Goal: Task Accomplishment & Management: Manage account settings

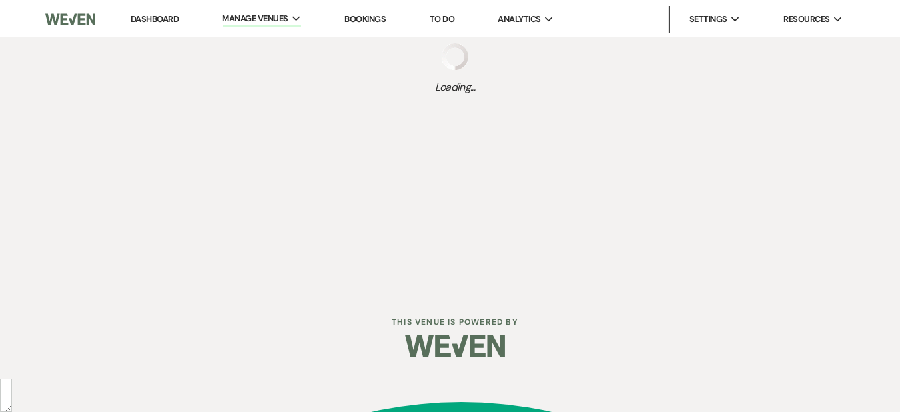
scroll to position [25, 0]
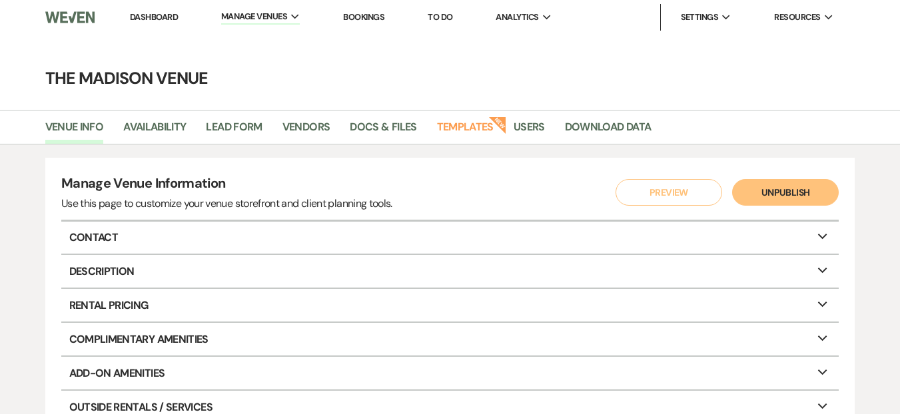
click at [330, 85] on h4 "The Madison Venue" at bounding box center [450, 78] width 900 height 23
click at [57, 113] on div "Venue Info Availability Lead Form Vendors Docs & Files Templates New Users Down…" at bounding box center [450, 127] width 900 height 35
click at [73, 120] on link "Venue Info" at bounding box center [74, 131] width 59 height 25
click at [180, 130] on link "Availability" at bounding box center [154, 131] width 63 height 25
select select "3"
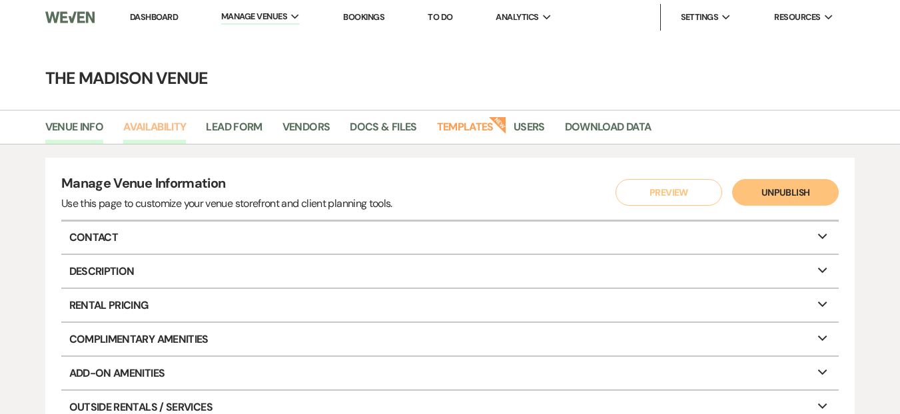
select select "2026"
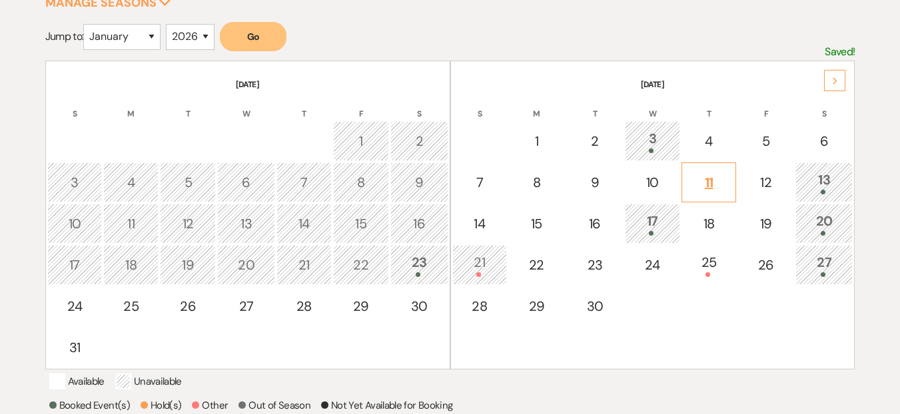
scroll to position [236, 0]
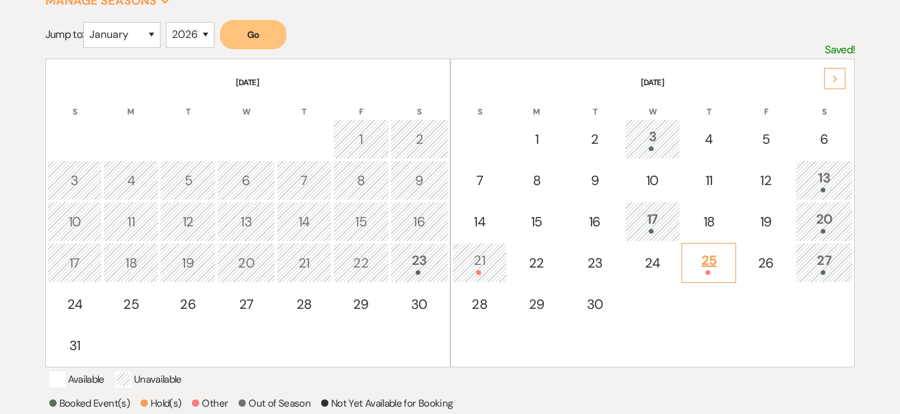
click at [712, 258] on div "25" at bounding box center [708, 262] width 41 height 25
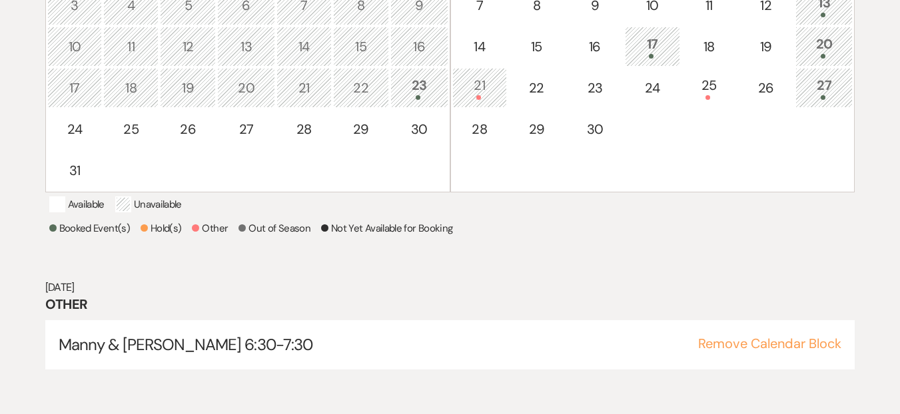
scroll to position [414, 0]
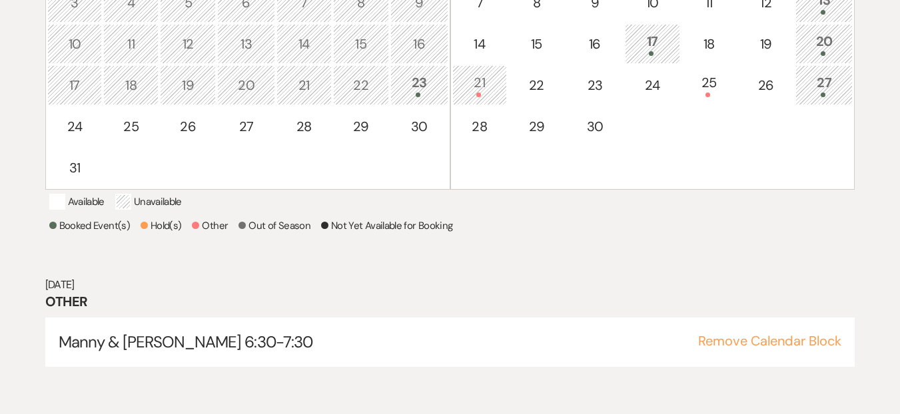
click at [484, 93] on div at bounding box center [479, 95] width 41 height 5
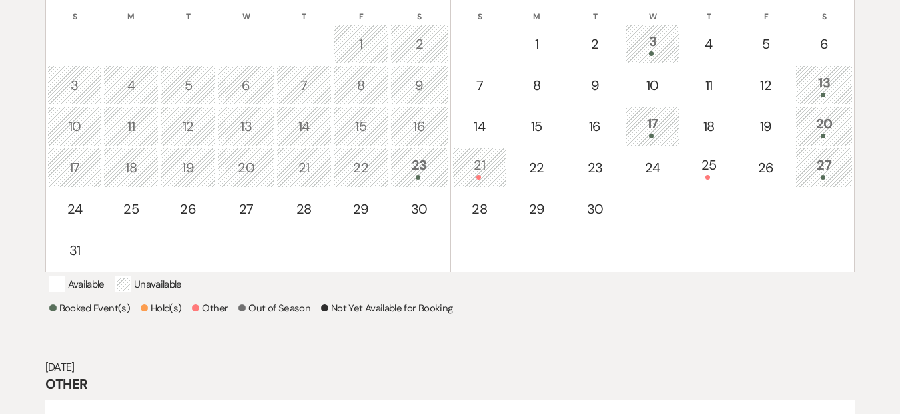
scroll to position [250, 0]
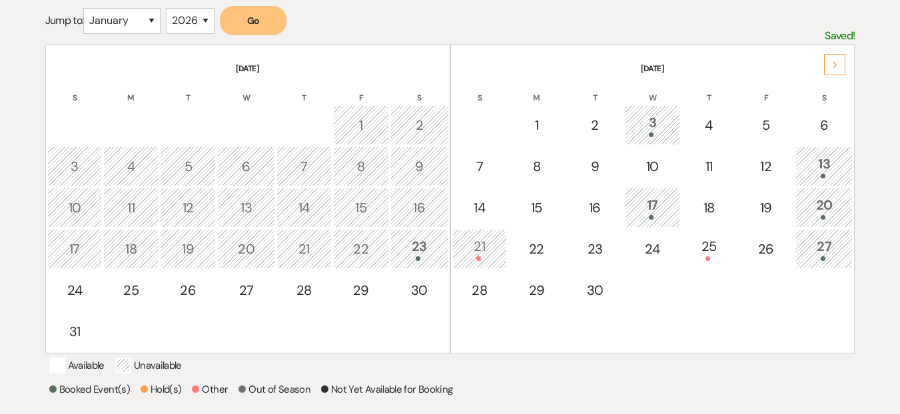
click at [844, 65] on div "Next" at bounding box center [834, 64] width 21 height 21
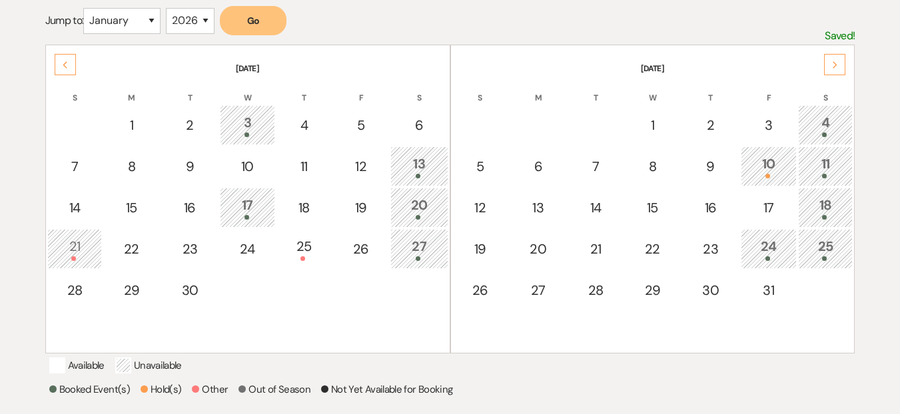
click at [405, 157] on div "13" at bounding box center [418, 166] width 43 height 25
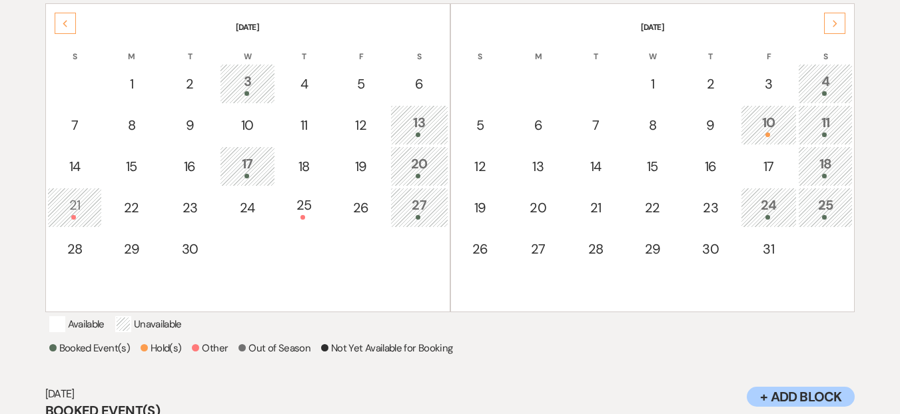
click at [417, 175] on span at bounding box center [417, 176] width 5 height 5
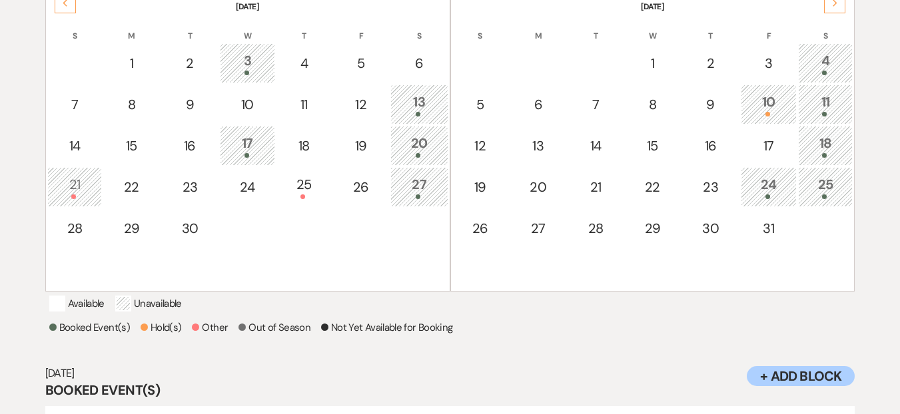
scroll to position [308, 0]
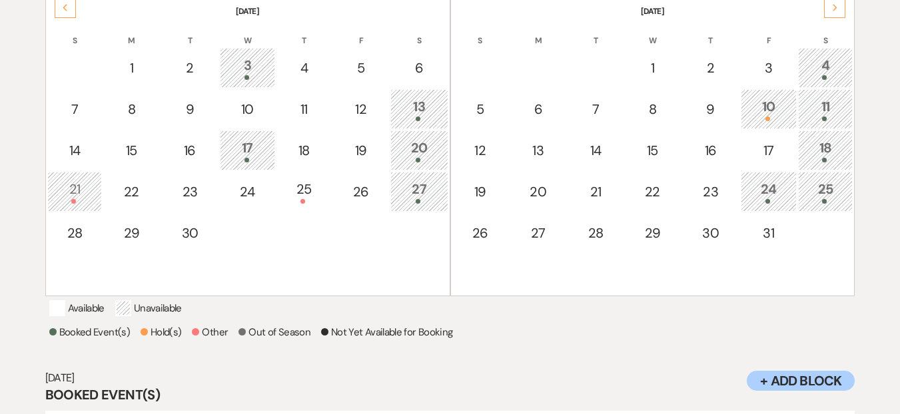
click at [402, 176] on td "27" at bounding box center [418, 192] width 57 height 40
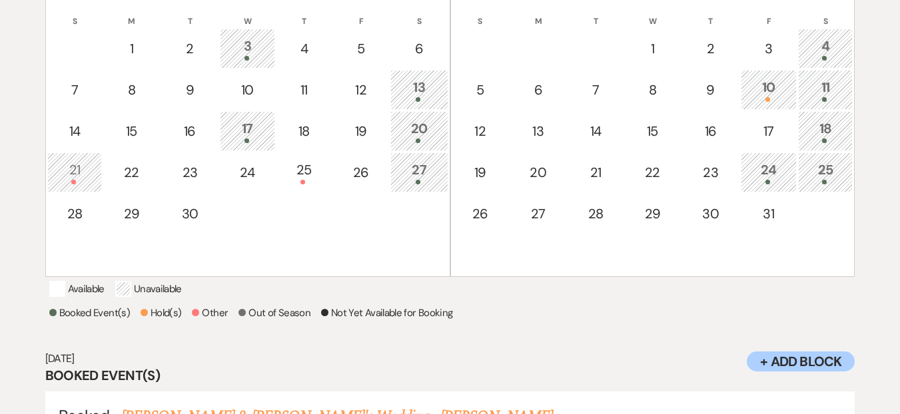
scroll to position [242, 0]
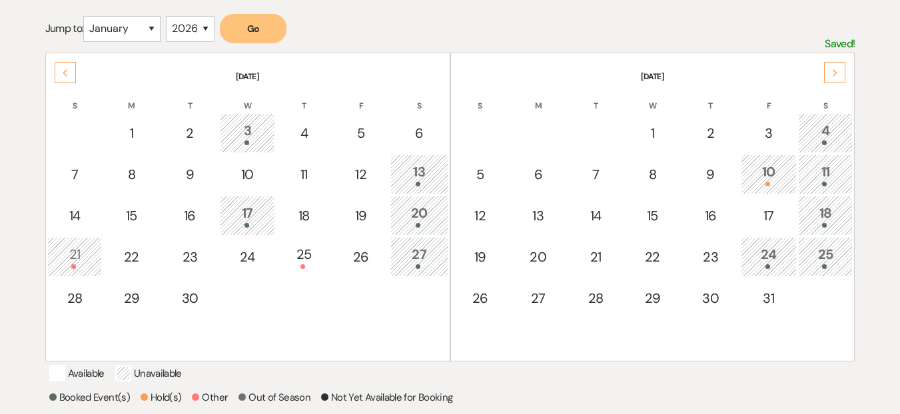
click at [411, 167] on div "13" at bounding box center [418, 174] width 43 height 25
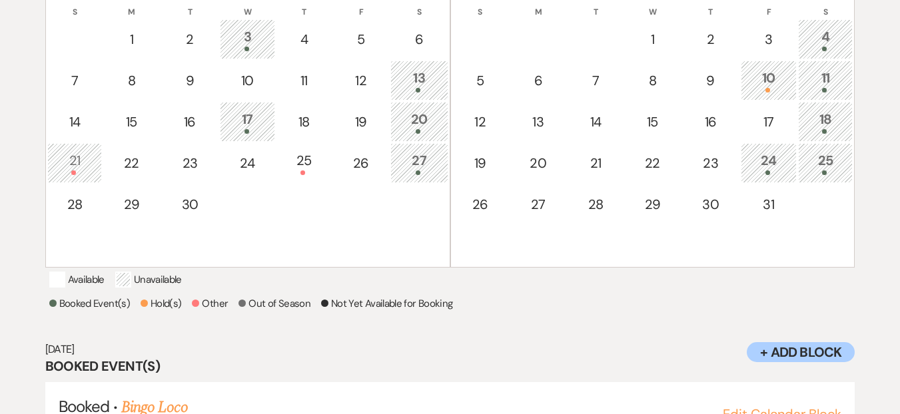
click at [261, 132] on div at bounding box center [247, 131] width 41 height 5
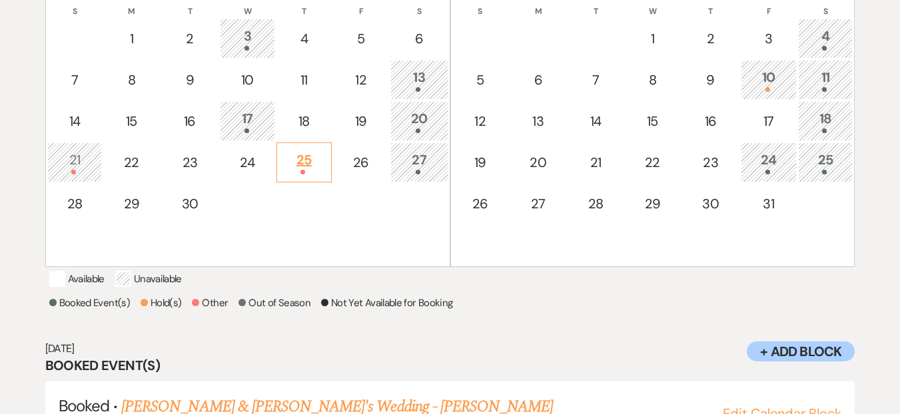
click at [308, 167] on div "25" at bounding box center [304, 162] width 41 height 25
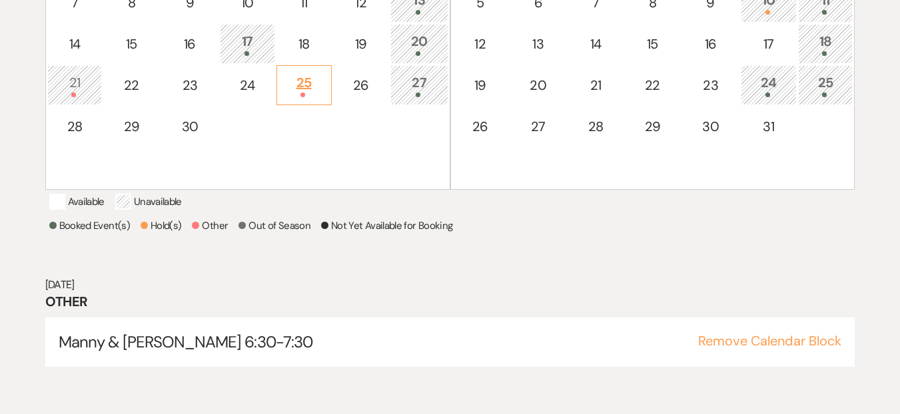
scroll to position [315, 0]
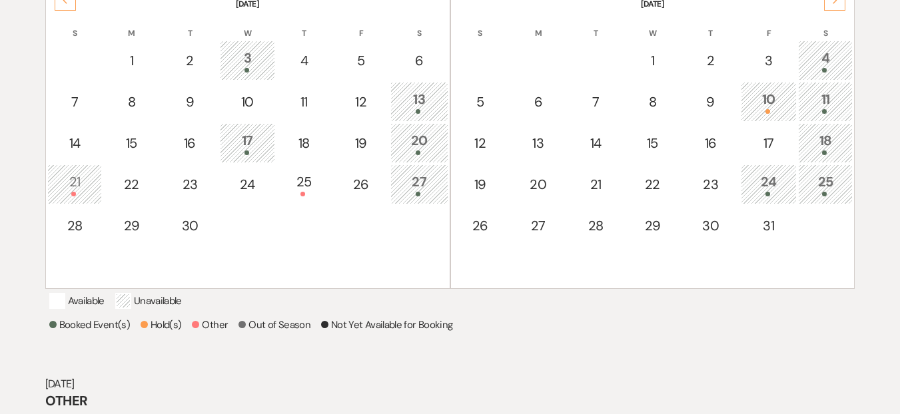
click at [409, 182] on div "27" at bounding box center [418, 184] width 43 height 25
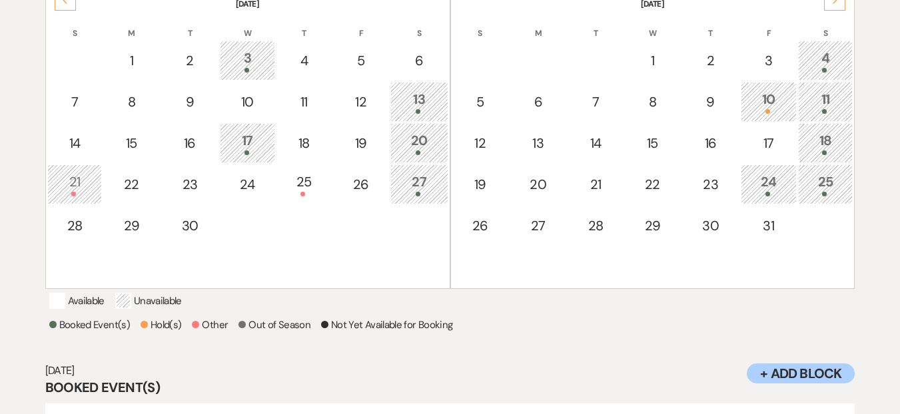
scroll to position [414, 0]
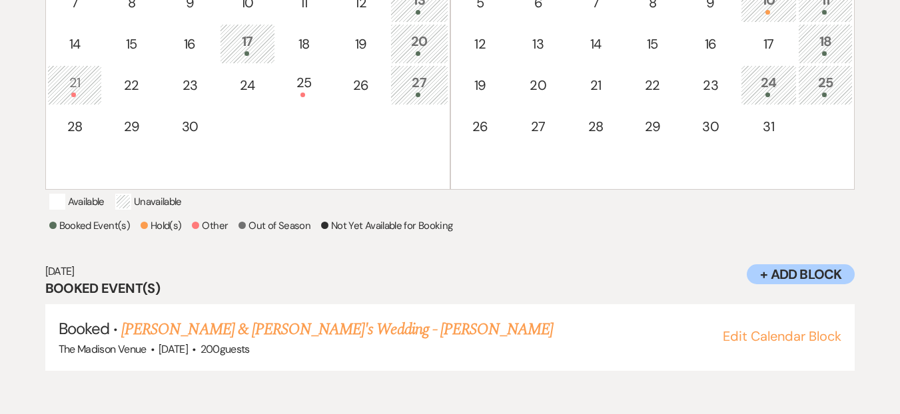
click at [258, 49] on div "17" at bounding box center [247, 43] width 41 height 25
click at [401, 54] on div at bounding box center [418, 53] width 43 height 5
click at [890, 138] on div "Select the dates below when your property (the The Madison Venue ) is not avail…" at bounding box center [450, 71] width 900 height 654
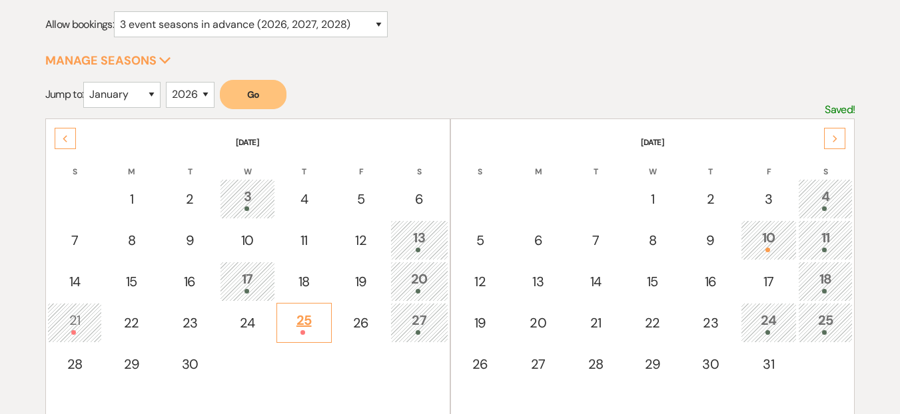
scroll to position [288, 0]
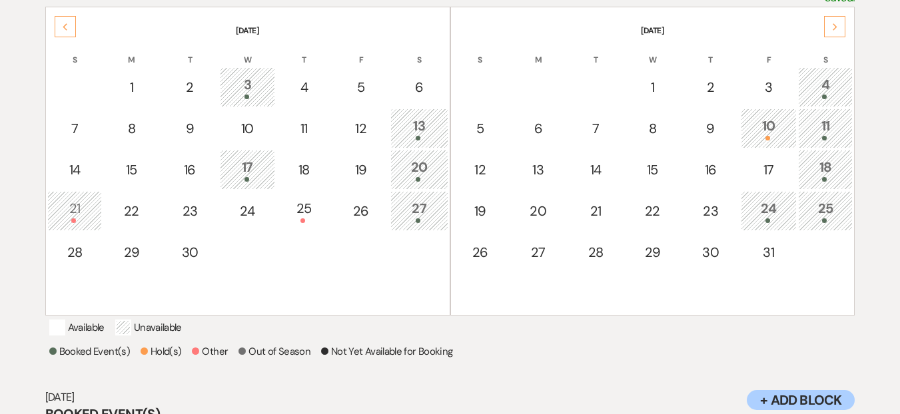
click at [422, 129] on div "13" at bounding box center [418, 128] width 43 height 25
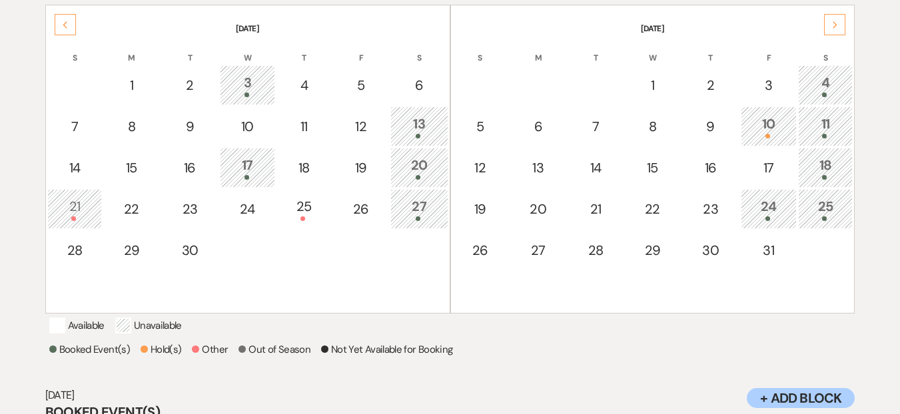
scroll to position [155, 0]
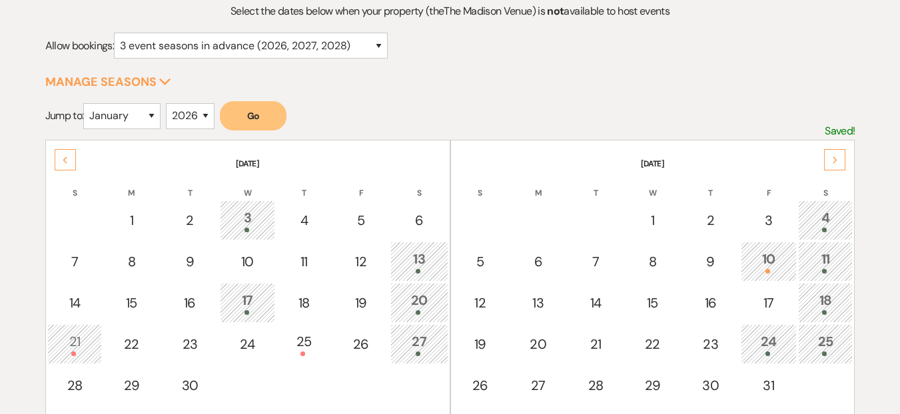
click at [419, 228] on div "6" at bounding box center [418, 220] width 43 height 20
select select "other"
select select "false"
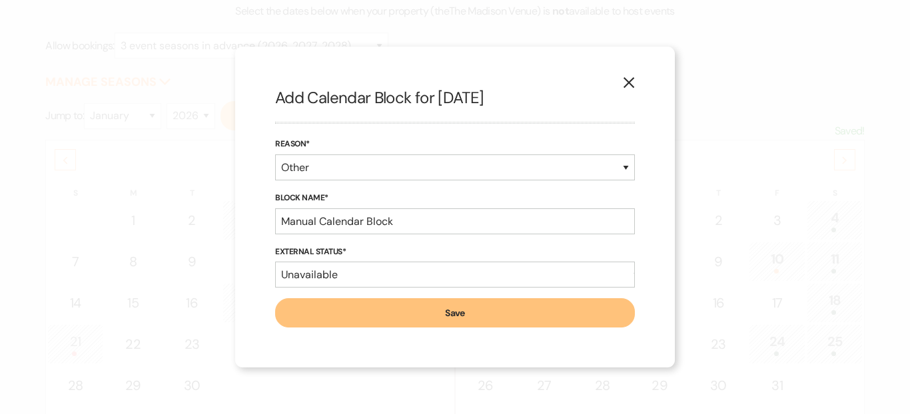
click at [621, 81] on button "X" at bounding box center [629, 82] width 20 height 23
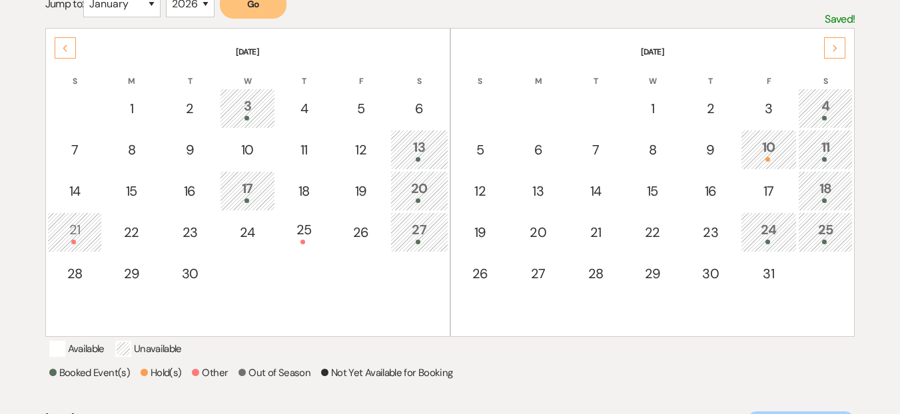
click at [84, 248] on td "21" at bounding box center [74, 232] width 55 height 40
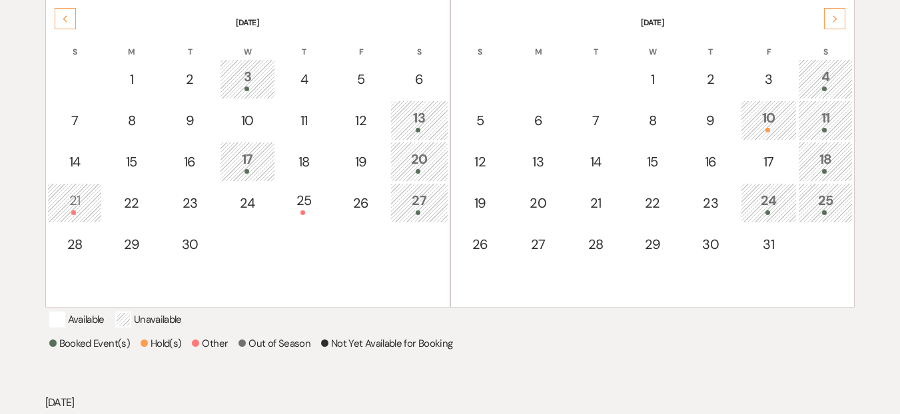
scroll to position [227, 0]
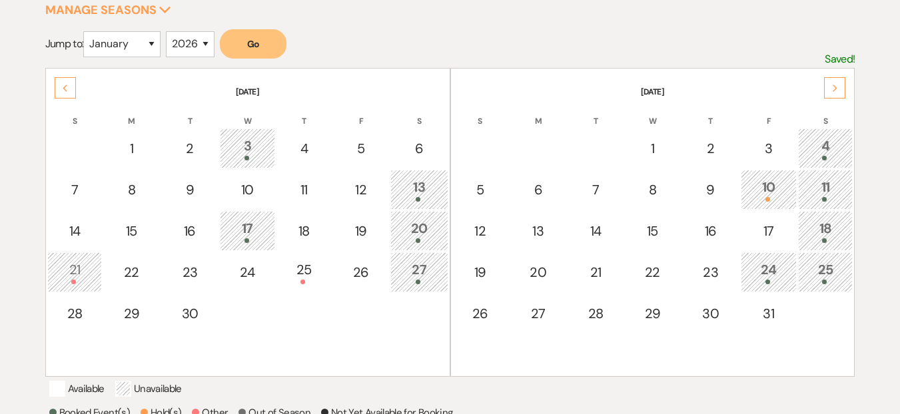
click at [424, 274] on div "27" at bounding box center [418, 272] width 43 height 25
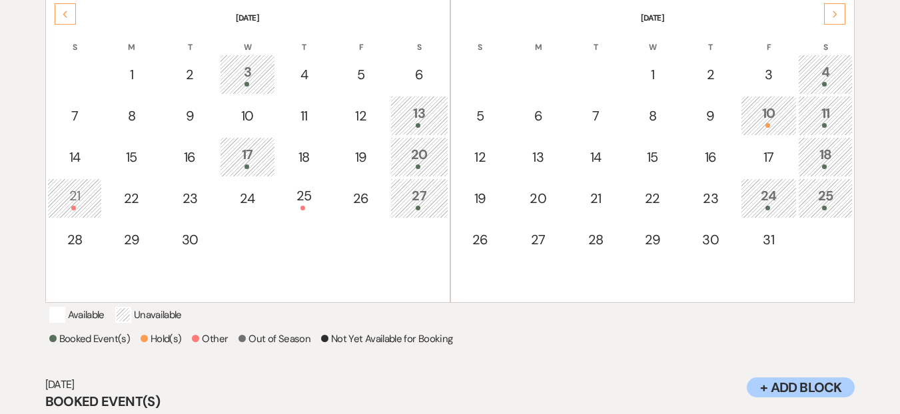
scroll to position [289, 0]
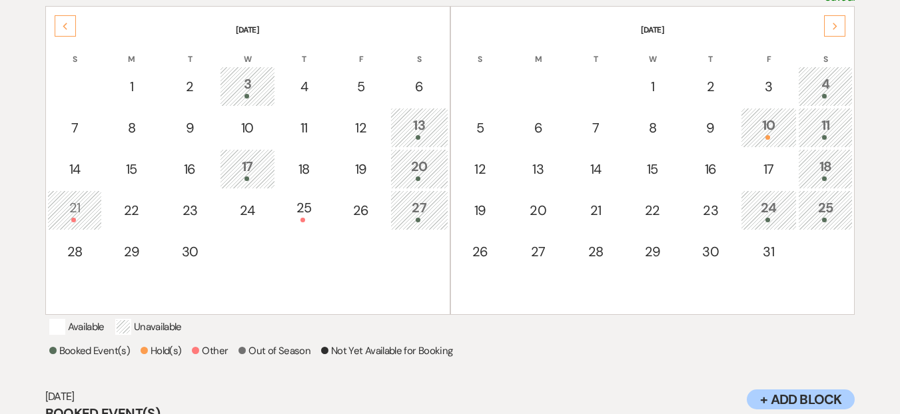
click at [428, 178] on div at bounding box center [418, 178] width 43 height 5
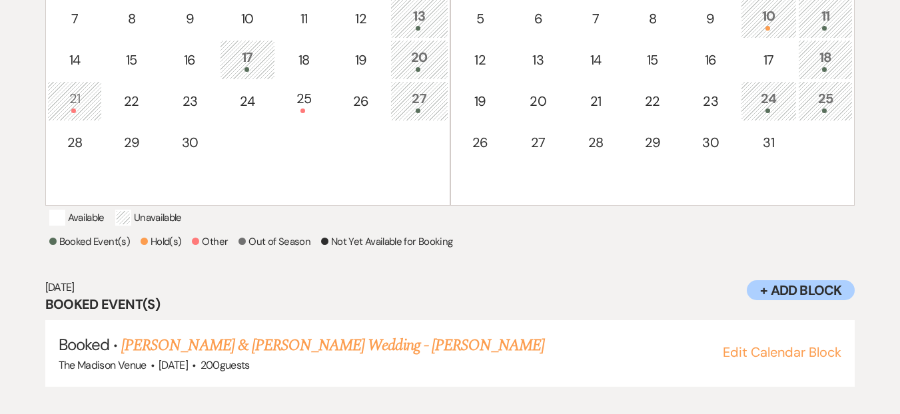
scroll to position [414, 0]
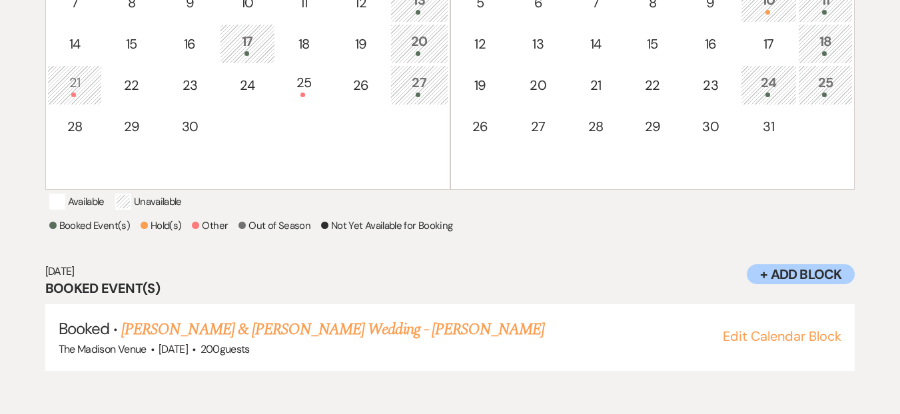
click at [77, 91] on div "21" at bounding box center [75, 85] width 41 height 25
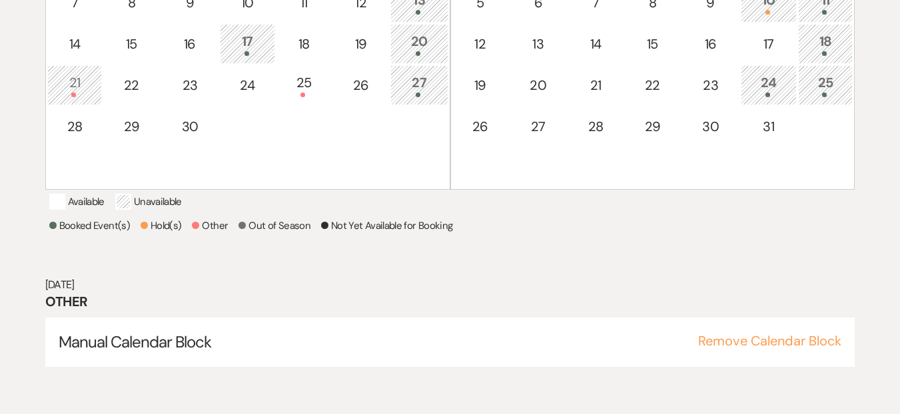
click at [852, 275] on div "Select the dates below when your property (the The Madison Venue ) is not avail…" at bounding box center [450, 71] width 810 height 654
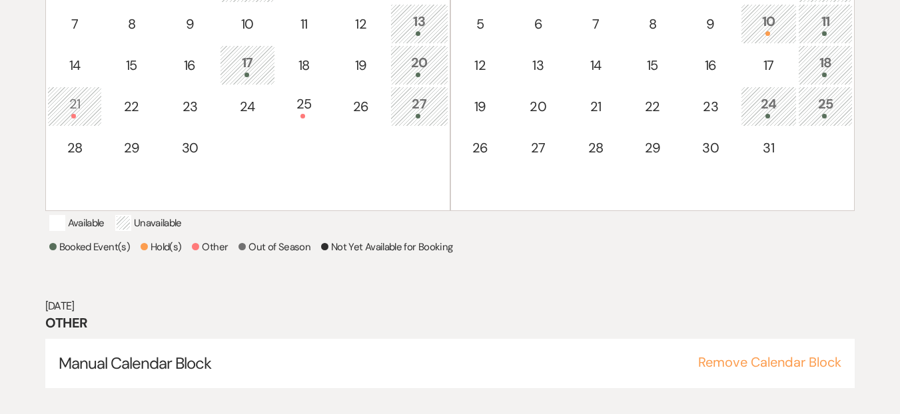
scroll to position [175, 0]
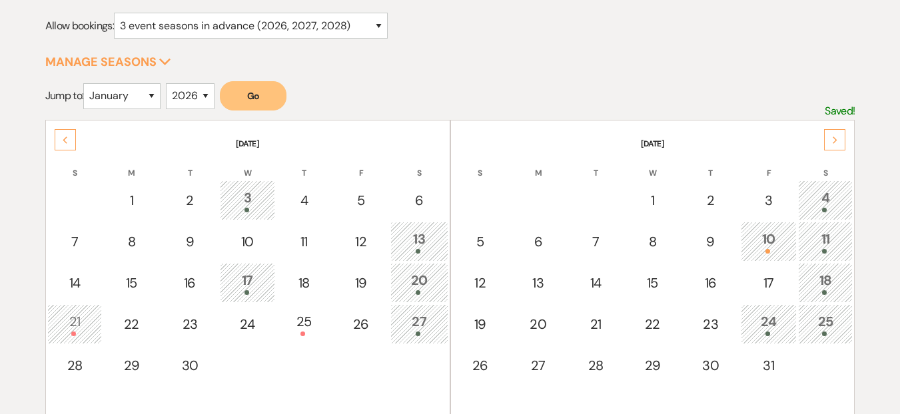
click at [345, 83] on form "Jump to: January February March April May June July August September October No…" at bounding box center [450, 100] width 810 height 39
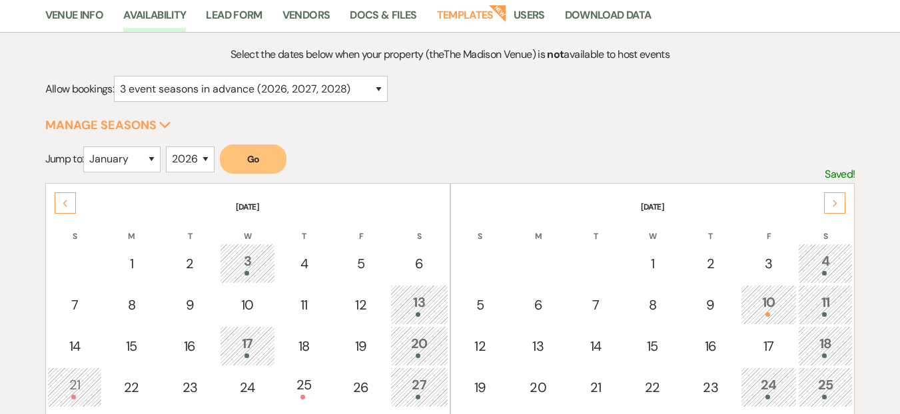
scroll to position [0, 0]
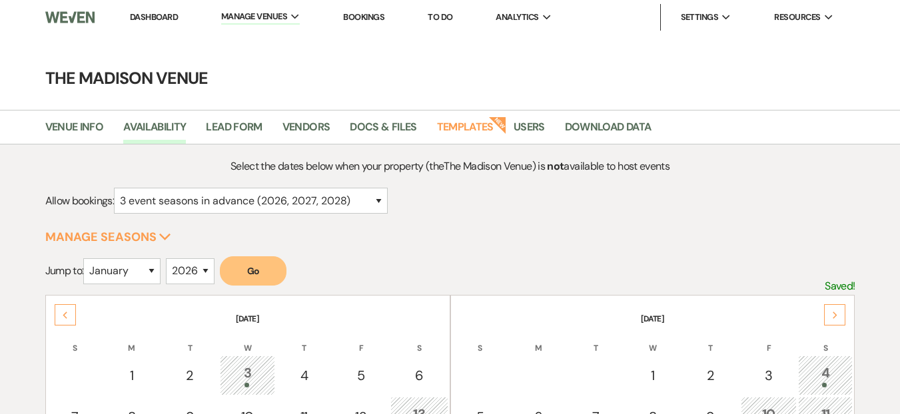
click at [140, 17] on link "Dashboard" at bounding box center [154, 16] width 48 height 11
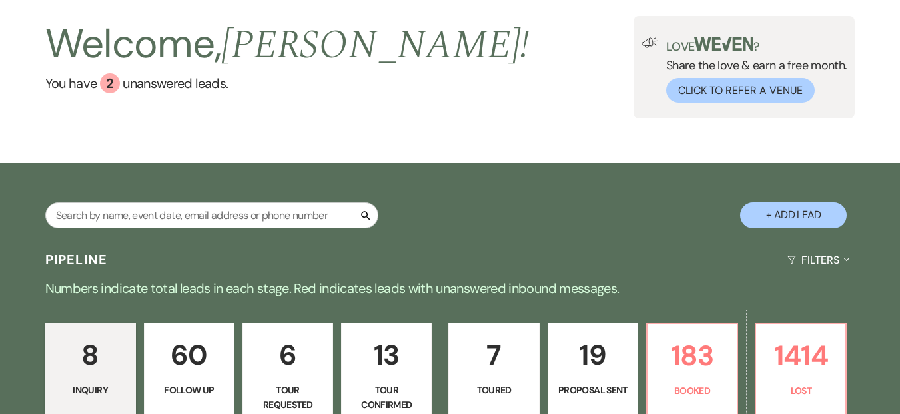
scroll to position [256, 0]
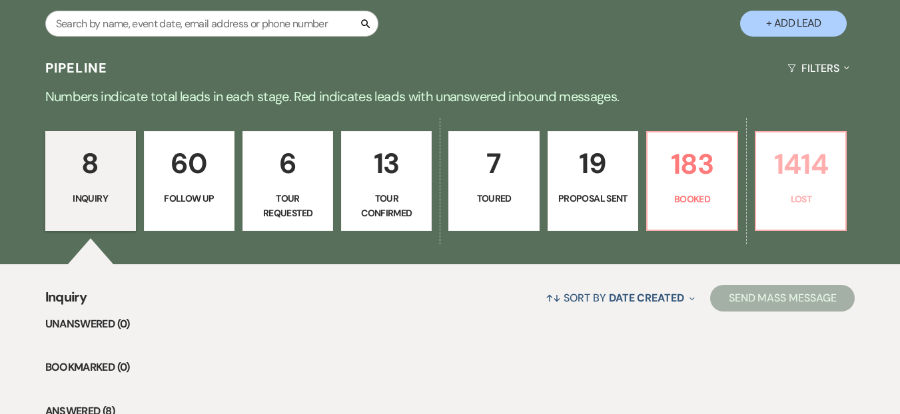
click at [786, 163] on p "1414" at bounding box center [800, 164] width 73 height 45
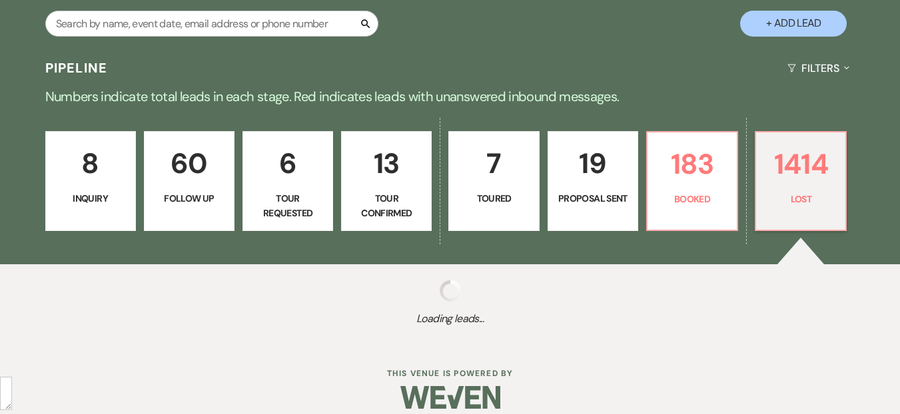
select select "8"
select select "5"
select select "8"
select select "11"
select select "8"
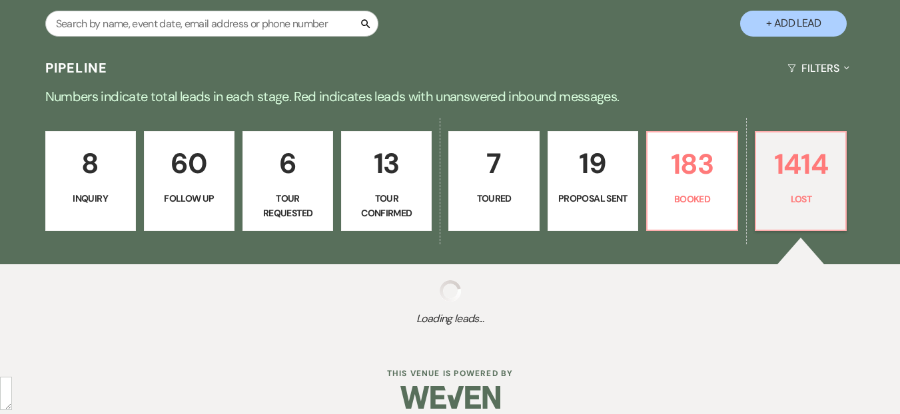
select select "11"
select select "8"
select select "10"
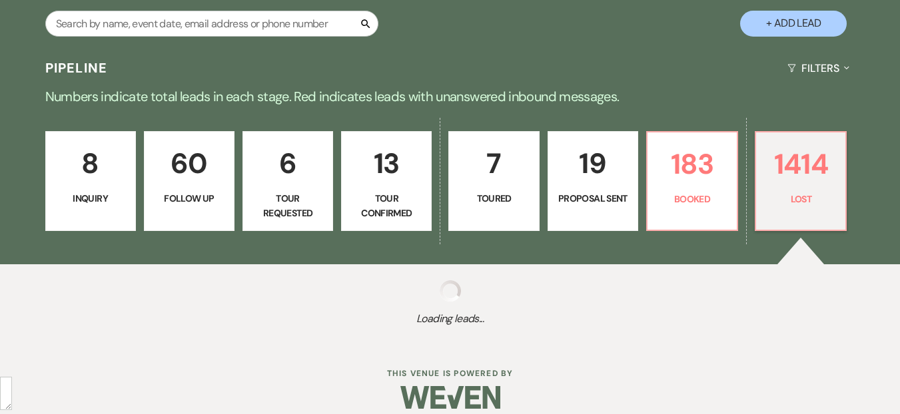
select select "8"
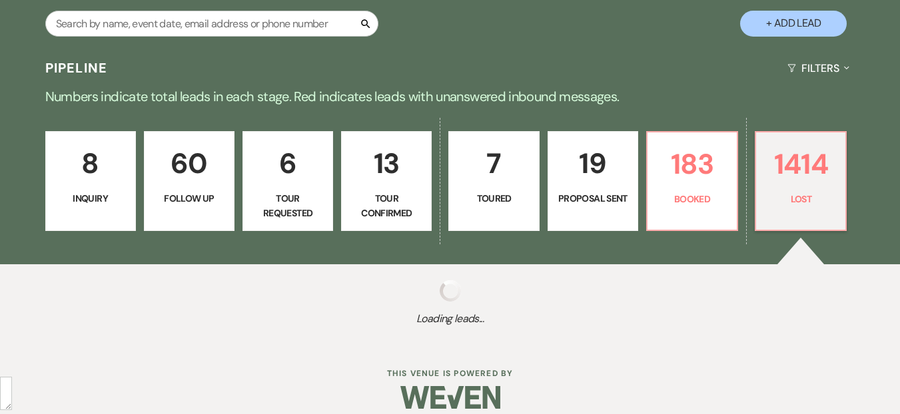
select select "10"
select select "8"
select select "6"
select select "8"
select select "10"
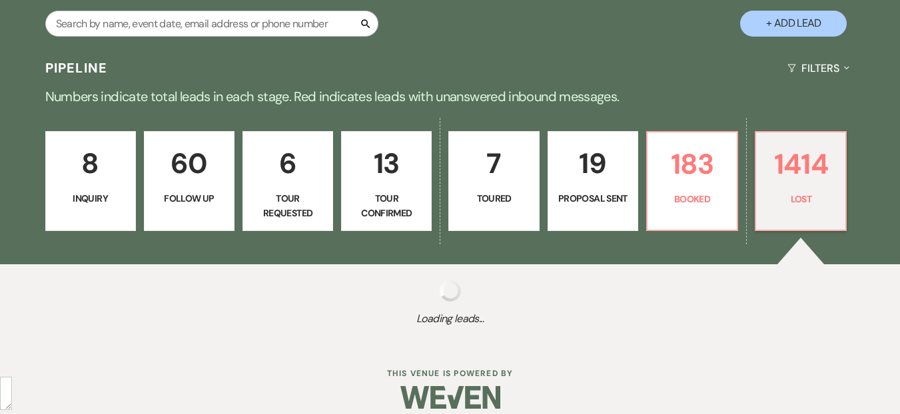
select select "8"
select select "5"
select select "8"
select select "10"
select select "8"
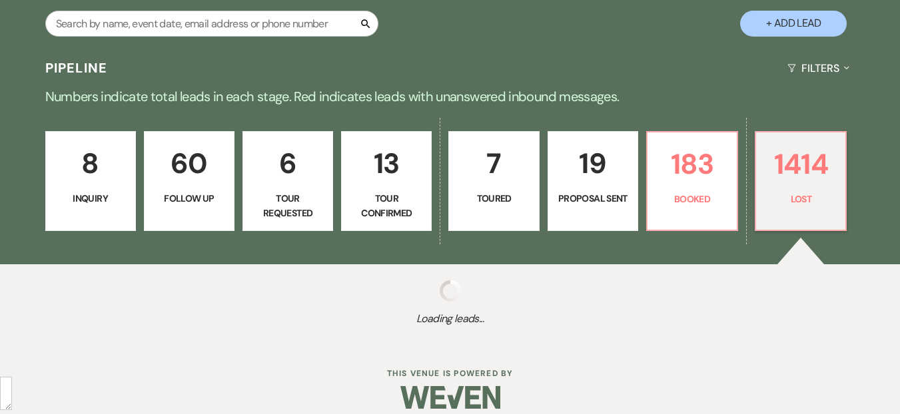
select select "8"
select select "5"
select select "8"
select select "1"
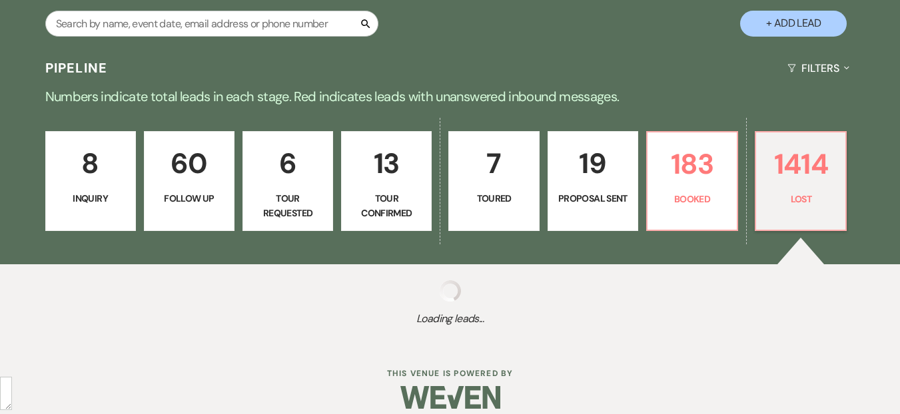
select select "8"
select select "7"
select select "8"
select select "5"
select select "8"
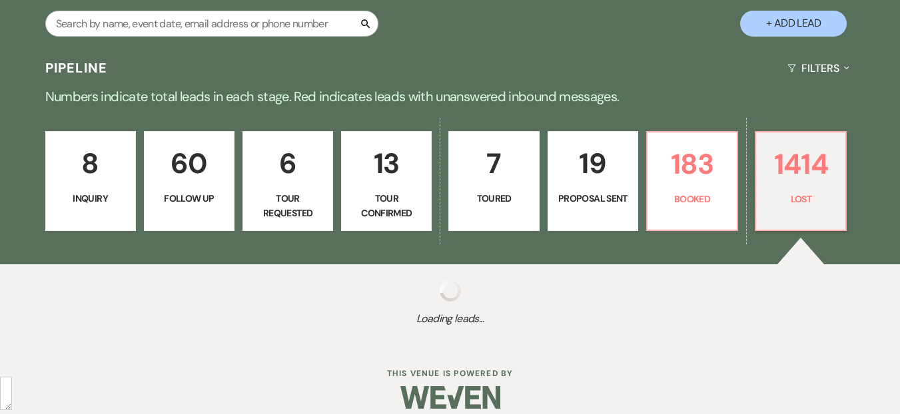
select select "6"
select select "8"
select select "6"
select select "8"
select select "5"
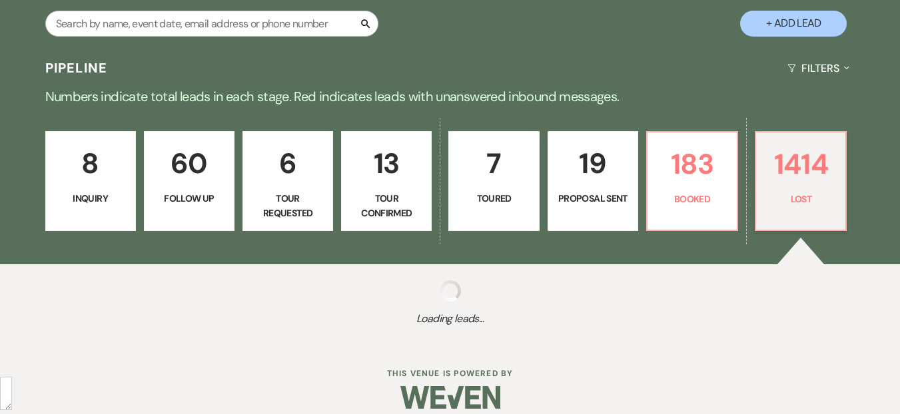
select select "8"
select select "5"
select select "8"
select select "5"
select select "8"
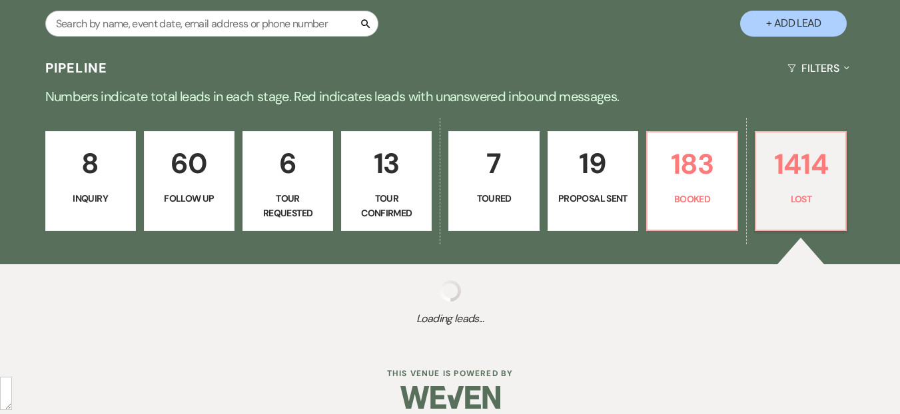
select select "5"
select select "8"
select select "5"
select select "8"
select select "6"
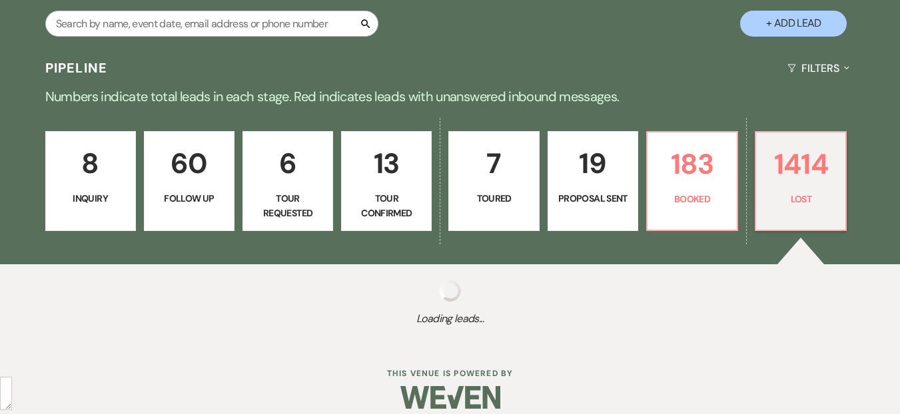
select select "8"
select select "5"
select select "8"
select select "5"
select select "8"
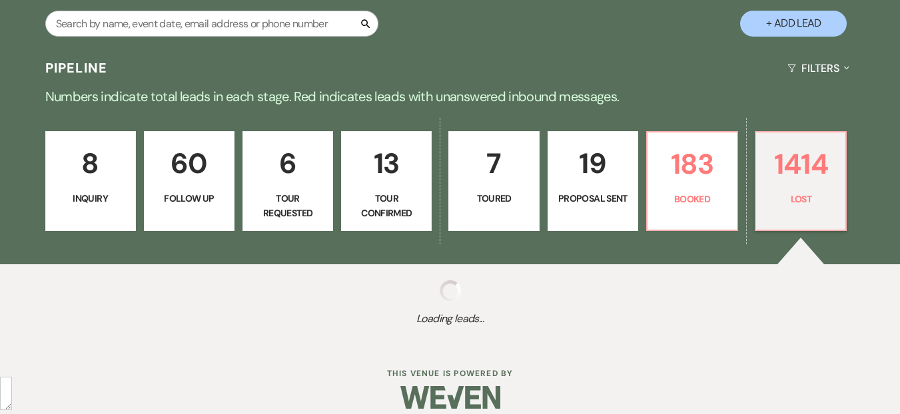
select select "5"
select select "8"
select select "5"
select select "8"
select select "5"
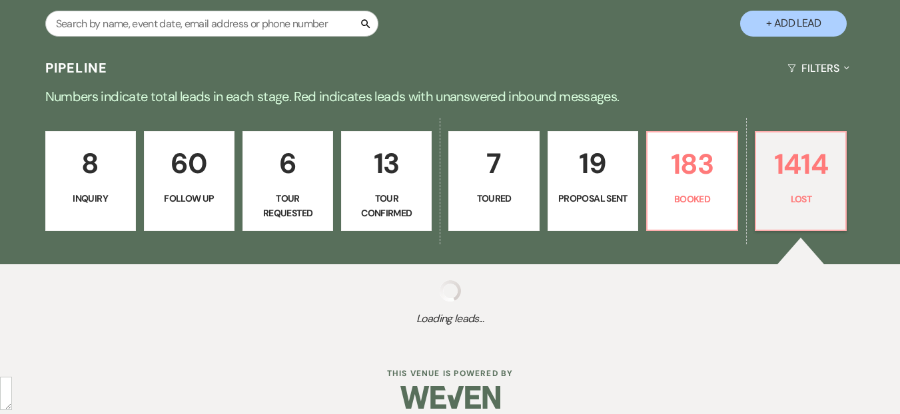
select select "8"
select select "1"
select select "8"
select select "6"
select select "8"
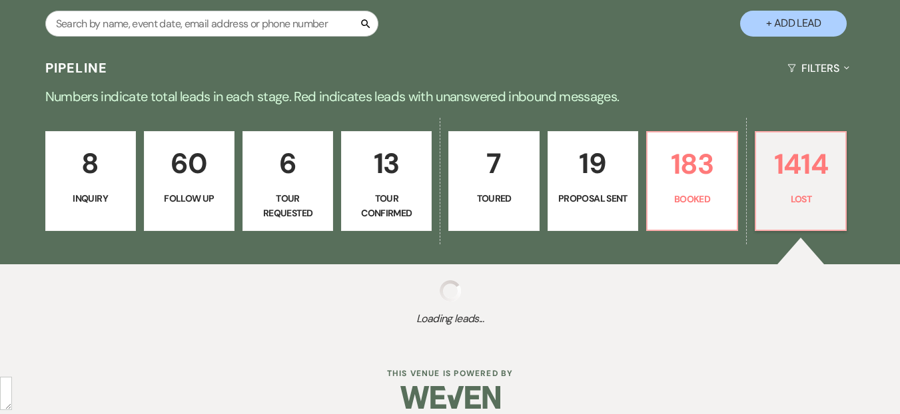
select select "10"
select select "8"
select select "5"
select select "8"
select select "6"
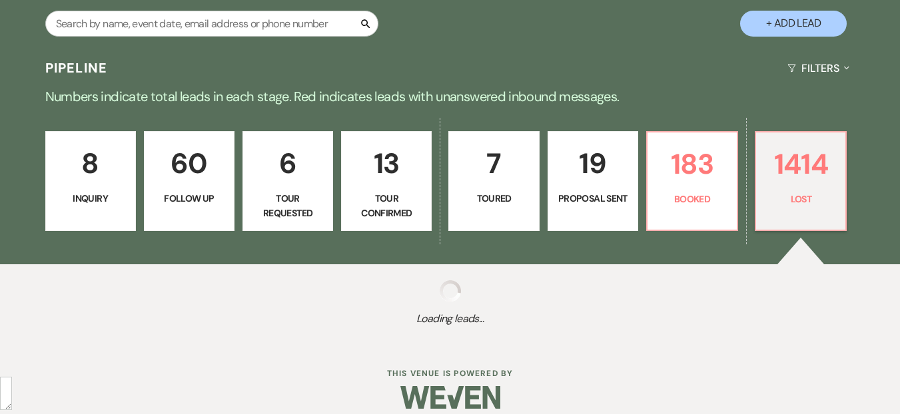
select select "8"
select select "6"
select select "8"
select select "5"
select select "8"
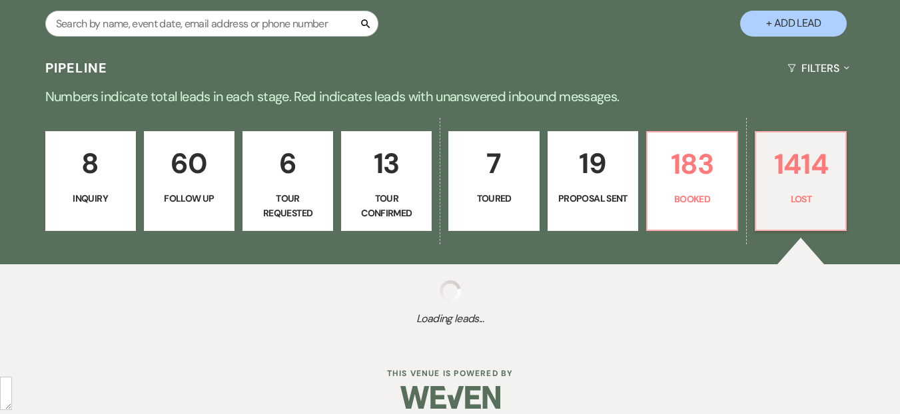
select select "5"
select select "8"
select select "5"
select select "8"
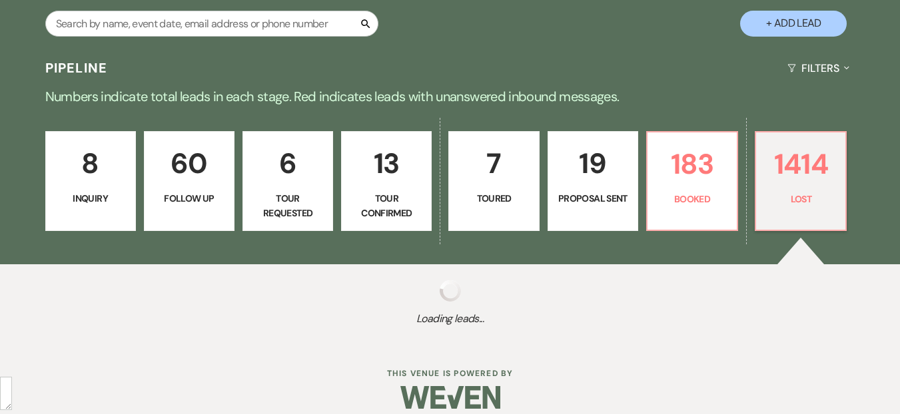
select select "8"
select select "7"
select select "8"
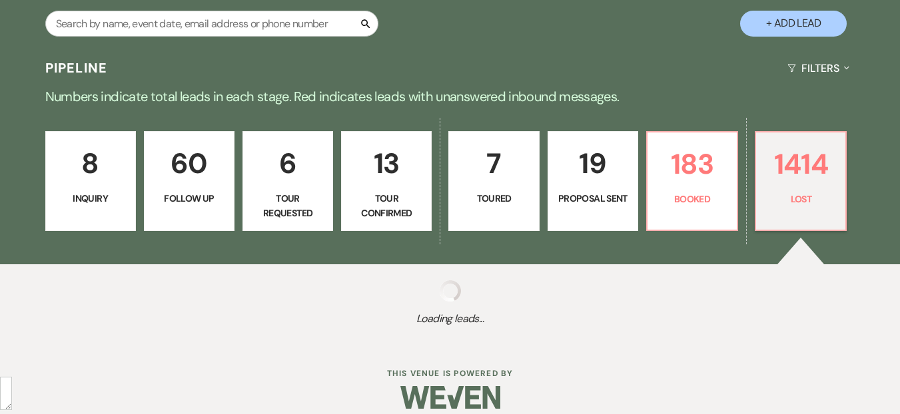
select select "5"
select select "8"
select select "5"
select select "8"
select select "5"
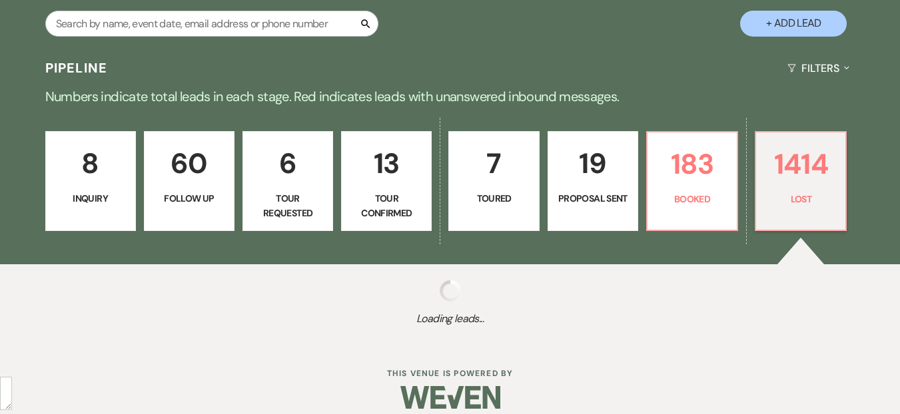
select select "8"
select select "10"
select select "8"
select select "7"
select select "8"
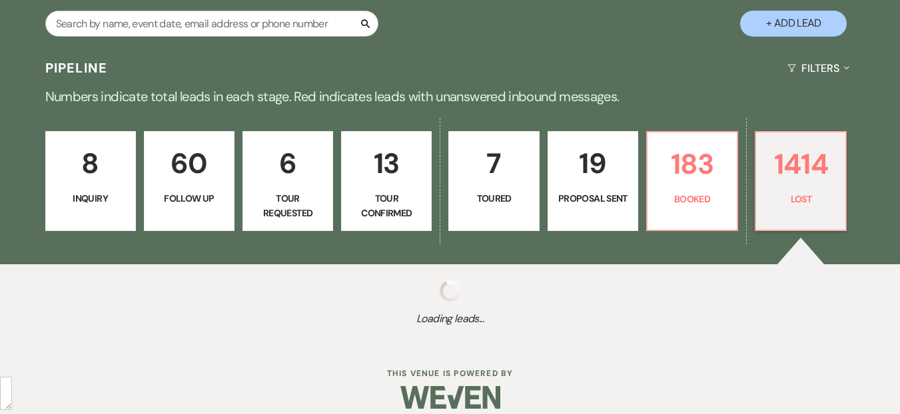
select select "5"
select select "8"
select select "5"
select select "8"
select select "5"
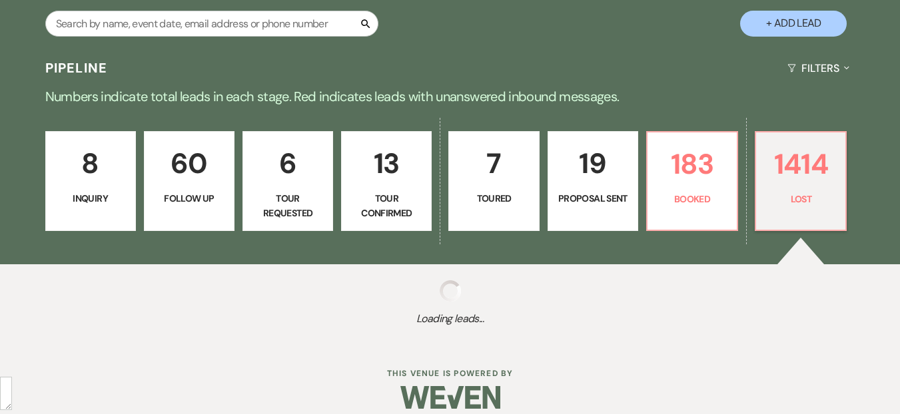
select select "8"
select select "6"
select select "8"
select select "7"
select select "8"
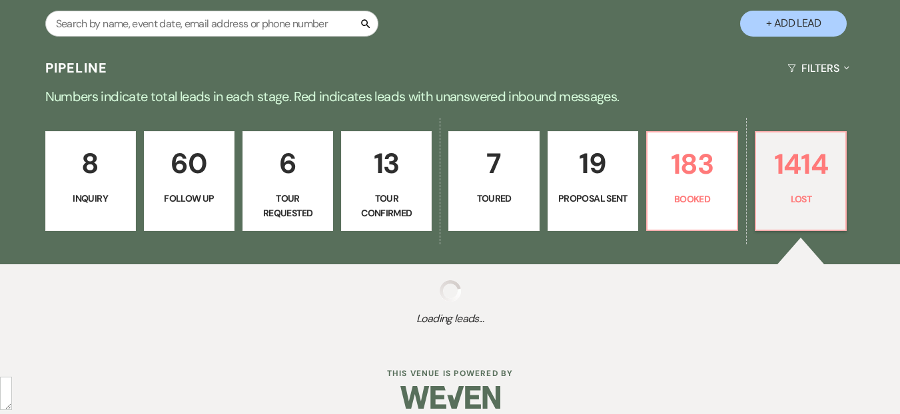
select select "5"
select select "8"
select select "5"
select select "8"
select select "5"
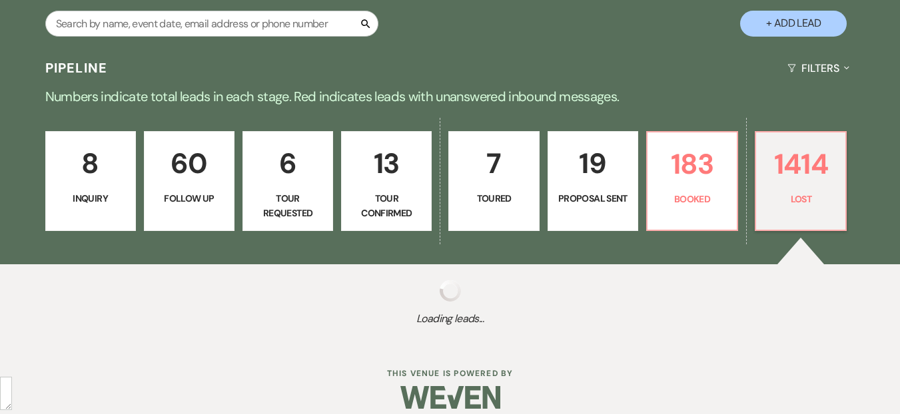
select select "8"
select select "5"
select select "8"
select select "5"
select select "8"
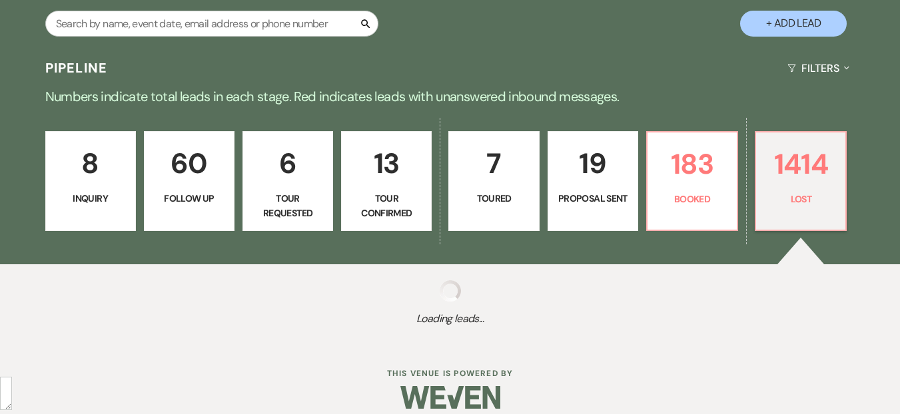
select select "10"
select select "8"
select select "7"
select select "8"
select select "5"
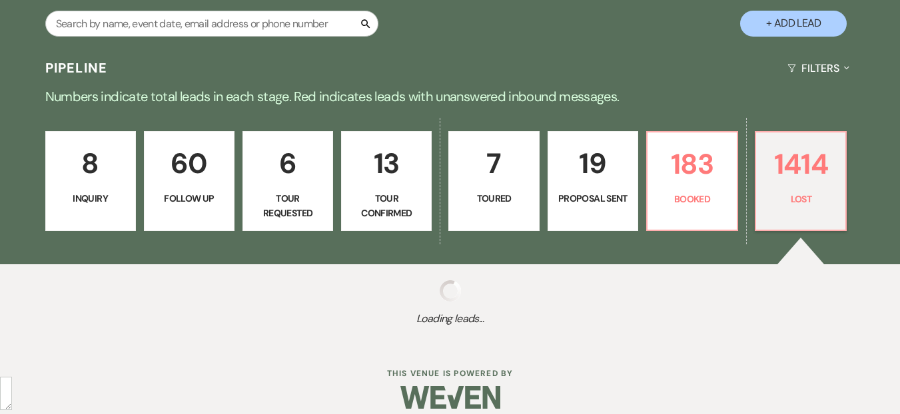
select select "8"
select select "6"
select select "8"
select select "5"
select select "8"
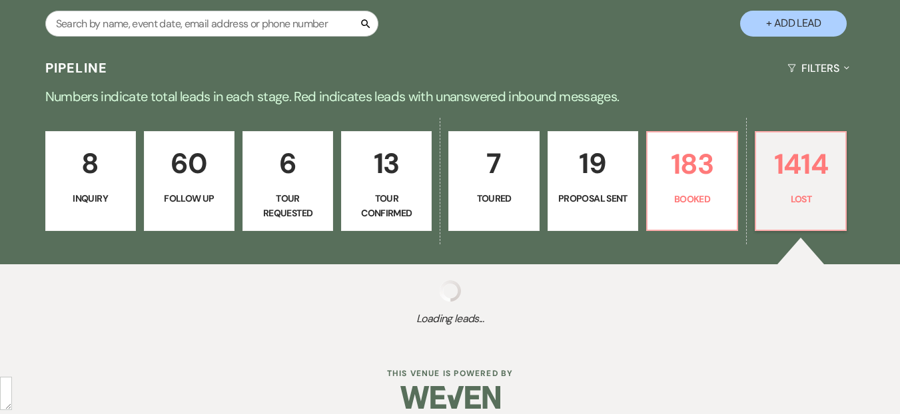
select select "1"
select select "8"
select select "6"
select select "8"
select select "5"
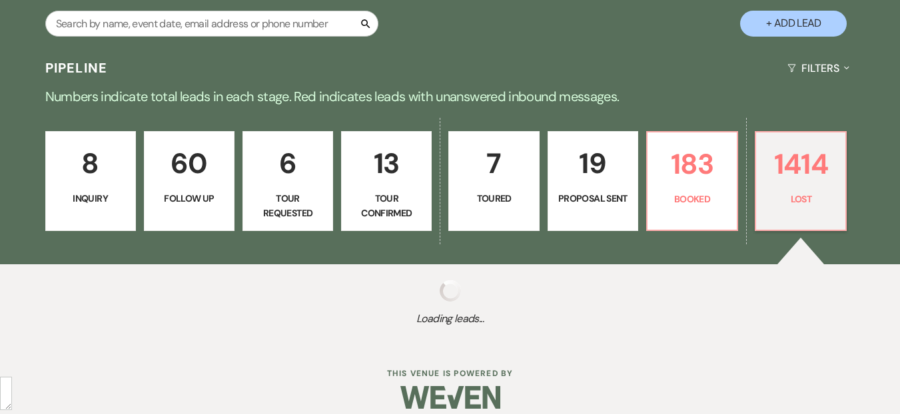
select select "8"
select select "6"
select select "8"
select select "5"
select select "8"
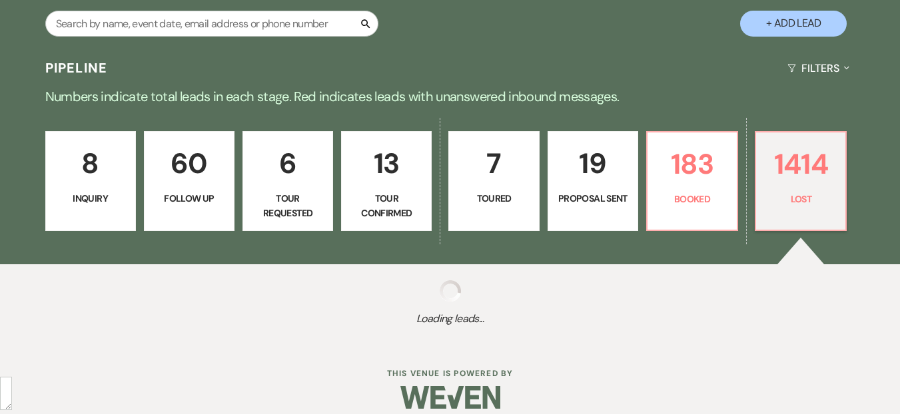
select select "5"
select select "8"
select select "5"
select select "8"
select select "5"
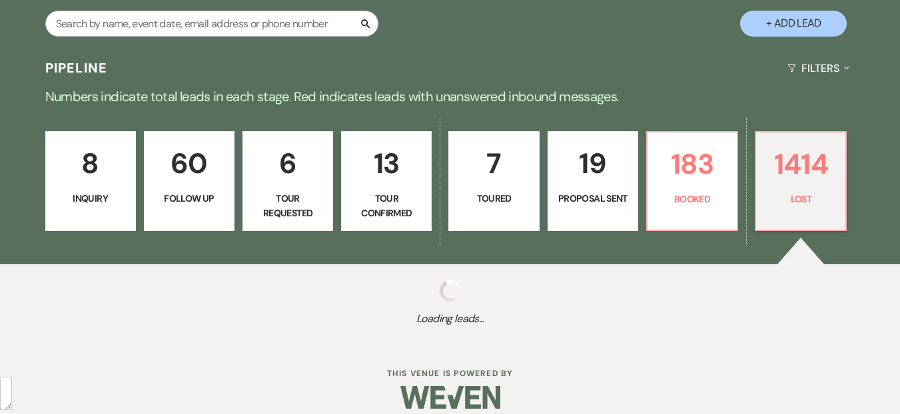
select select "8"
select select "5"
select select "8"
select select "5"
select select "8"
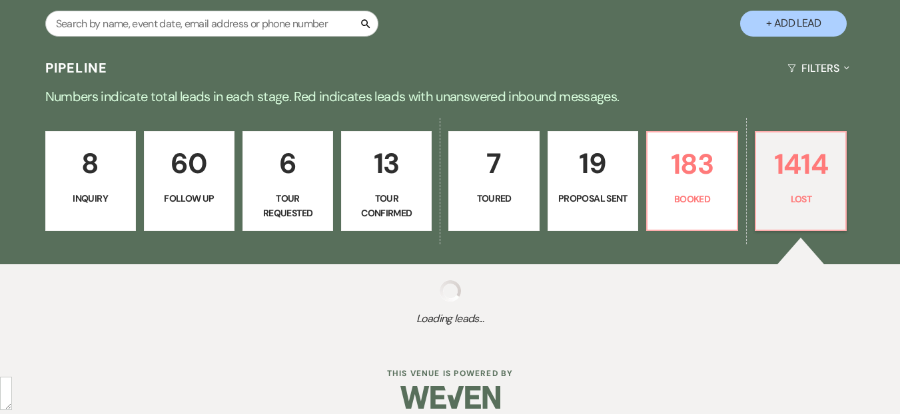
select select "5"
select select "8"
select select "1"
select select "8"
select select "5"
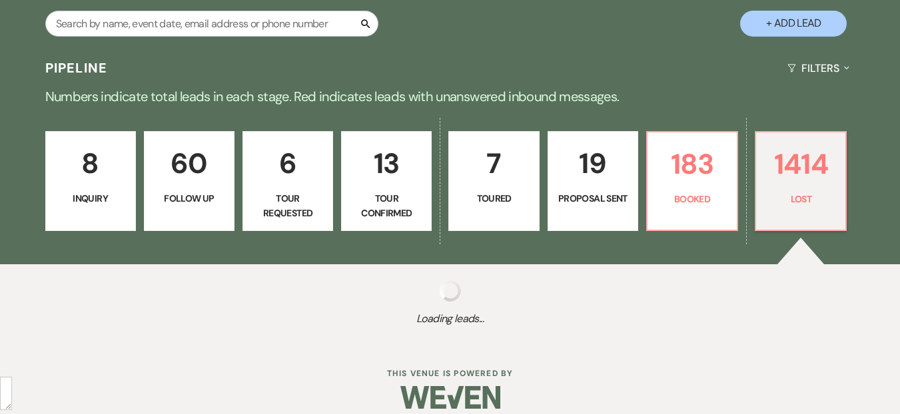
select select "8"
select select "10"
select select "8"
select select "6"
select select "8"
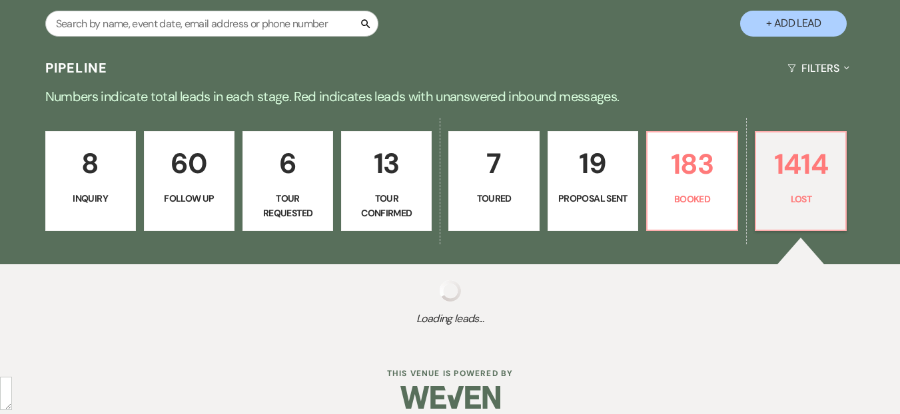
select select "5"
select select "8"
select select "5"
select select "8"
select select "5"
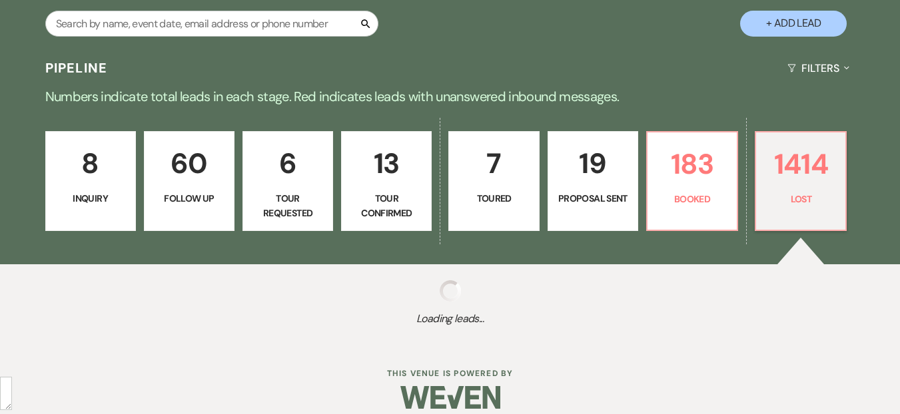
select select "8"
select select "6"
select select "8"
select select "5"
select select "8"
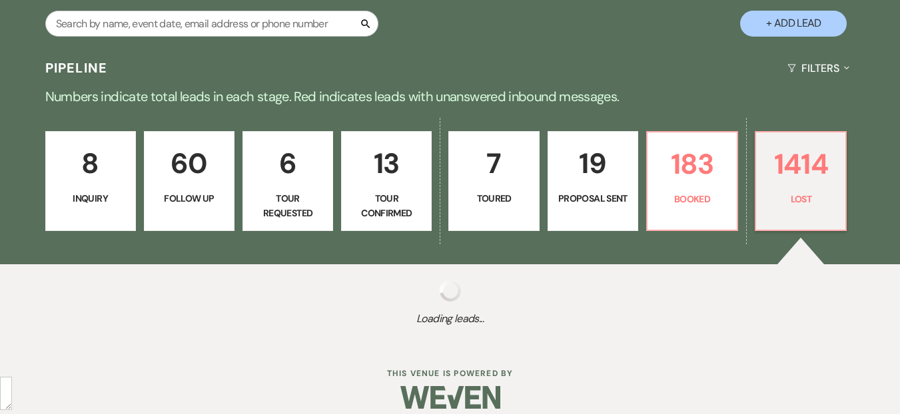
select select "5"
select select "8"
select select "7"
select select "8"
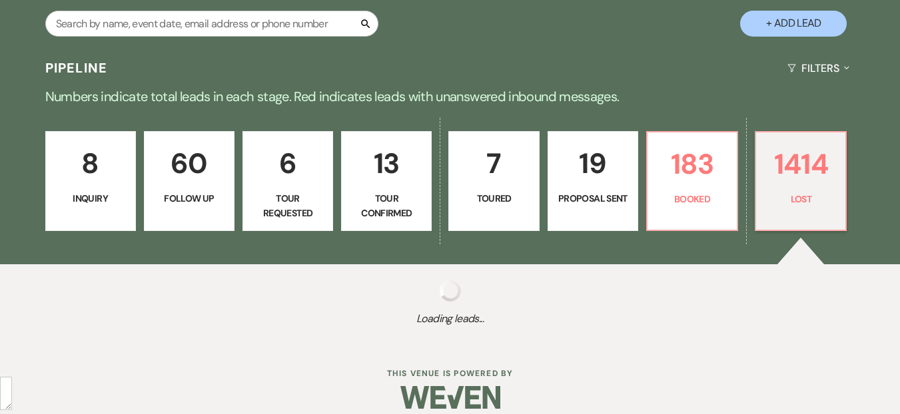
select select "8"
select select "1"
select select "8"
select select "6"
select select "8"
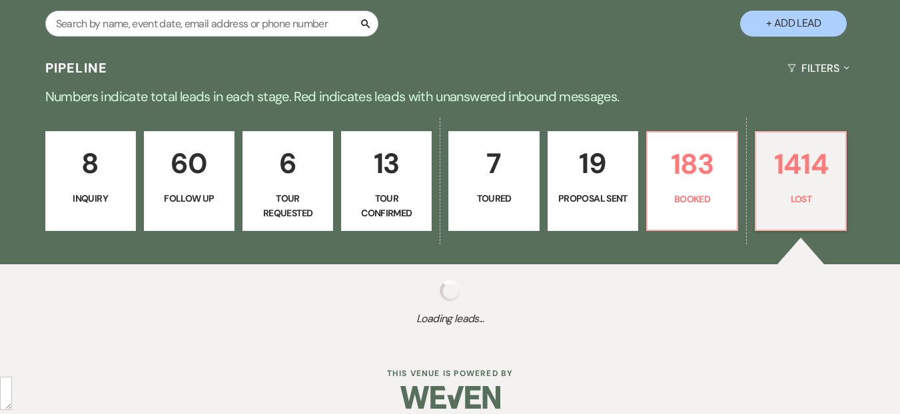
select select "5"
select select "8"
select select "6"
select select "8"
select select "5"
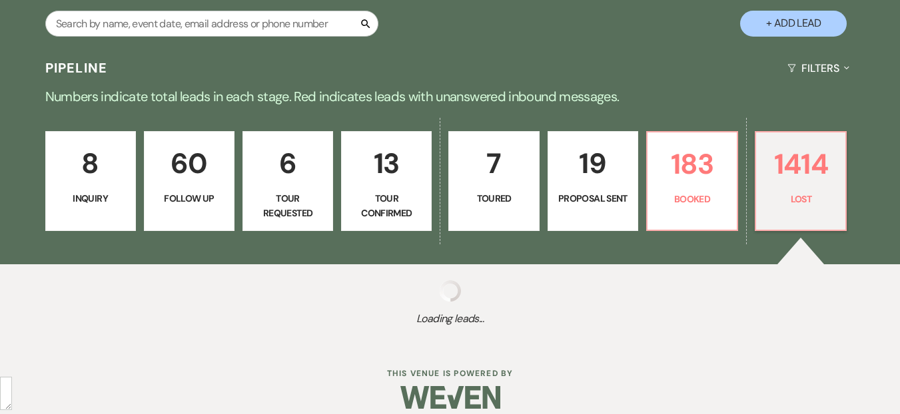
select select "8"
select select "10"
select select "8"
select select "10"
select select "8"
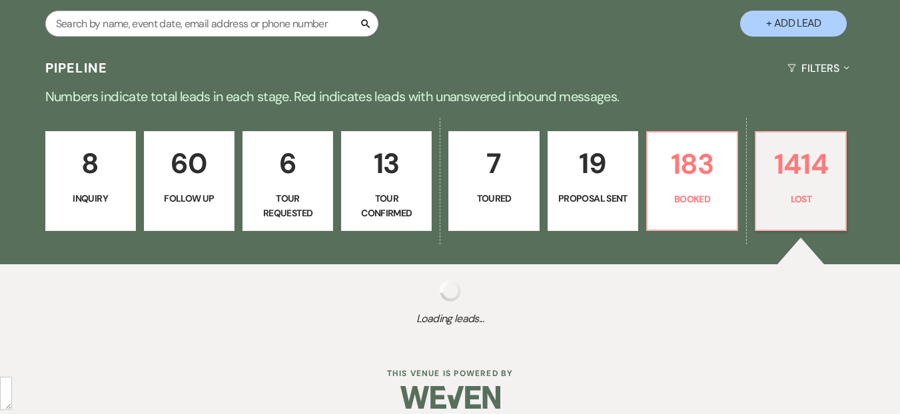
select select "10"
select select "8"
select select "6"
select select "8"
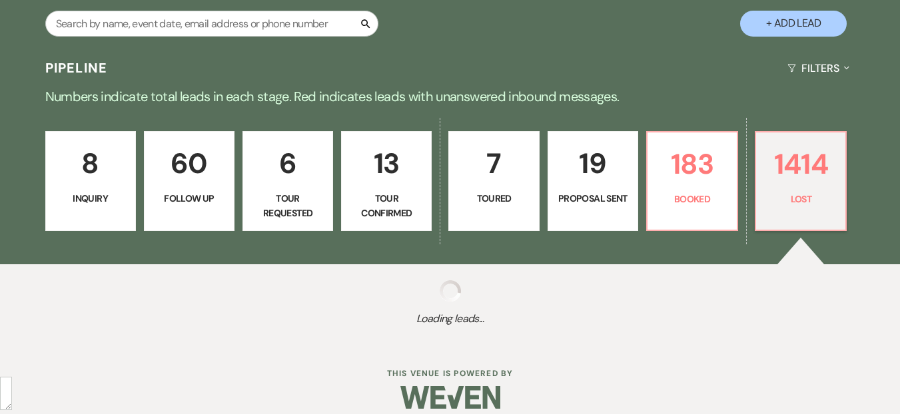
select select "8"
select select "5"
select select "8"
select select "5"
select select "8"
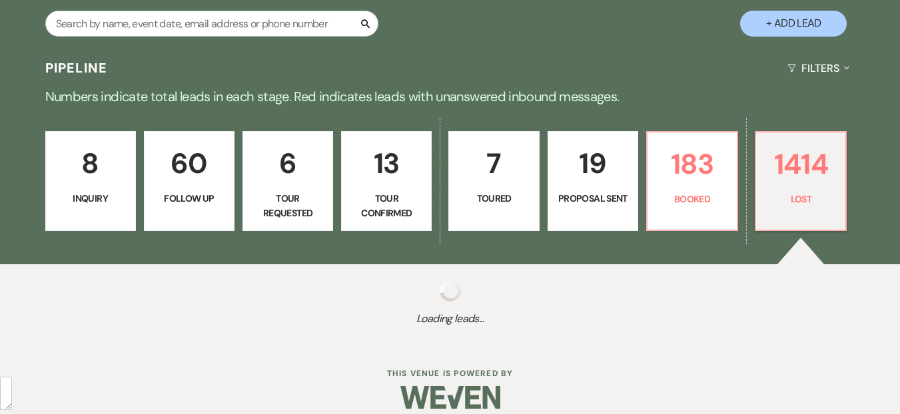
select select "10"
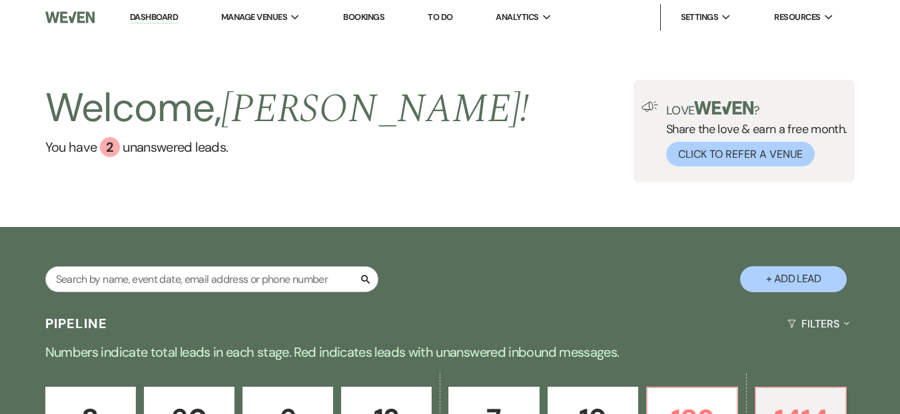
click at [148, 21] on link "Dashboard" at bounding box center [154, 17] width 48 height 13
click at [142, 5] on li "Dashboard" at bounding box center [153, 17] width 61 height 27
click at [144, 9] on li "Dashboard" at bounding box center [153, 17] width 61 height 27
click at [143, 14] on link "Dashboard" at bounding box center [154, 17] width 48 height 13
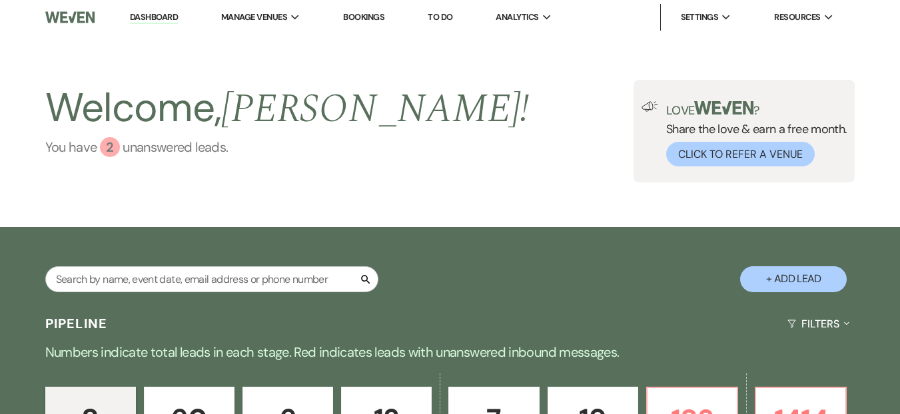
scroll to position [25, 0]
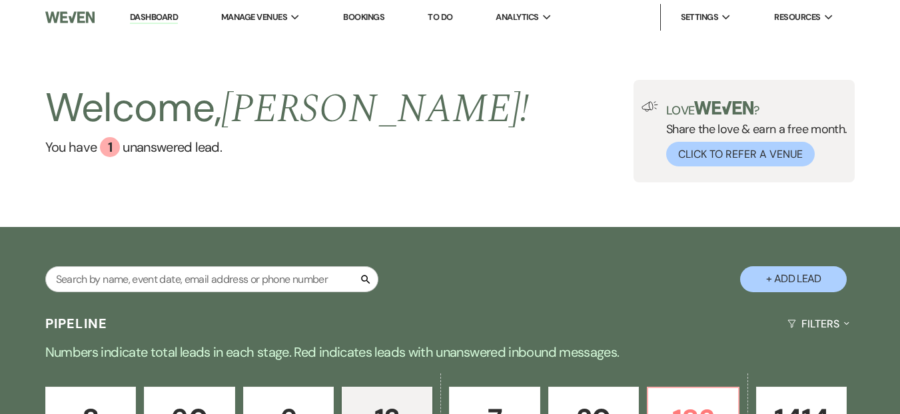
select select "4"
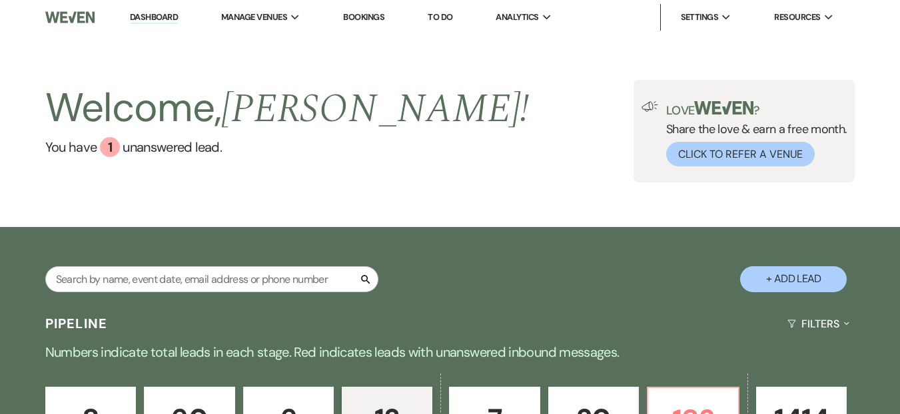
select select "4"
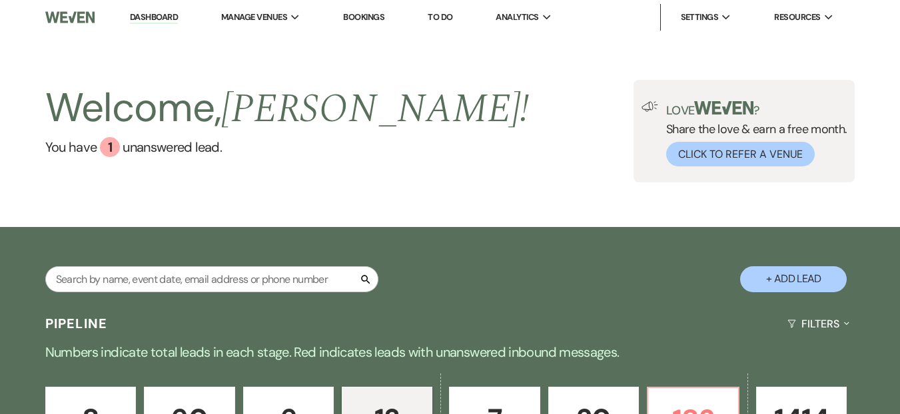
select select "4"
click at [144, 13] on link "Dashboard" at bounding box center [154, 17] width 48 height 13
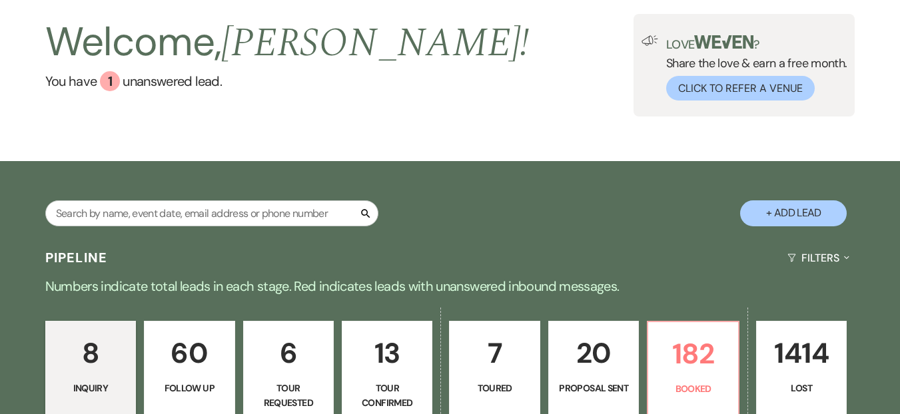
scroll to position [117, 0]
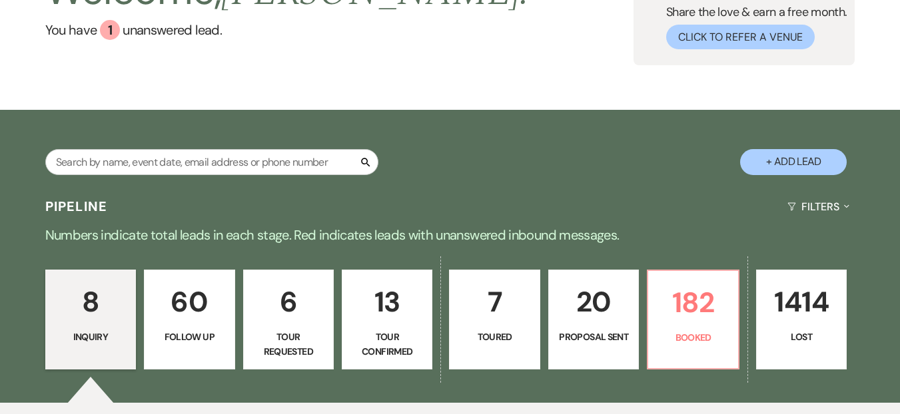
click at [685, 225] on p "Numbers indicate total leads in each stage. Red indicates leads with unanswered…" at bounding box center [450, 234] width 900 height 21
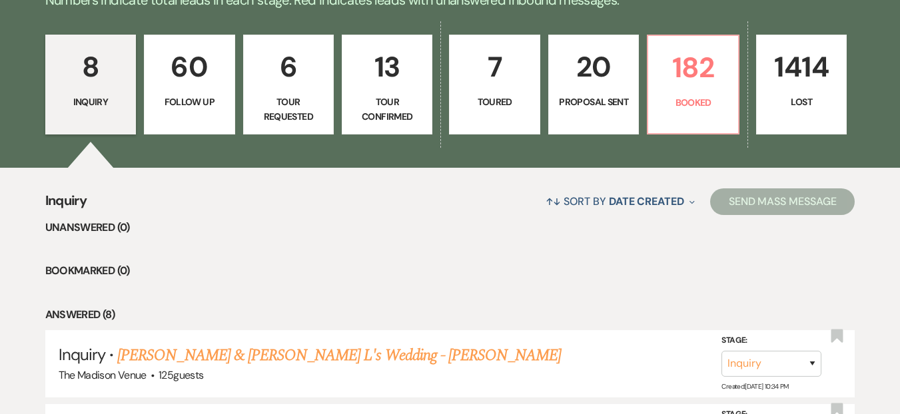
scroll to position [93, 0]
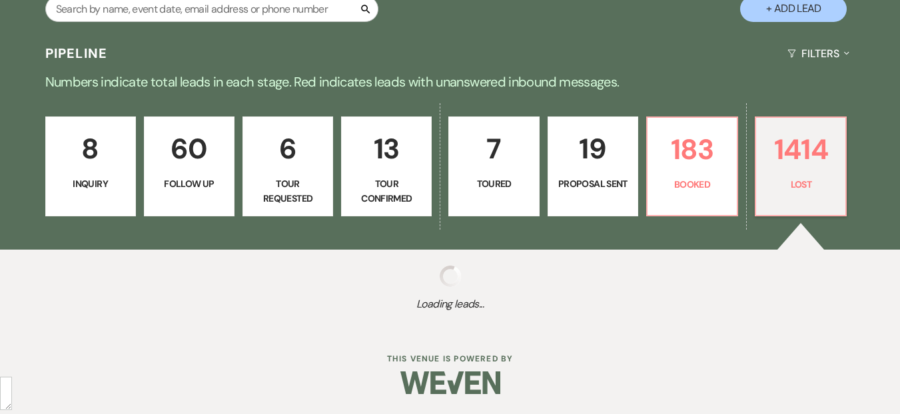
scroll to position [25, 0]
select select "8"
select select "5"
select select "8"
select select "11"
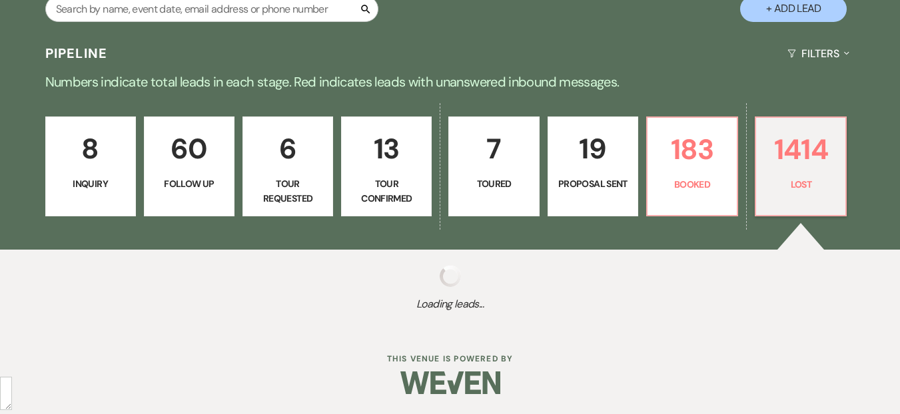
select select "8"
select select "11"
select select "8"
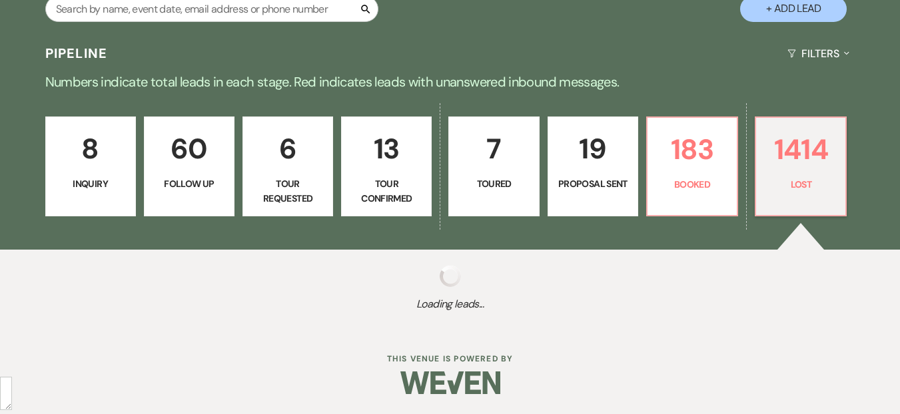
select select "10"
select select "8"
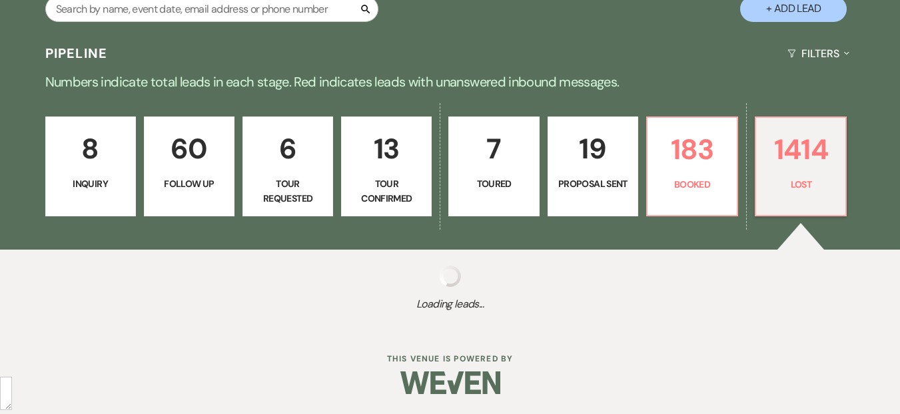
select select "8"
select select "10"
select select "8"
select select "6"
select select "8"
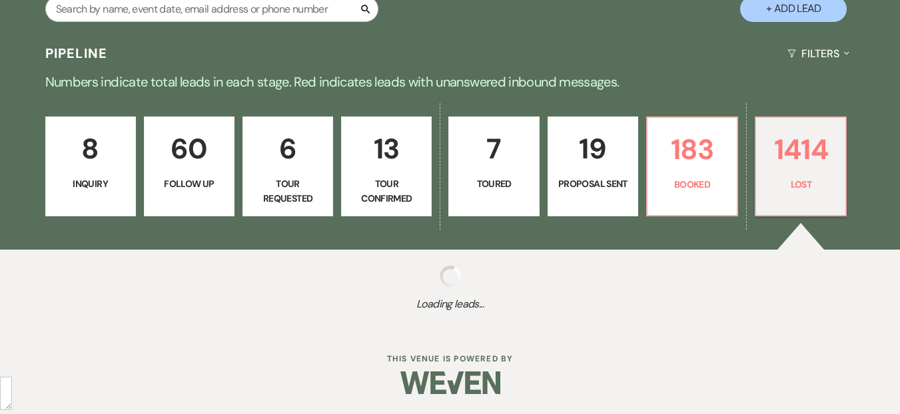
select select "10"
select select "8"
select select "5"
select select "8"
select select "10"
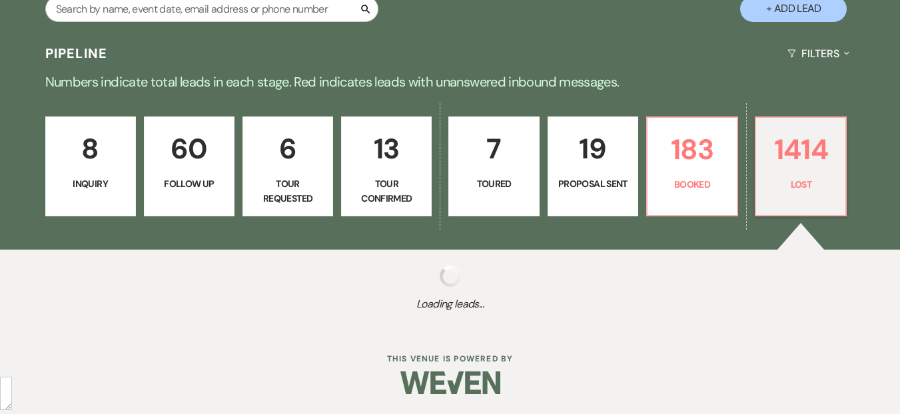
select select "8"
select select "5"
select select "8"
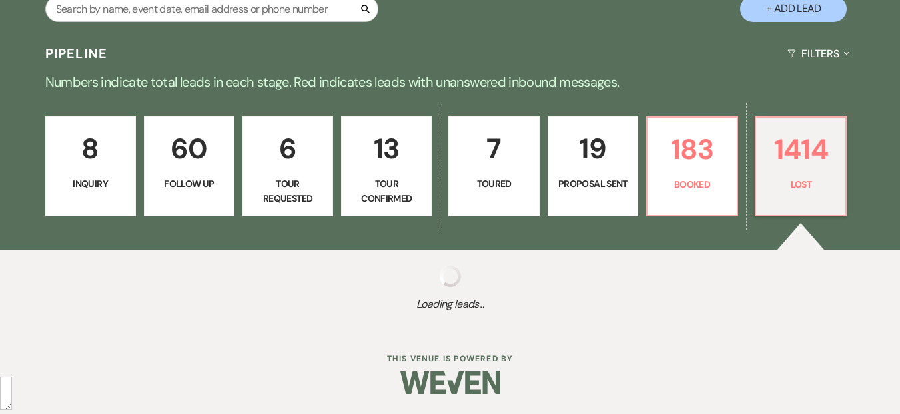
select select "1"
select select "8"
select select "7"
select select "8"
select select "5"
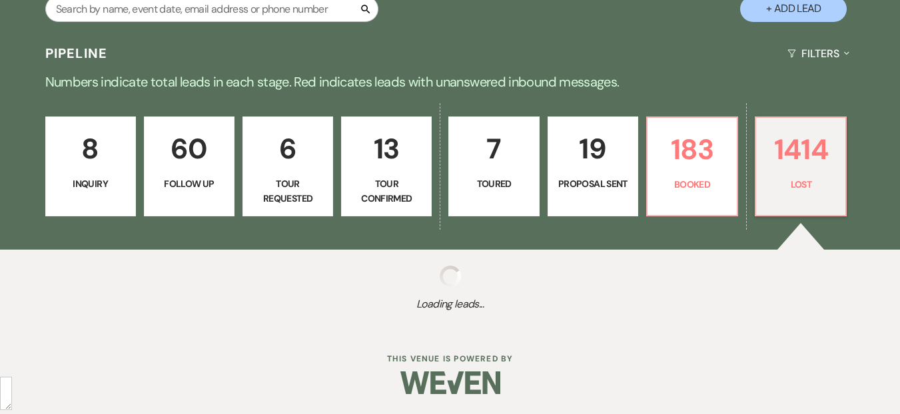
select select "8"
select select "6"
select select "8"
select select "6"
select select "8"
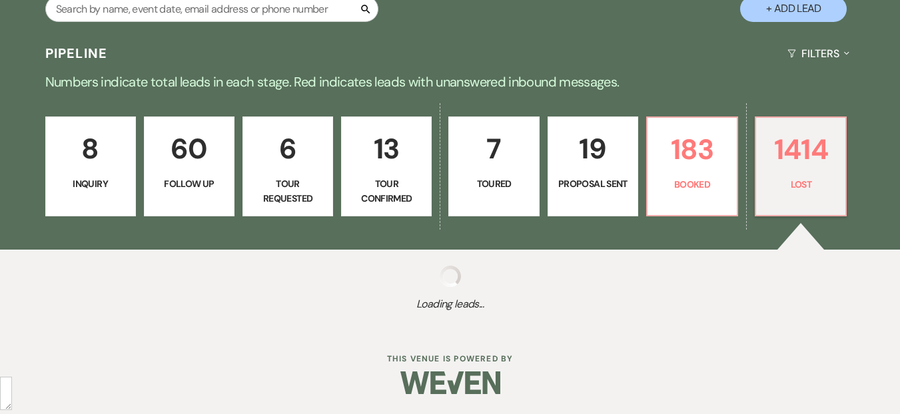
select select "5"
select select "8"
select select "5"
select select "8"
select select "5"
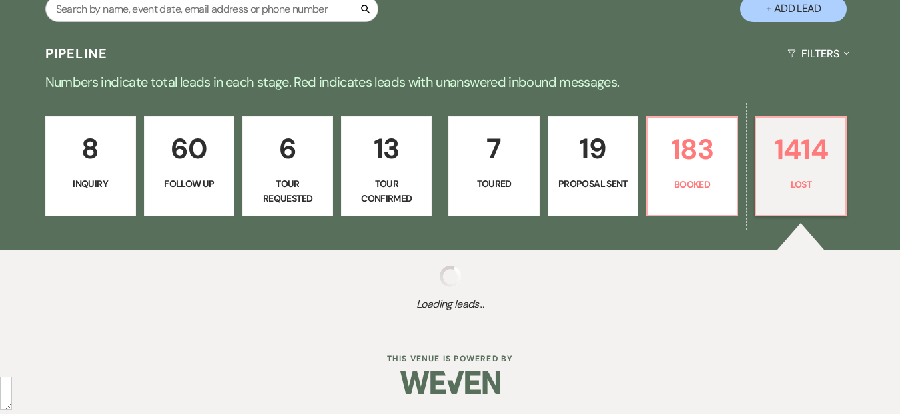
select select "8"
select select "5"
select select "8"
select select "5"
select select "8"
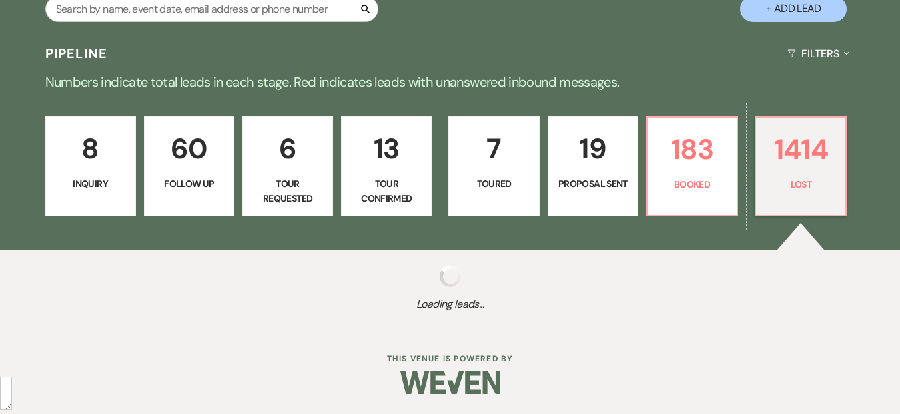
select select "6"
select select "8"
select select "5"
select select "8"
select select "5"
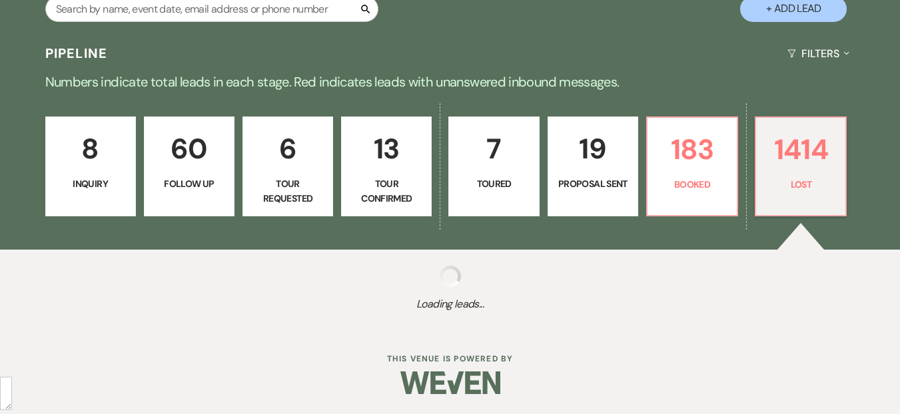
select select "8"
select select "5"
select select "8"
select select "5"
select select "8"
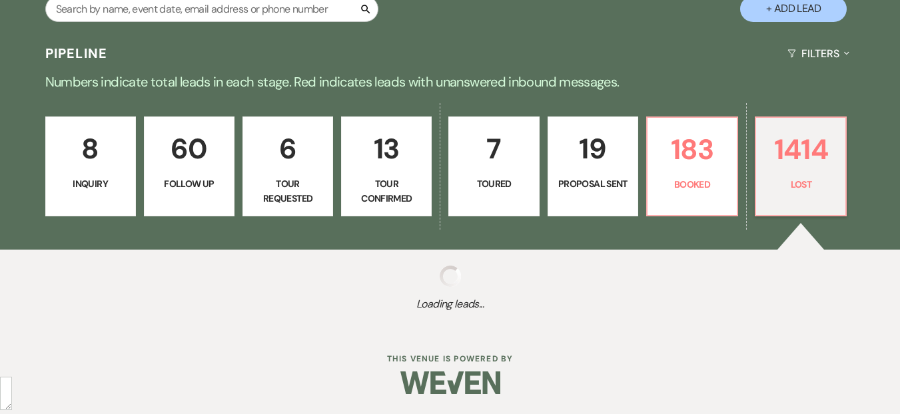
select select "5"
select select "8"
select select "1"
select select "8"
select select "6"
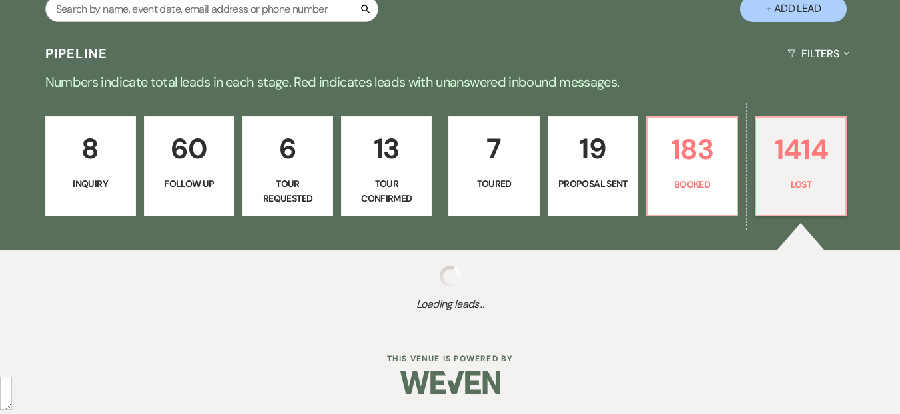
select select "8"
select select "10"
select select "8"
select select "5"
select select "8"
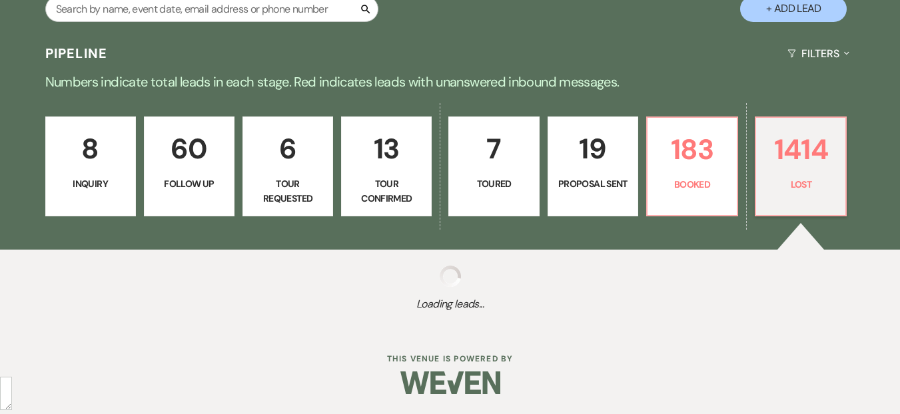
select select "6"
select select "8"
select select "6"
select select "8"
select select "5"
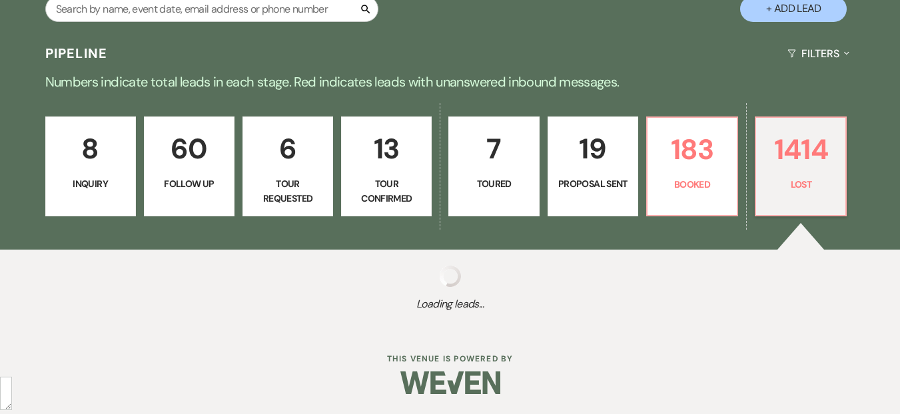
select select "8"
select select "5"
select select "8"
select select "5"
select select "8"
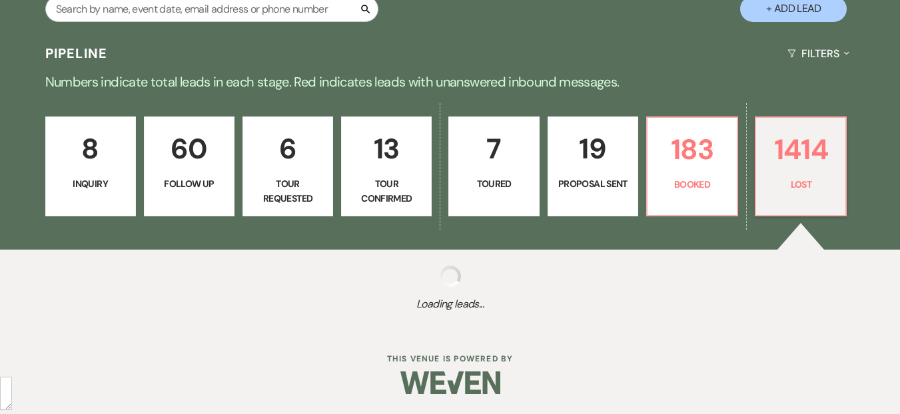
select select "8"
select select "7"
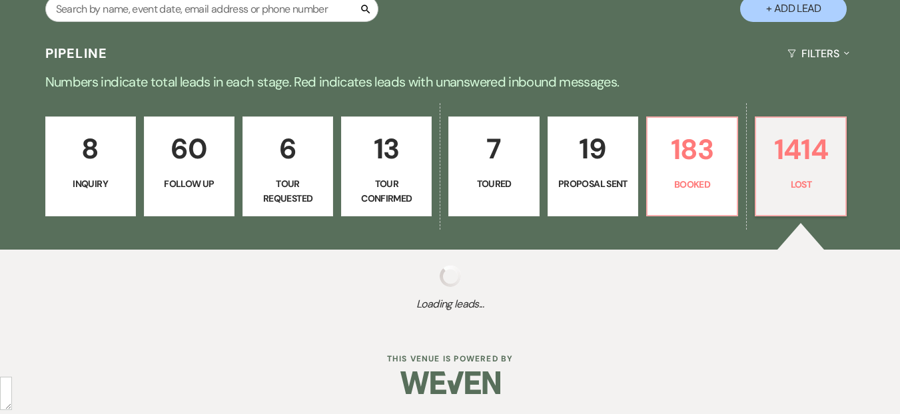
select select "8"
select select "5"
select select "8"
select select "5"
select select "8"
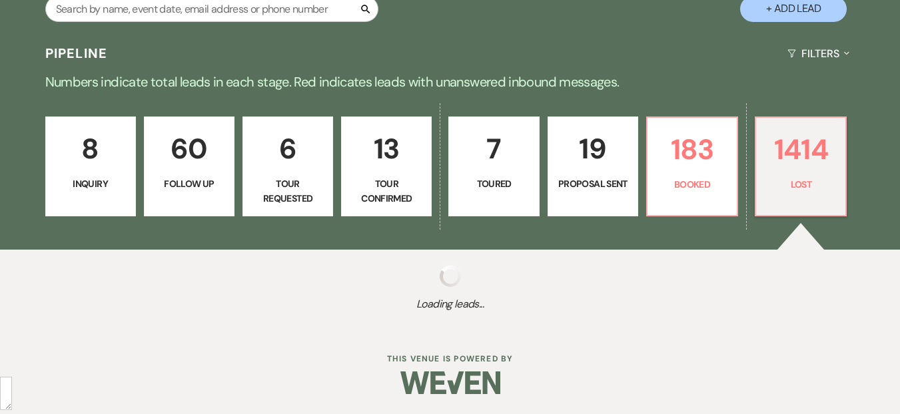
select select "5"
select select "8"
select select "10"
select select "8"
select select "7"
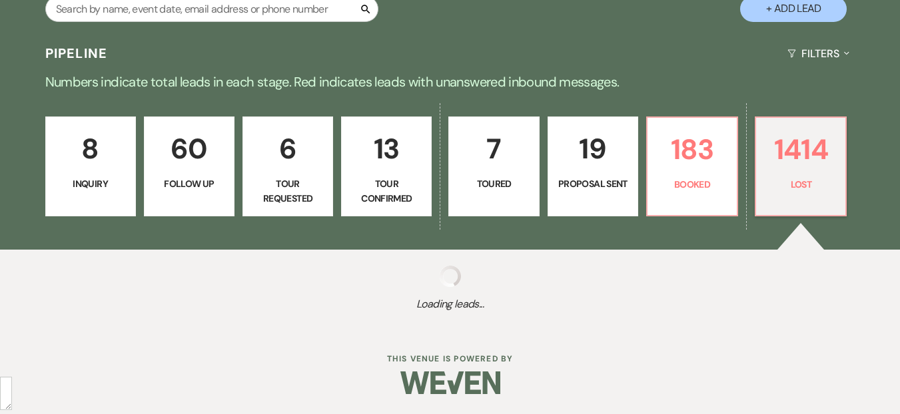
select select "8"
select select "5"
select select "8"
select select "5"
select select "8"
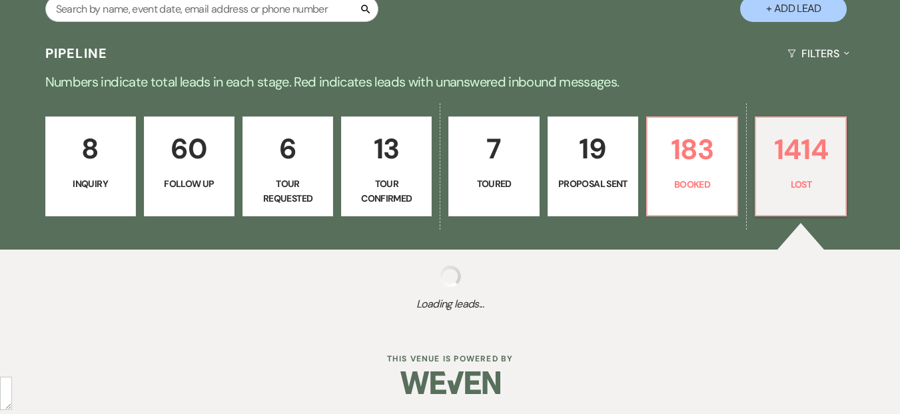
select select "5"
select select "8"
select select "6"
select select "8"
select select "7"
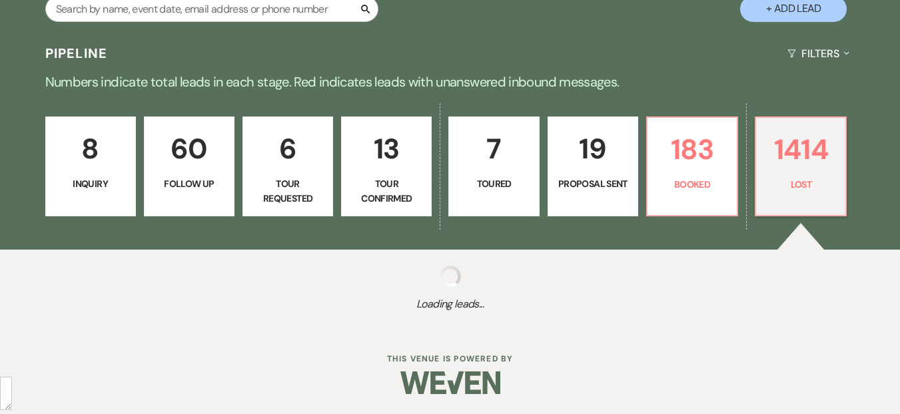
select select "8"
select select "5"
select select "8"
select select "5"
select select "8"
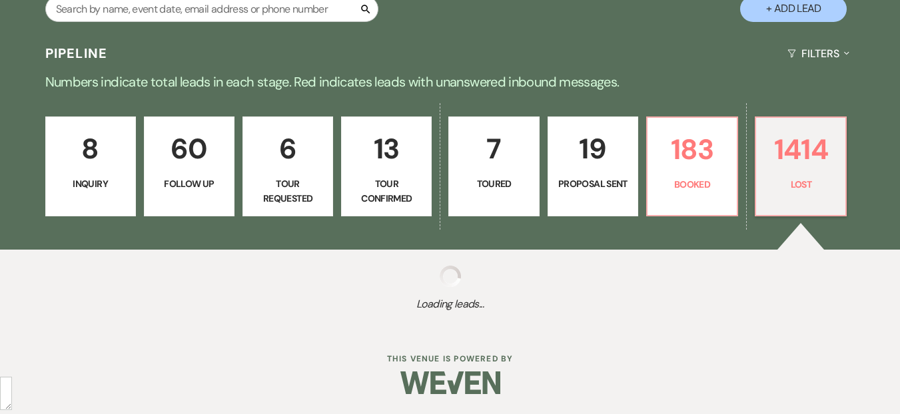
select select "5"
select select "8"
select select "5"
select select "8"
select select "5"
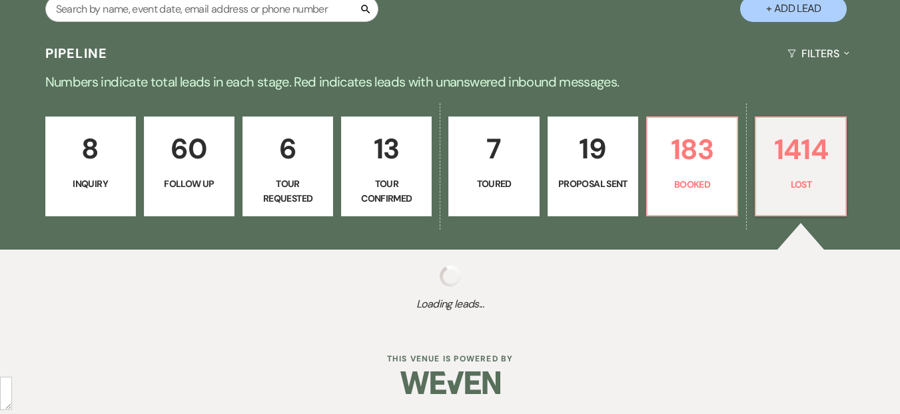
select select "8"
select select "10"
select select "8"
select select "7"
select select "8"
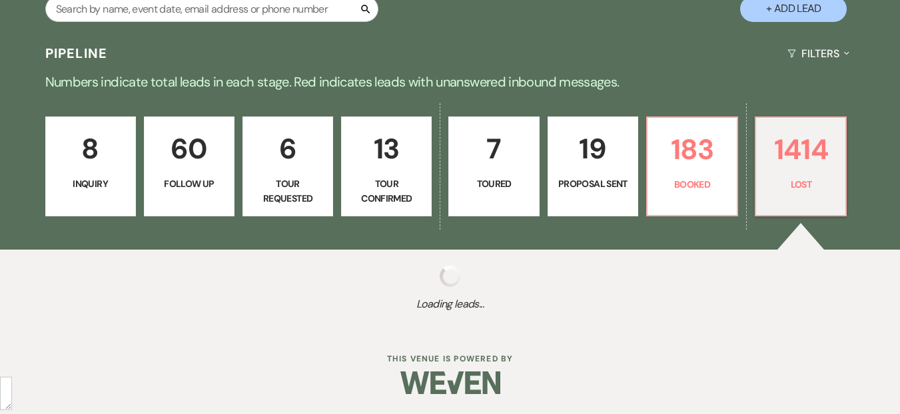
select select "5"
select select "8"
select select "6"
select select "8"
select select "5"
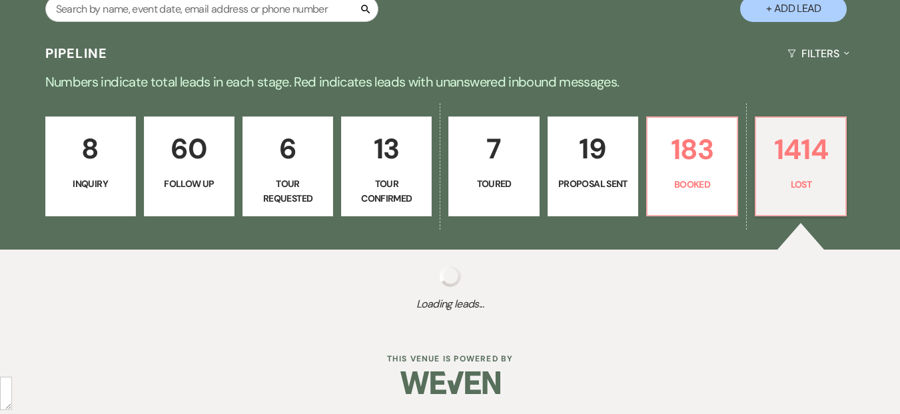
select select "8"
select select "1"
select select "8"
select select "6"
select select "8"
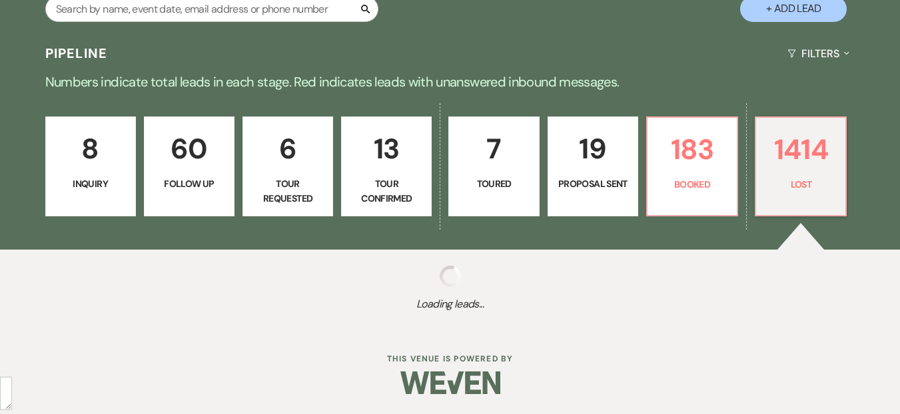
select select "5"
select select "8"
select select "6"
select select "8"
select select "5"
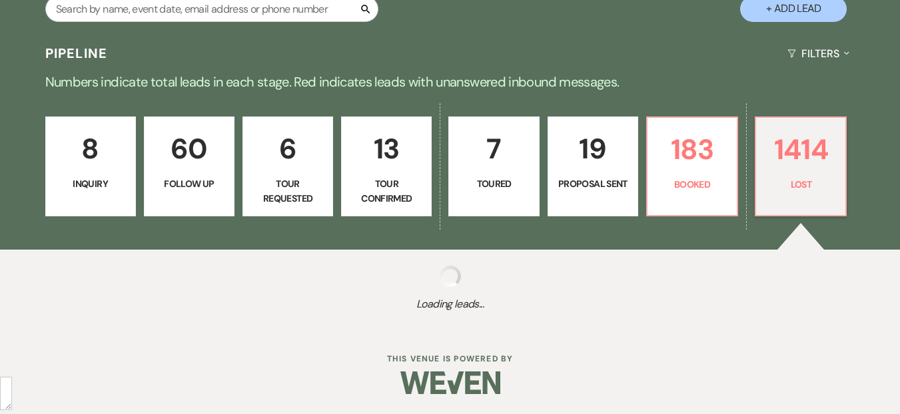
select select "8"
select select "5"
select select "8"
select select "5"
select select "8"
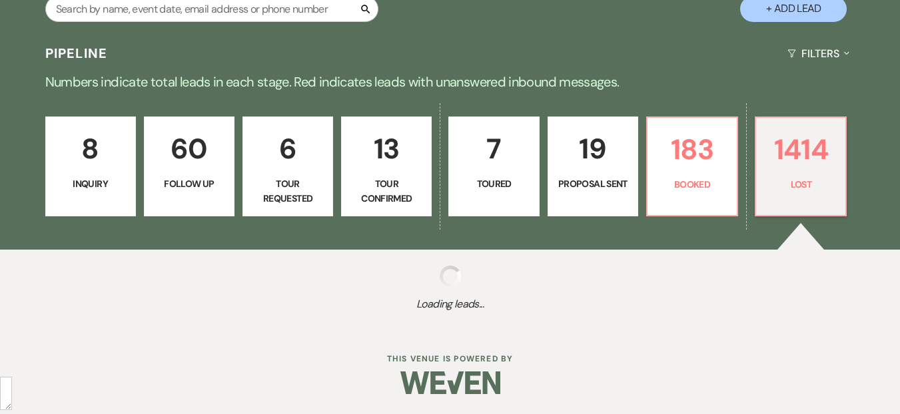
select select "5"
select select "8"
select select "5"
select select "8"
select select "5"
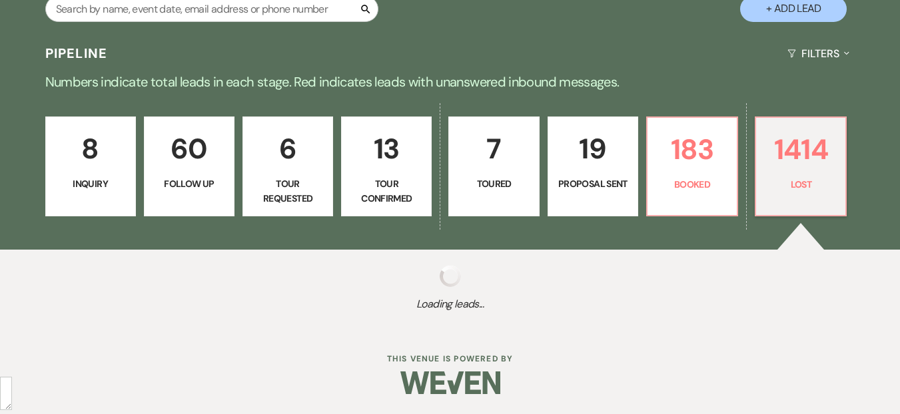
select select "8"
select select "5"
select select "8"
select select "1"
select select "8"
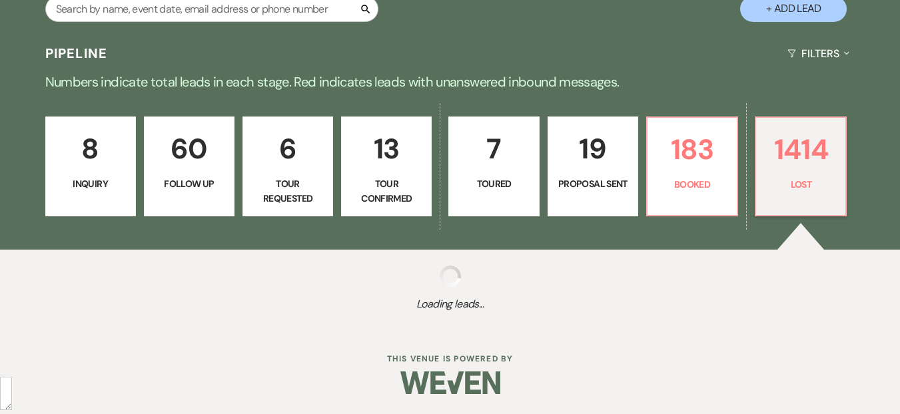
select select "5"
select select "8"
select select "10"
select select "8"
select select "6"
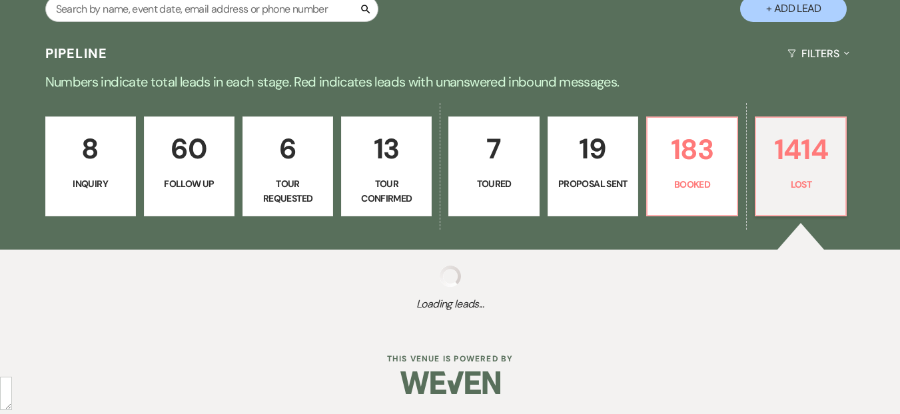
select select "8"
select select "5"
select select "8"
select select "5"
select select "8"
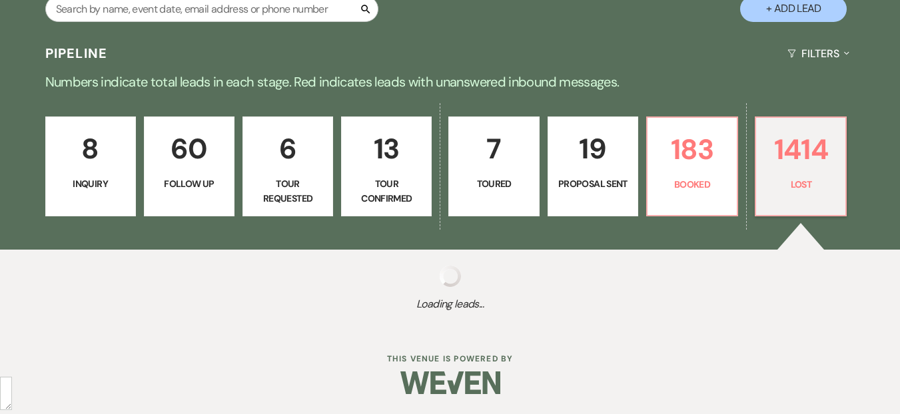
select select "5"
select select "8"
select select "6"
select select "8"
select select "5"
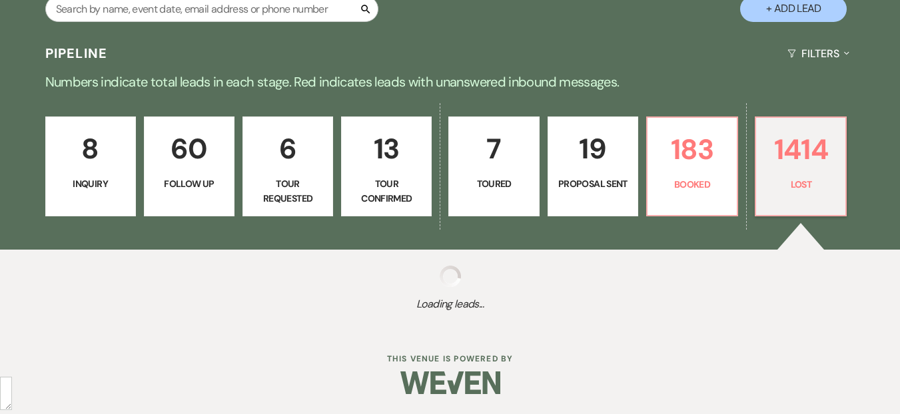
select select "8"
select select "5"
select select "8"
select select "7"
select select "8"
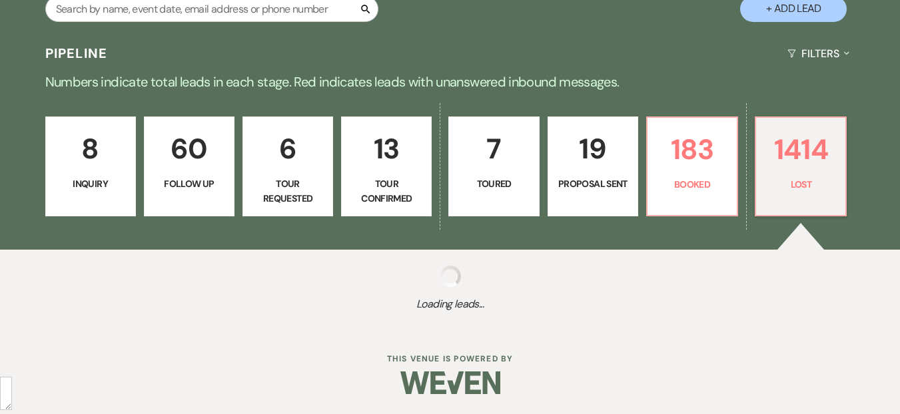
select select "8"
select select "1"
select select "8"
select select "6"
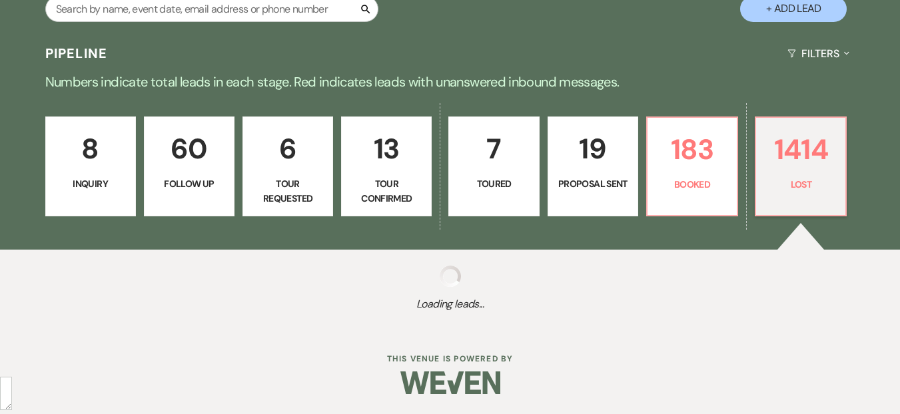
select select "8"
select select "5"
select select "8"
select select "6"
select select "8"
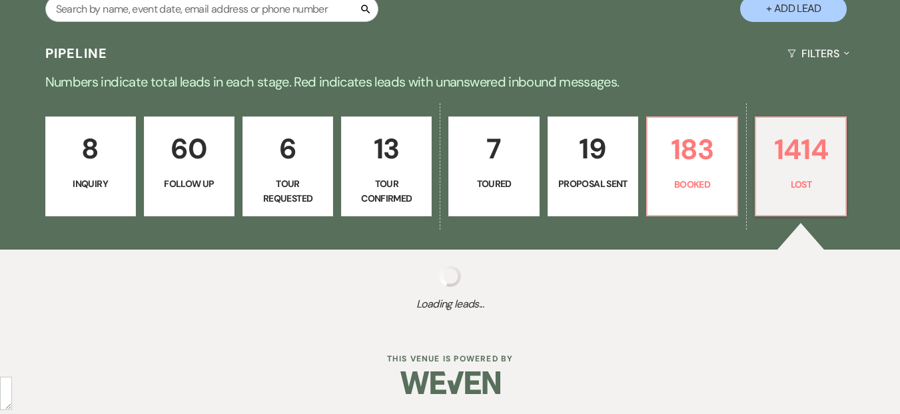
select select "5"
select select "8"
select select "10"
select select "8"
select select "10"
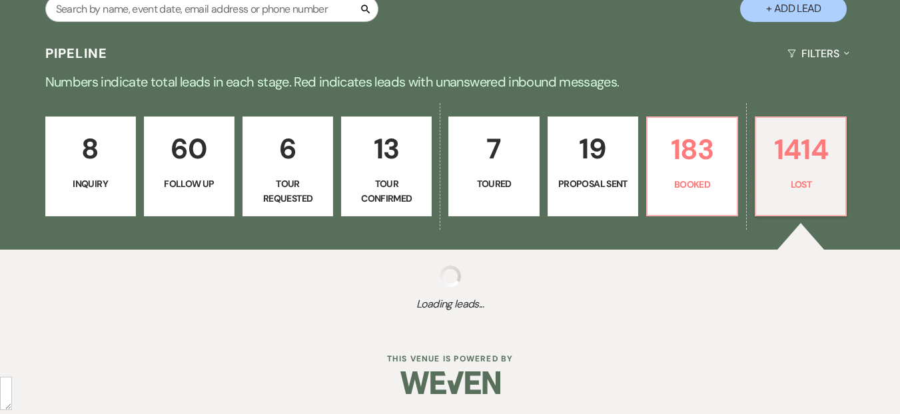
select select "8"
select select "10"
select select "8"
select select "6"
select select "8"
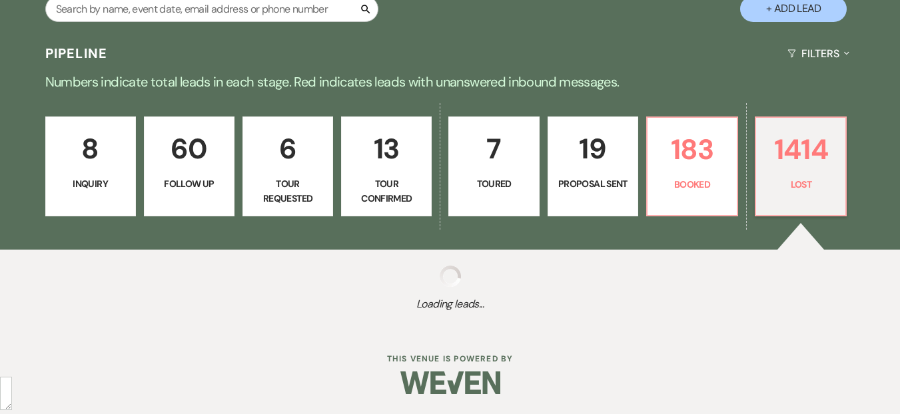
select select "8"
select select "5"
select select "8"
select select "5"
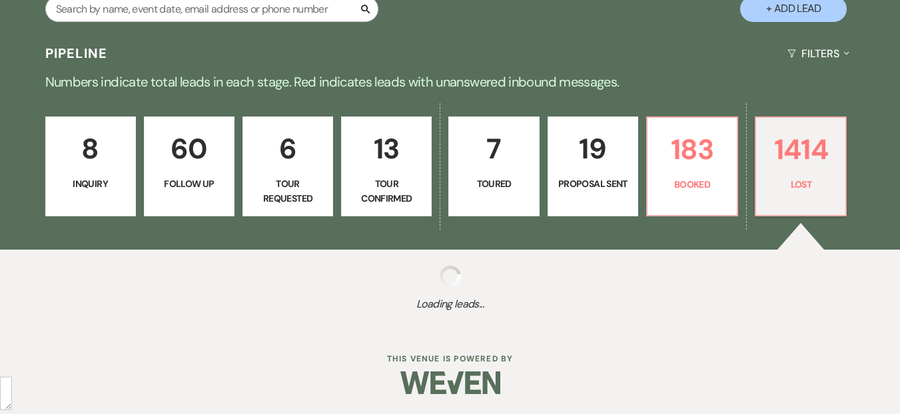
select select "8"
select select "10"
select select "8"
select select "5"
select select "8"
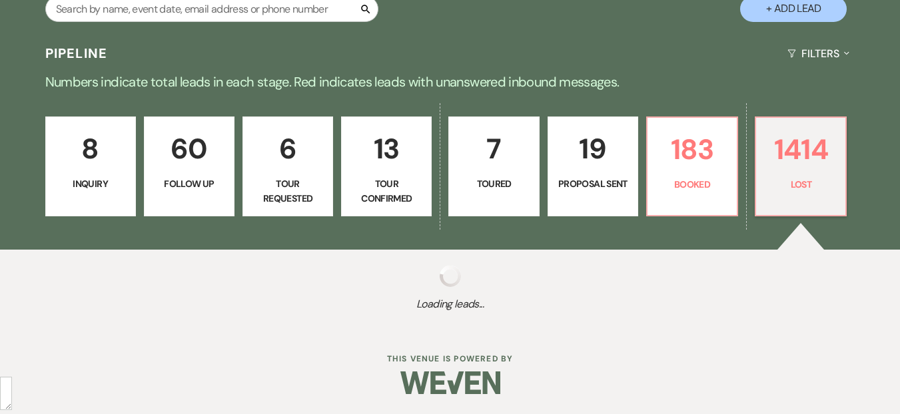
select select "5"
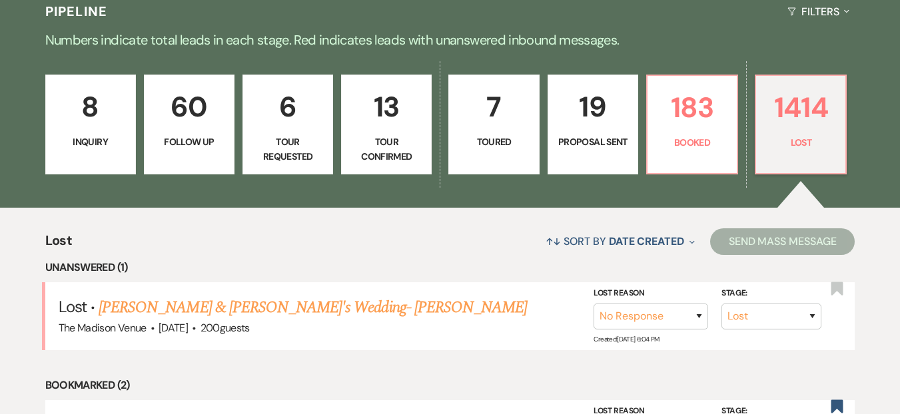
scroll to position [393, 0]
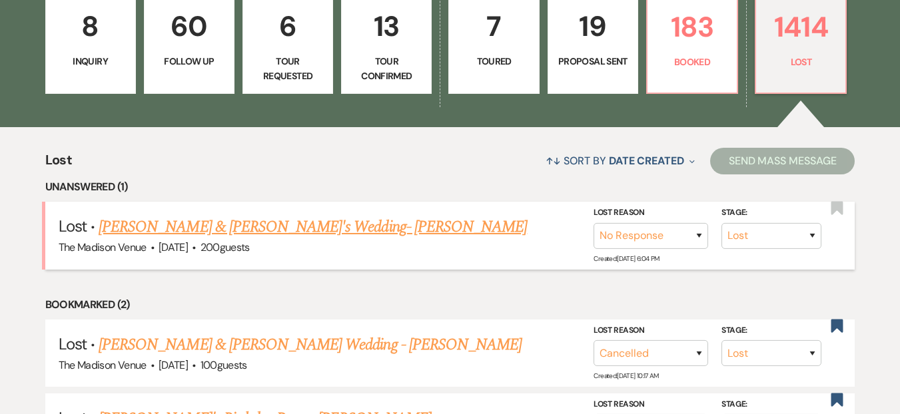
click at [300, 238] on link "Chris Troup & Pam Lapponi's Wedding- Cher" at bounding box center [313, 227] width 428 height 24
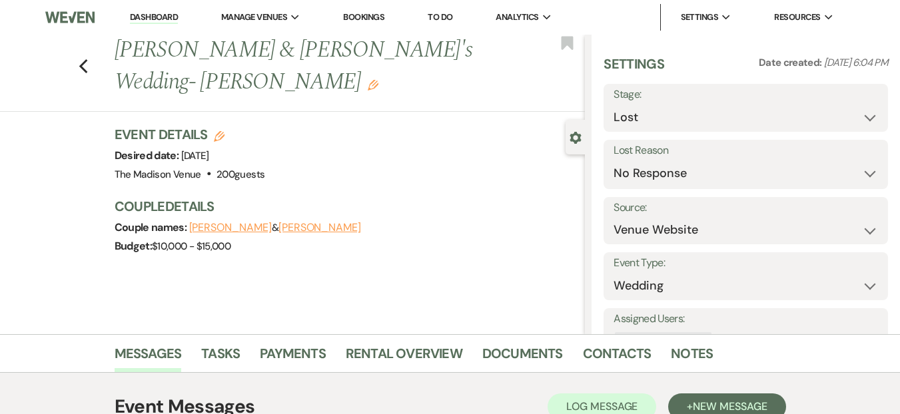
click at [156, 19] on link "Dashboard" at bounding box center [154, 17] width 48 height 13
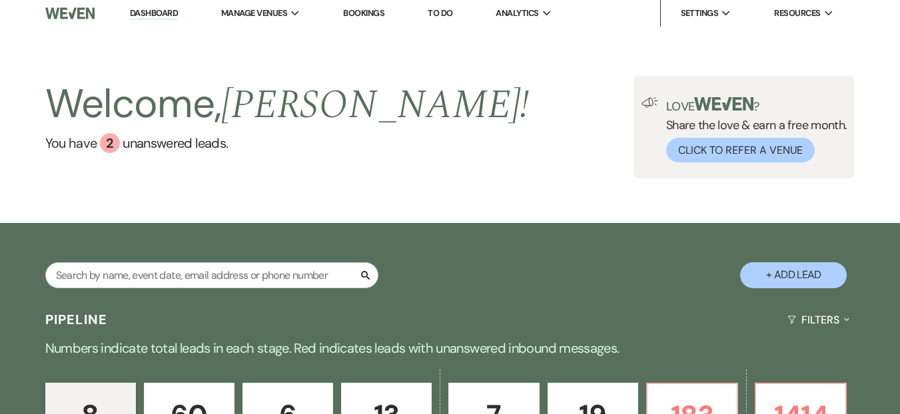
scroll to position [273, 0]
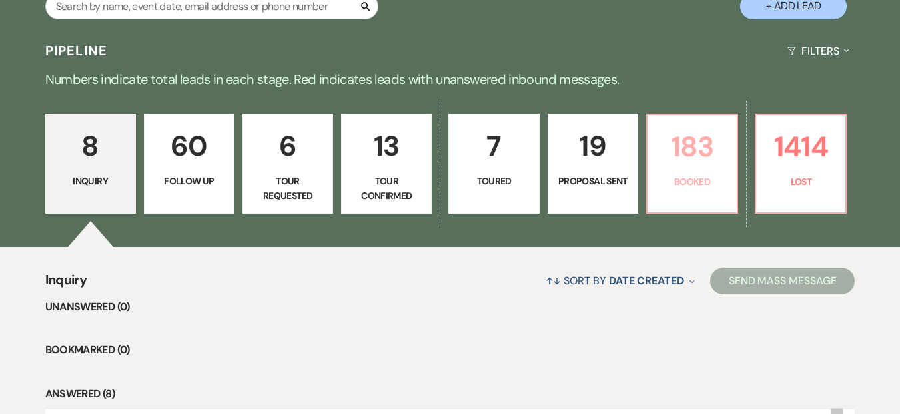
click at [696, 156] on p "183" at bounding box center [691, 147] width 73 height 45
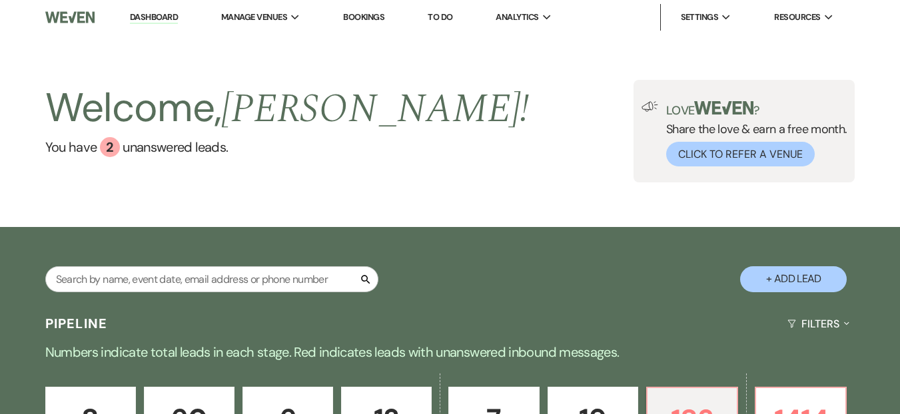
click at [162, 27] on li "Dashboard" at bounding box center [153, 17] width 61 height 27
click at [160, 18] on link "Dashboard" at bounding box center [154, 17] width 48 height 13
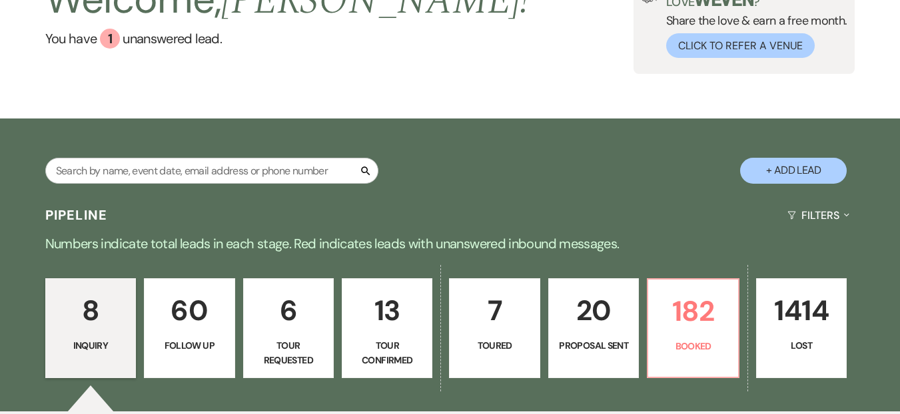
scroll to position [25, 0]
drag, startPoint x: 429, startPoint y: 126, endPoint x: 145, endPoint y: 57, distance: 291.8
click at [616, 194] on div "Search + Add Lead" at bounding box center [450, 159] width 900 height 69
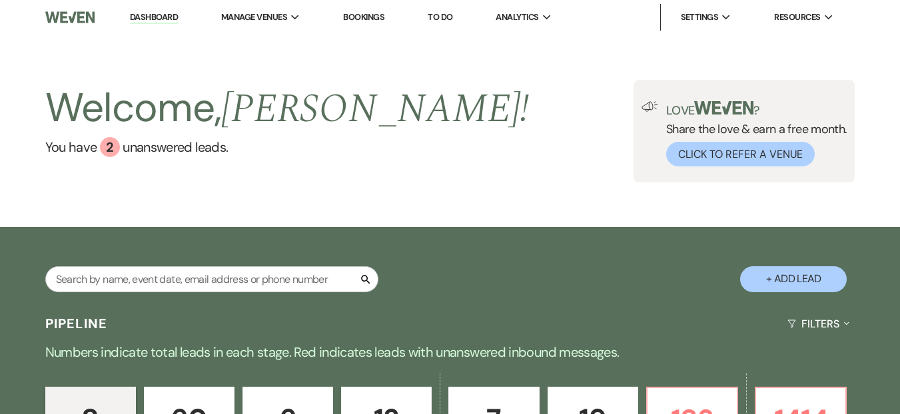
scroll to position [25, 0]
click at [148, 16] on link "Dashboard" at bounding box center [154, 17] width 48 height 13
click at [159, 21] on link "Dashboard" at bounding box center [154, 17] width 48 height 13
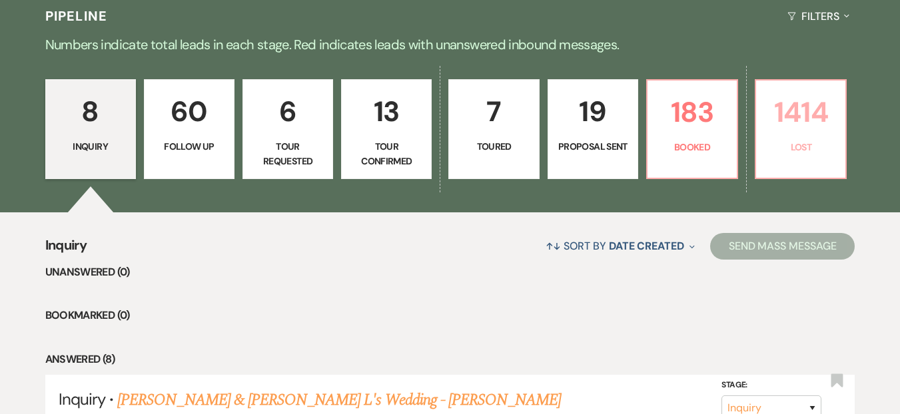
scroll to position [303, 0]
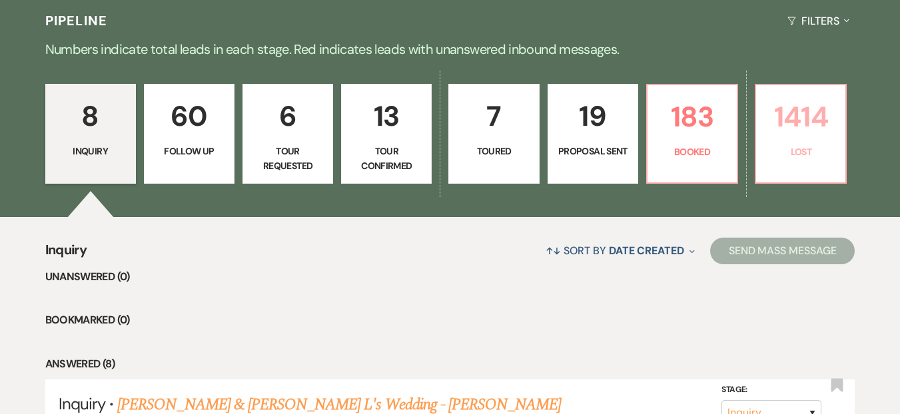
click at [811, 135] on p "1414" at bounding box center [800, 117] width 73 height 45
select select "8"
select select "5"
select select "8"
select select "11"
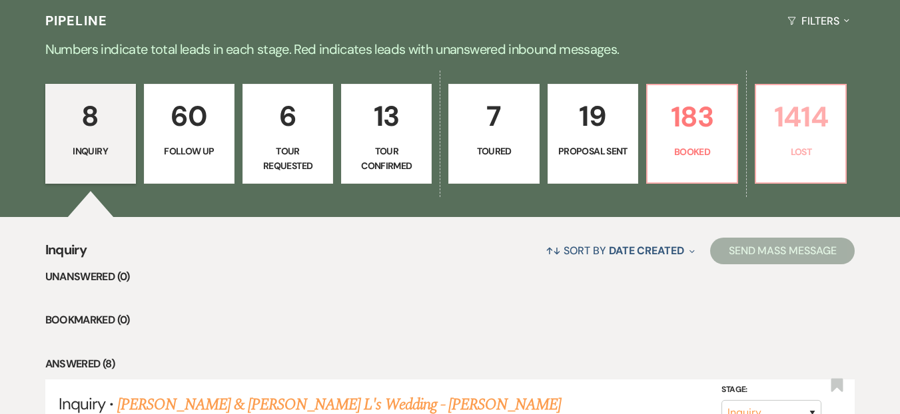
select select "8"
select select "11"
select select "8"
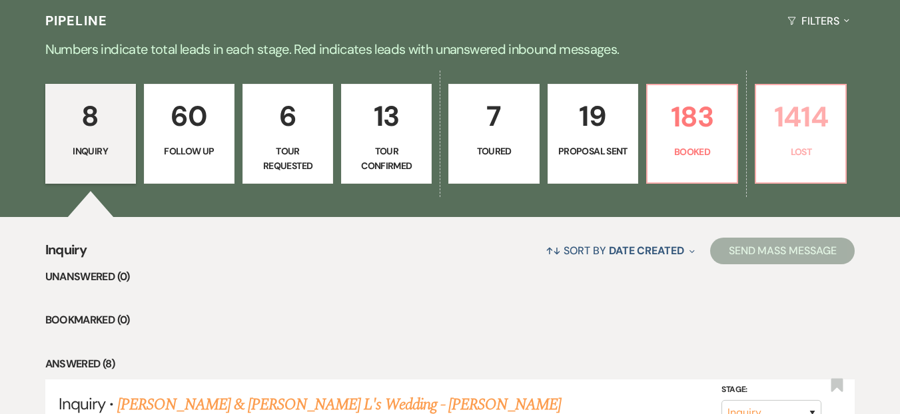
select select "10"
select select "8"
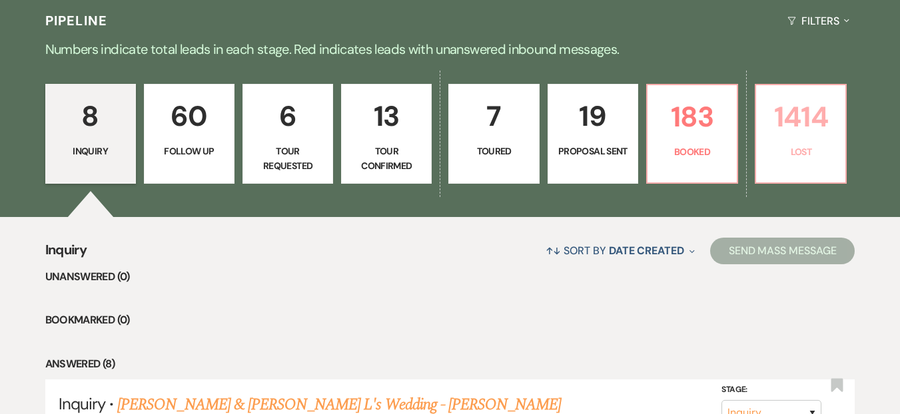
select select "8"
select select "10"
select select "8"
select select "6"
select select "8"
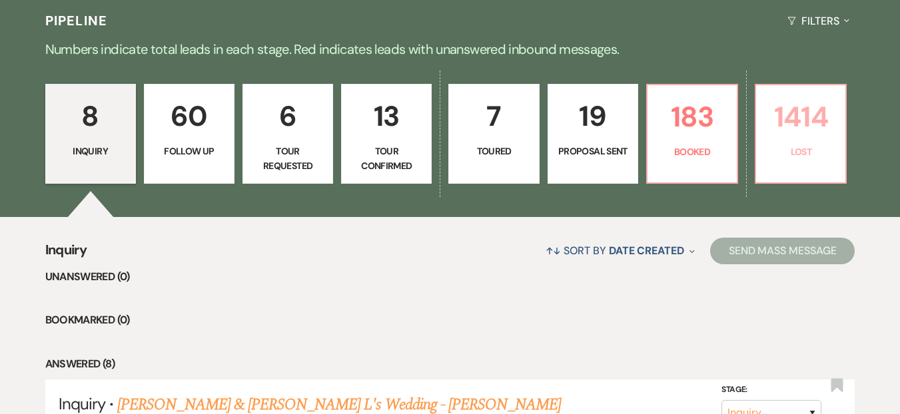
select select "10"
select select "8"
select select "5"
select select "8"
select select "10"
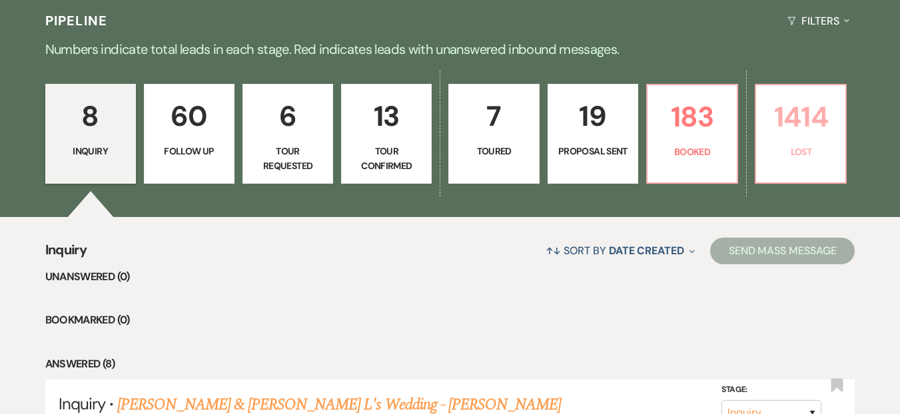
select select "8"
select select "5"
select select "8"
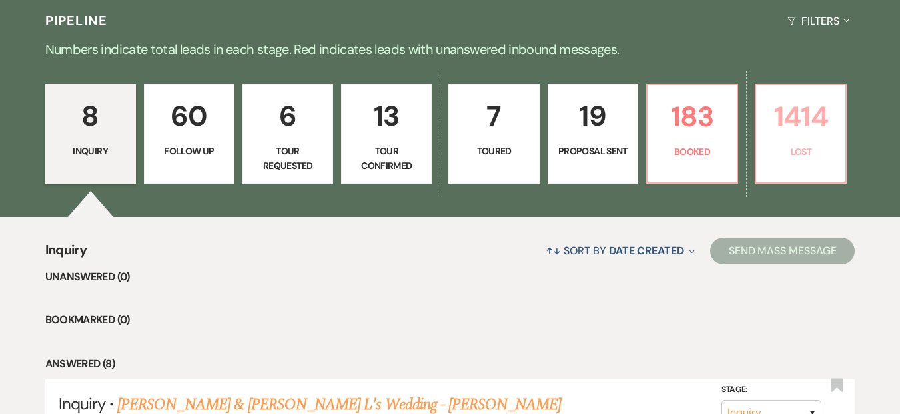
select select "1"
select select "8"
select select "7"
select select "8"
select select "5"
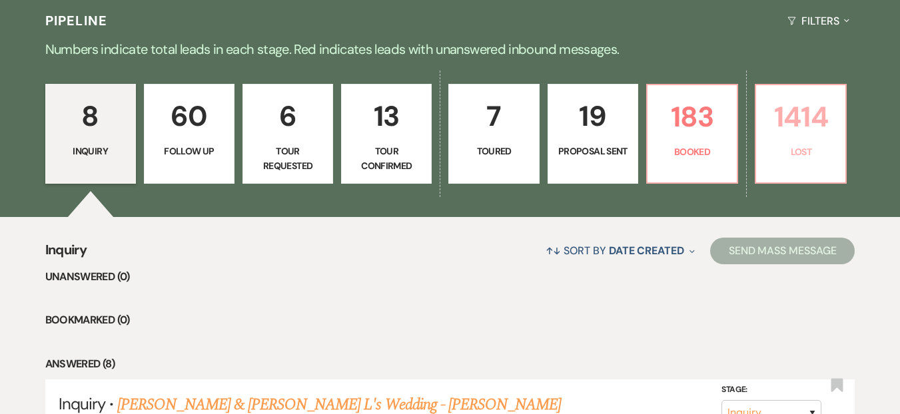
select select "8"
select select "6"
select select "8"
select select "6"
select select "8"
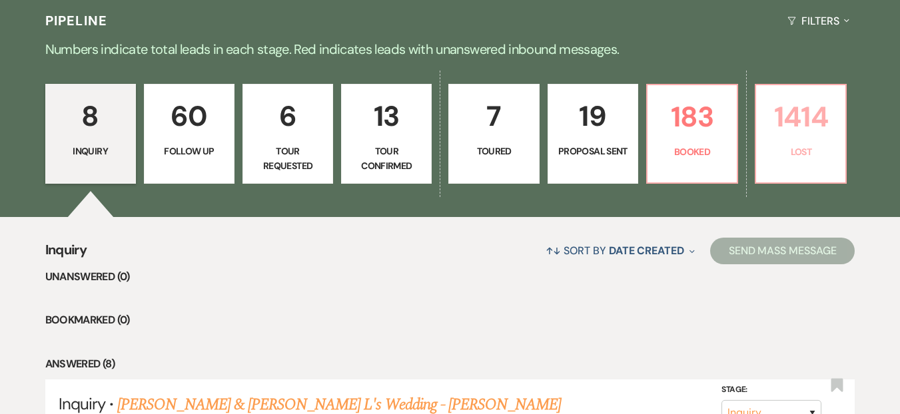
select select "5"
select select "8"
select select "5"
select select "8"
select select "5"
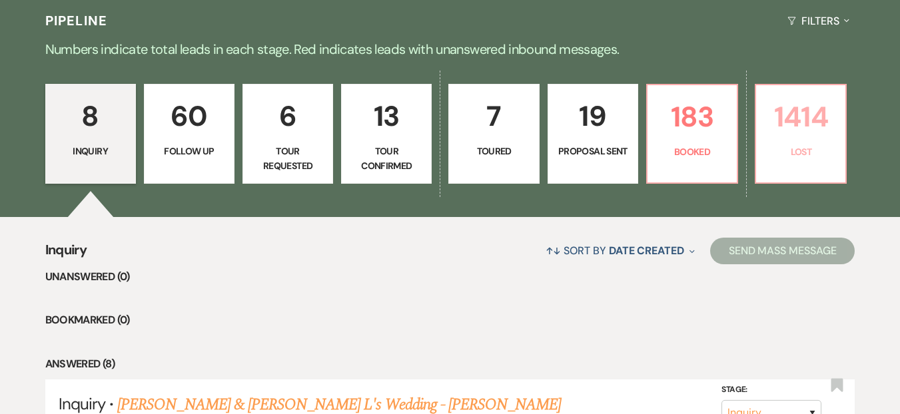
select select "8"
select select "5"
select select "8"
select select "5"
select select "8"
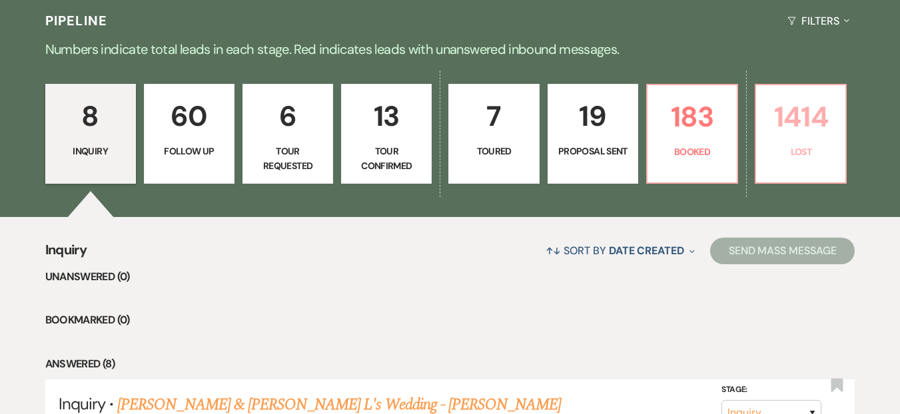
select select "6"
select select "8"
select select "5"
select select "8"
select select "5"
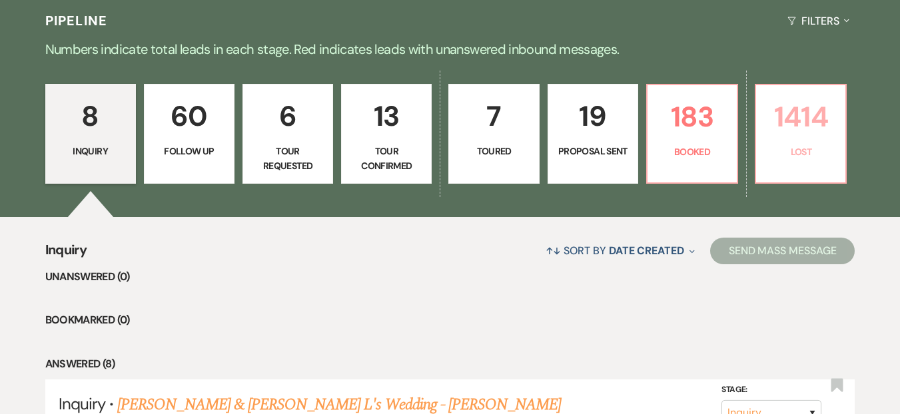
select select "8"
select select "5"
select select "8"
select select "5"
select select "8"
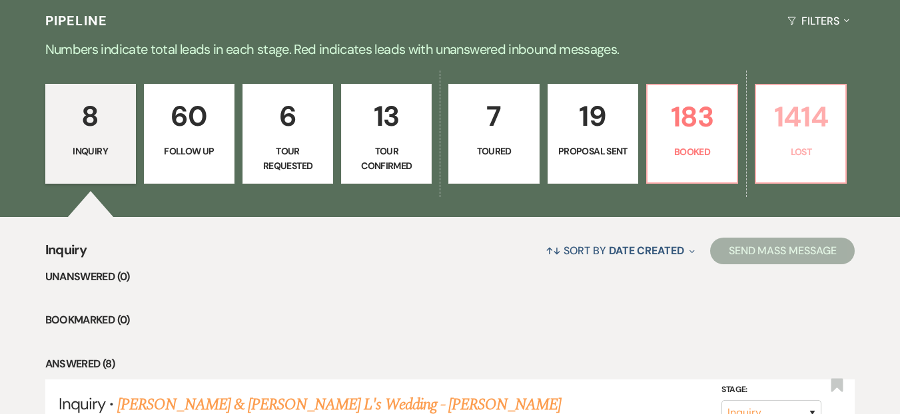
select select "5"
select select "8"
select select "1"
select select "8"
select select "6"
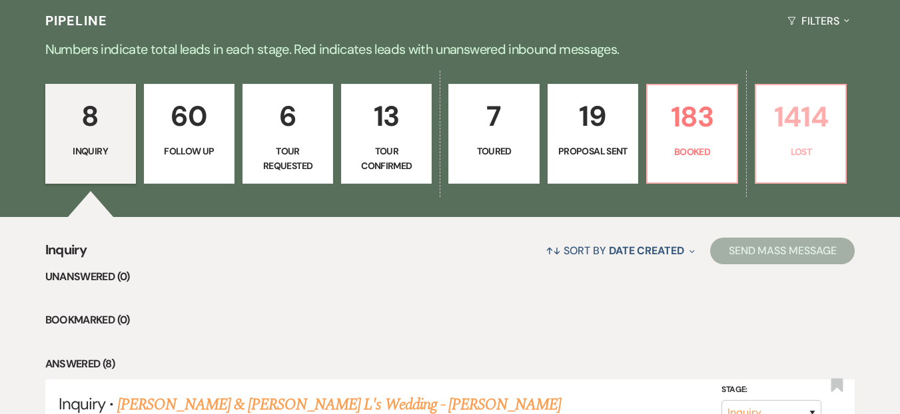
select select "8"
select select "10"
select select "8"
select select "5"
select select "8"
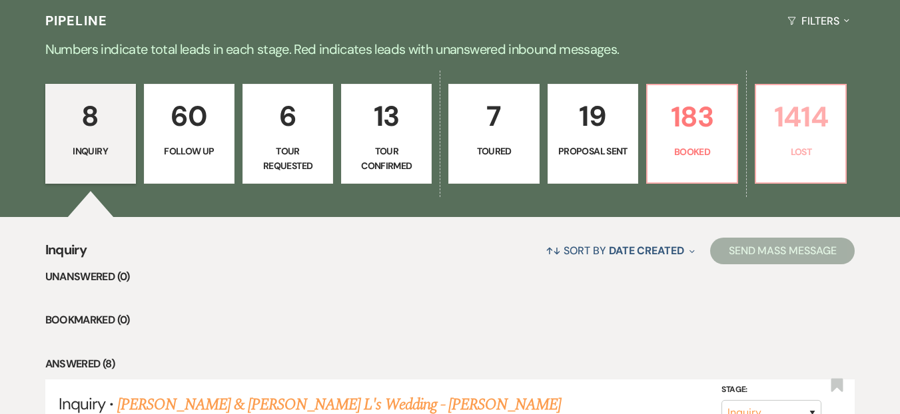
select select "6"
select select "8"
select select "6"
select select "8"
select select "5"
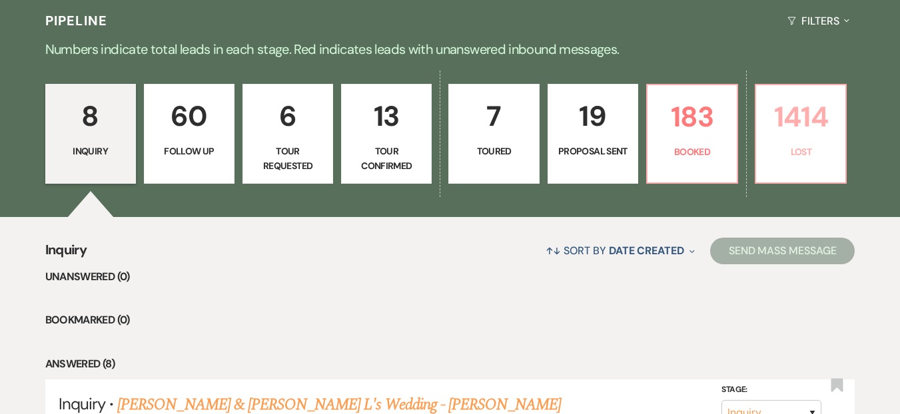
select select "8"
select select "5"
select select "8"
select select "5"
select select "8"
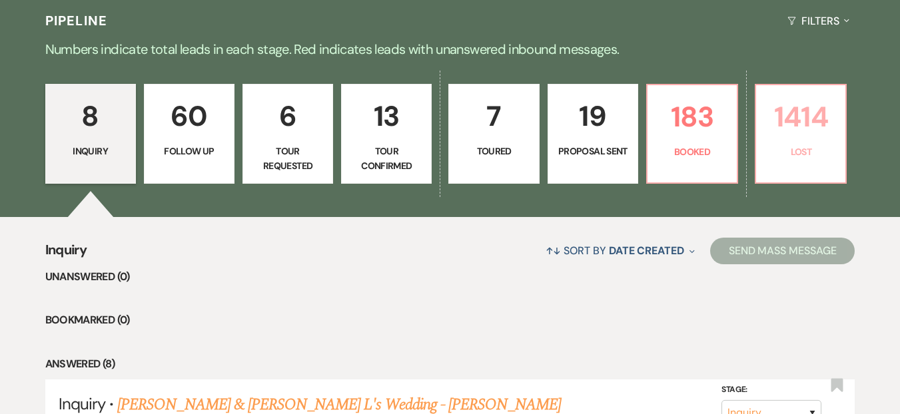
select select "8"
select select "7"
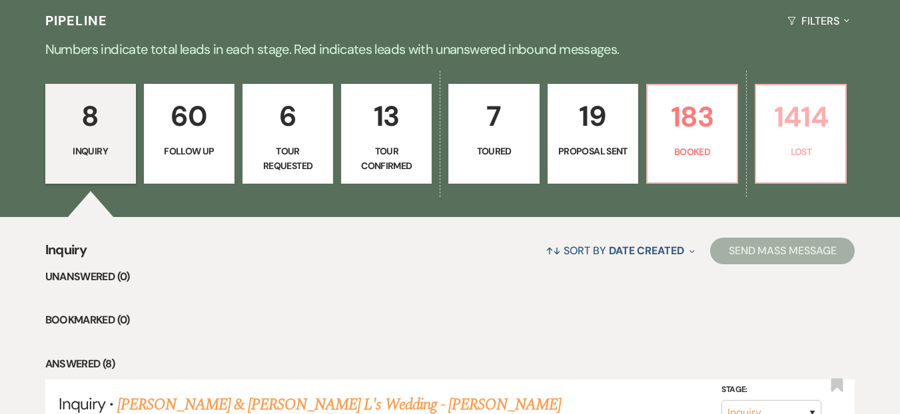
select select "8"
select select "5"
select select "8"
select select "5"
select select "8"
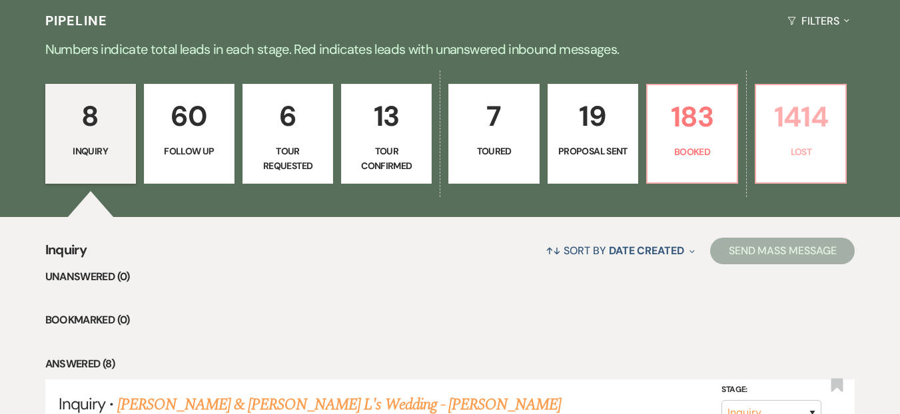
select select "5"
select select "8"
select select "10"
select select "8"
select select "7"
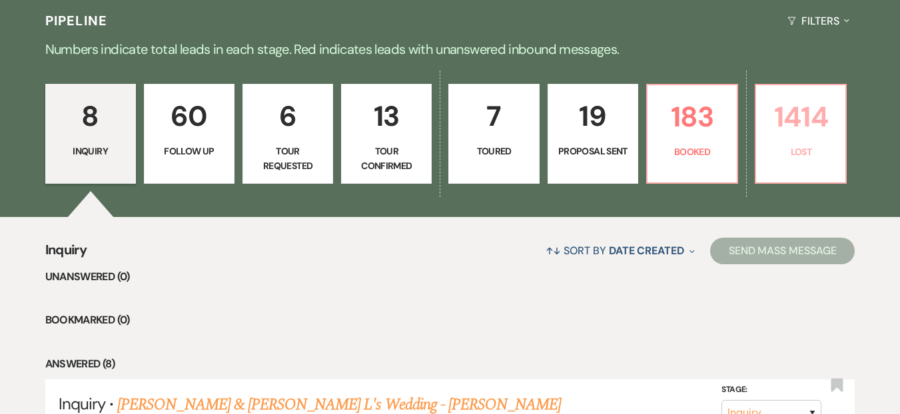
select select "8"
select select "5"
select select "8"
select select "5"
select select "8"
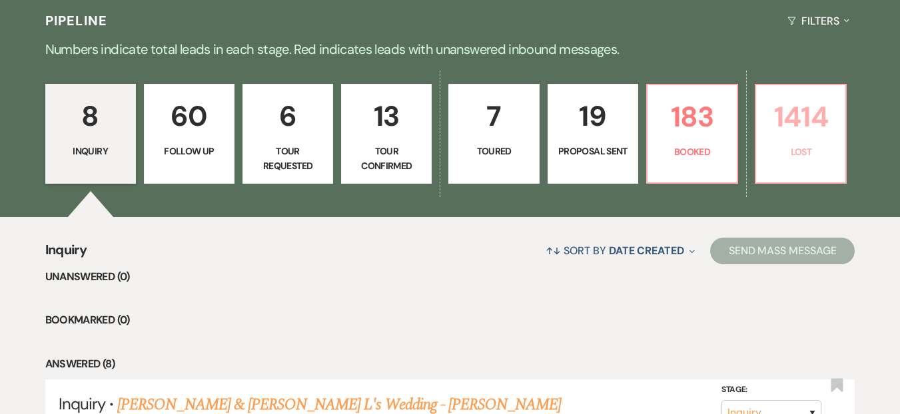
select select "5"
select select "8"
select select "6"
select select "8"
select select "7"
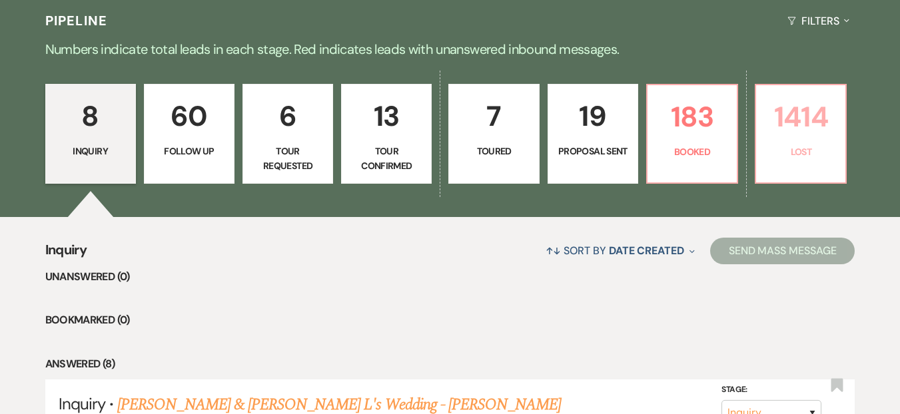
select select "8"
select select "5"
select select "8"
select select "5"
select select "8"
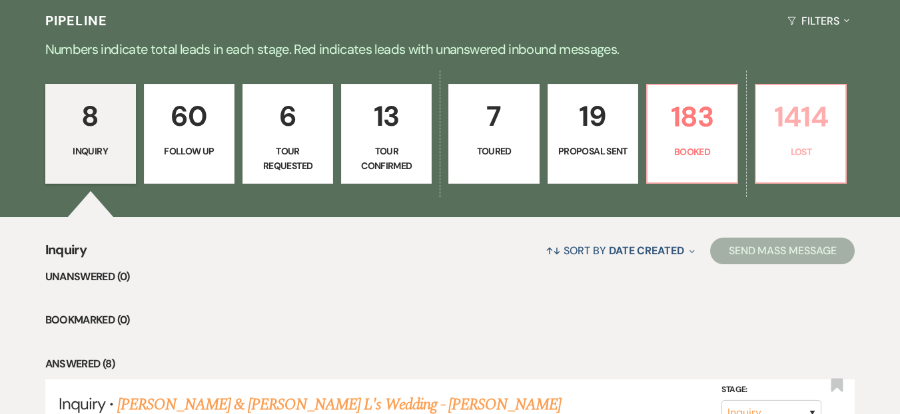
select select "5"
select select "8"
select select "5"
select select "8"
select select "5"
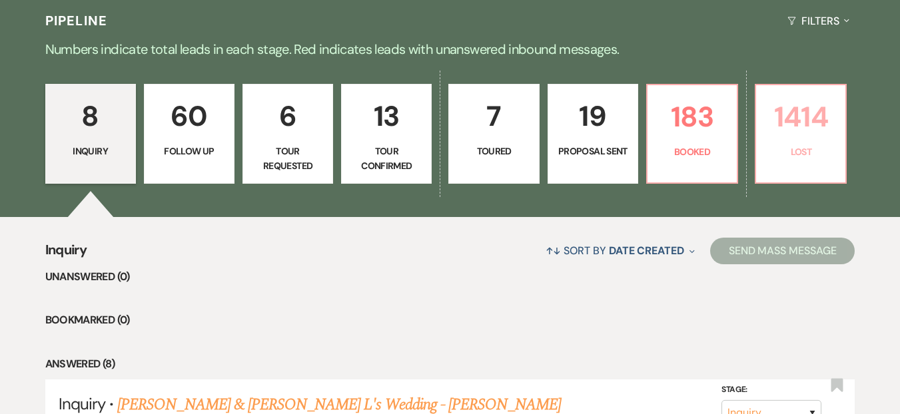
select select "8"
select select "10"
select select "8"
select select "7"
select select "8"
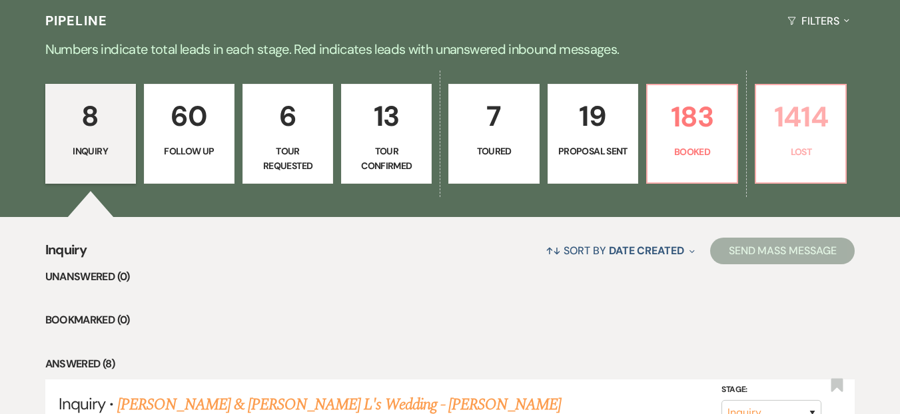
select select "5"
select select "8"
select select "6"
select select "8"
select select "5"
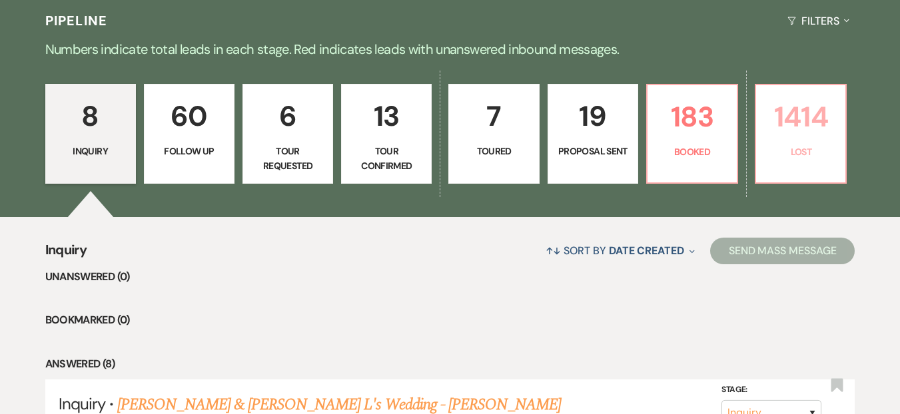
select select "8"
select select "1"
select select "8"
select select "6"
select select "8"
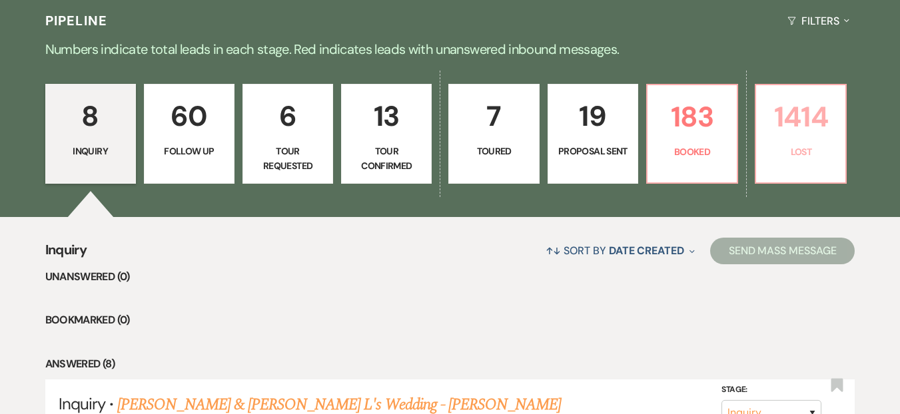
select select "5"
select select "8"
select select "6"
select select "8"
select select "5"
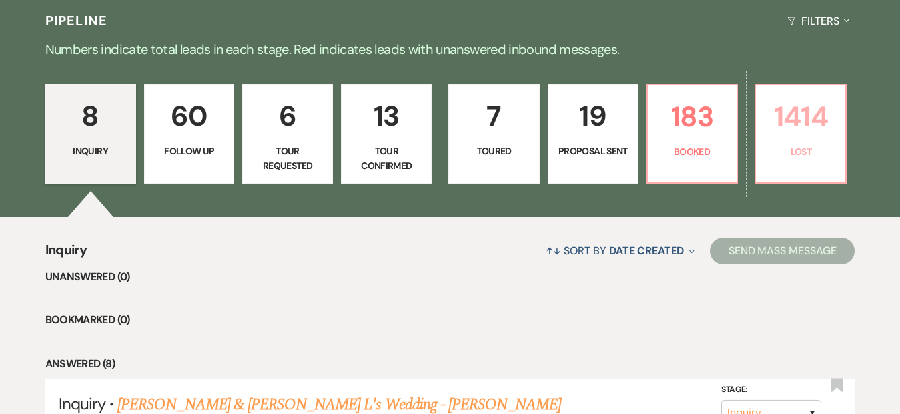
select select "8"
select select "5"
select select "8"
select select "5"
select select "8"
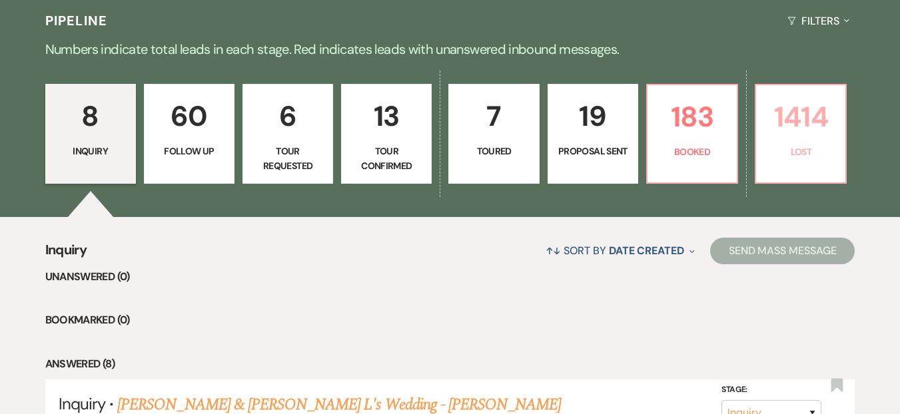
select select "5"
select select "8"
select select "5"
select select "8"
select select "5"
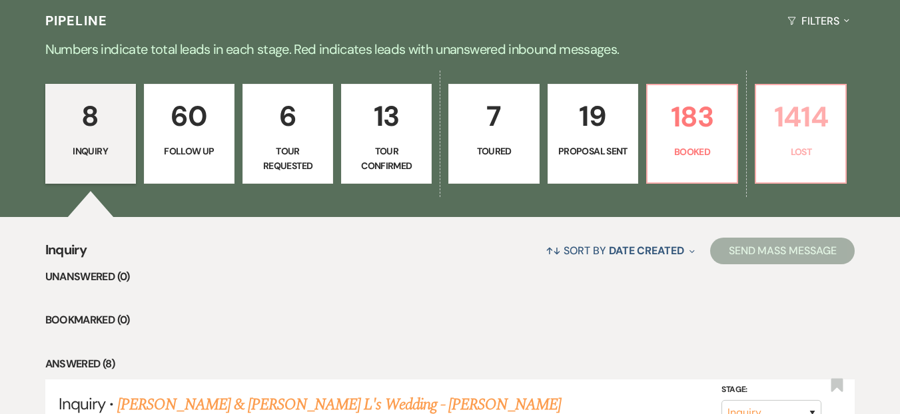
select select "8"
select select "5"
select select "8"
select select "1"
select select "8"
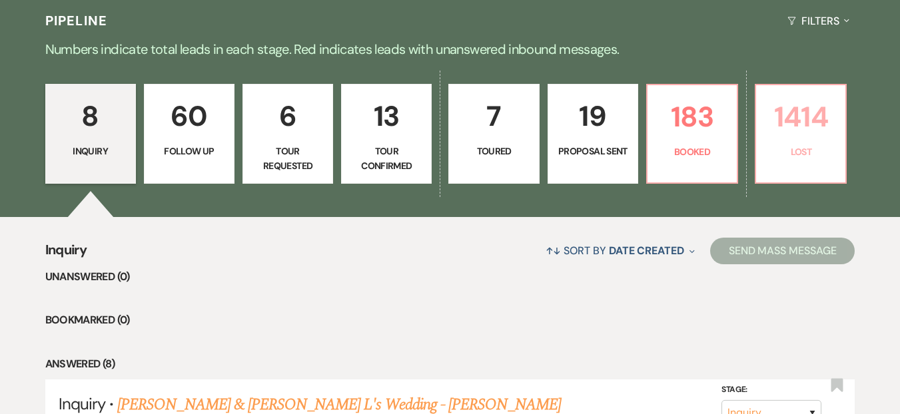
select select "5"
select select "8"
select select "10"
select select "8"
select select "6"
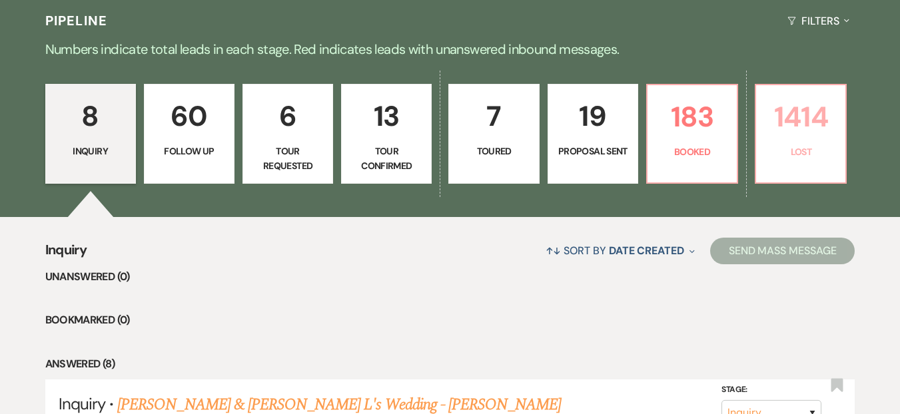
select select "8"
select select "5"
select select "8"
select select "5"
select select "8"
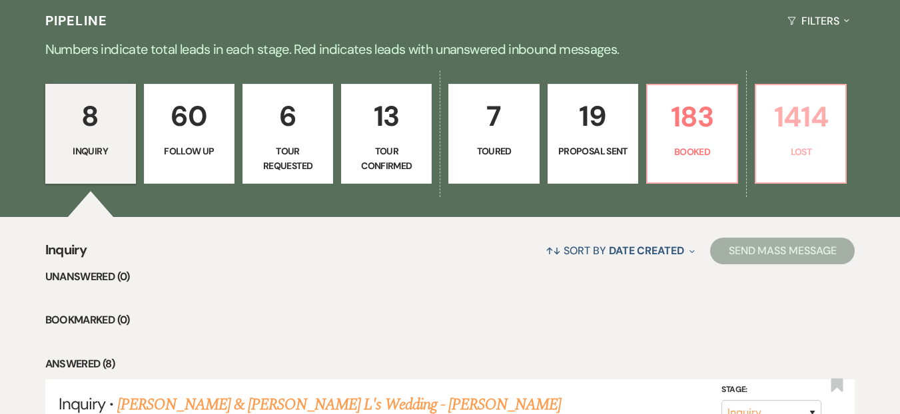
select select "5"
select select "8"
select select "6"
select select "8"
select select "5"
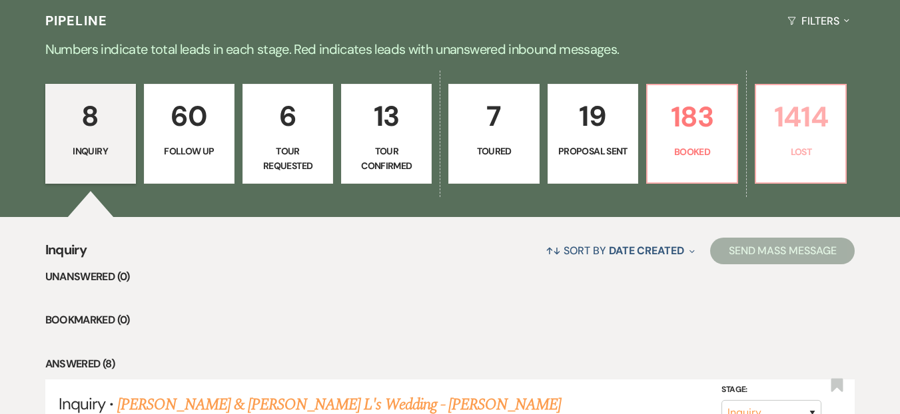
select select "8"
select select "5"
select select "8"
select select "7"
select select "8"
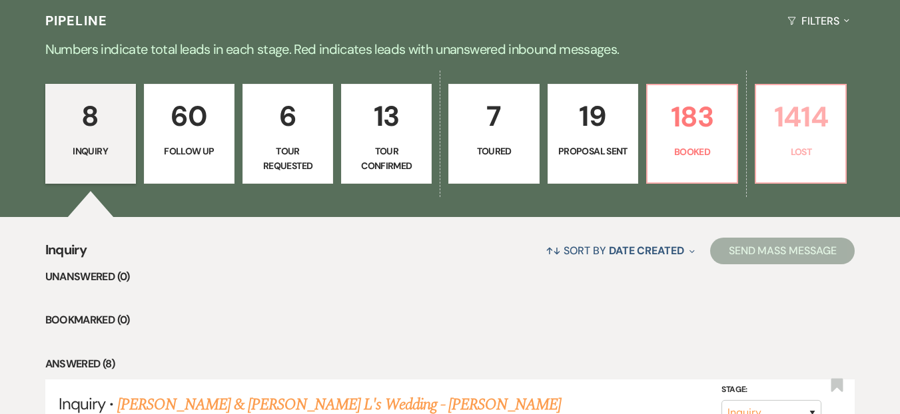
select select "8"
select select "1"
select select "8"
select select "6"
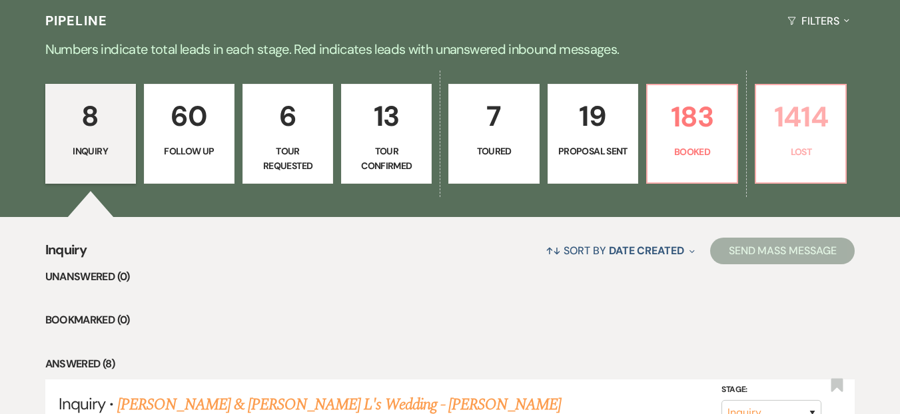
select select "8"
select select "5"
select select "8"
select select "6"
select select "8"
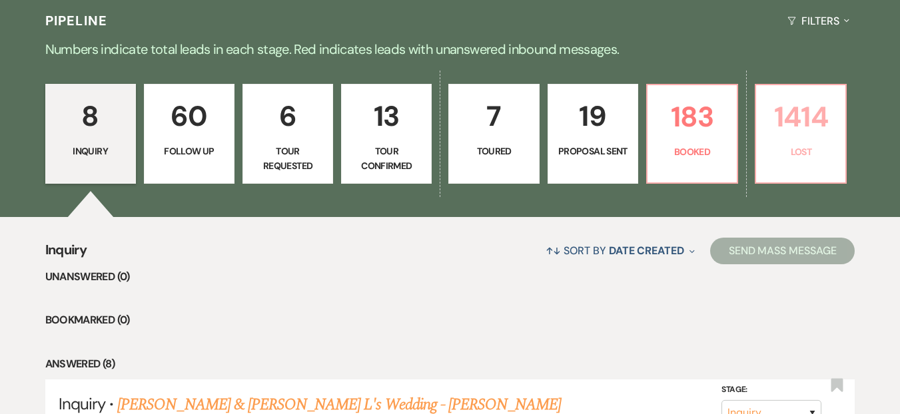
select select "5"
select select "8"
select select "10"
select select "8"
select select "10"
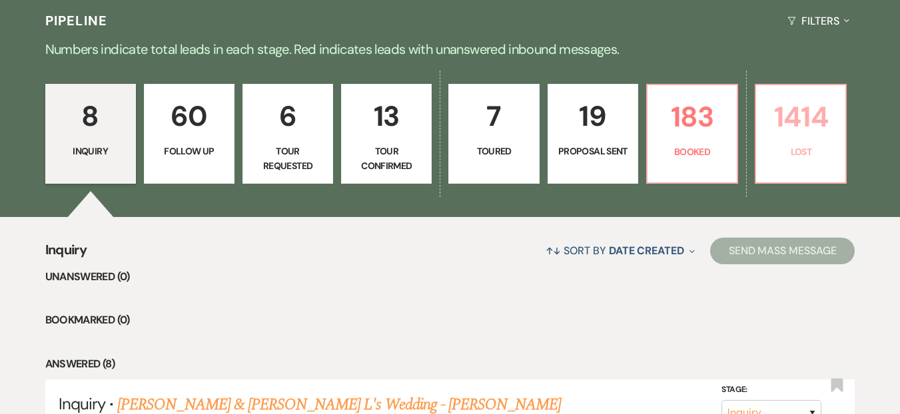
select select "8"
select select "10"
select select "8"
select select "6"
select select "8"
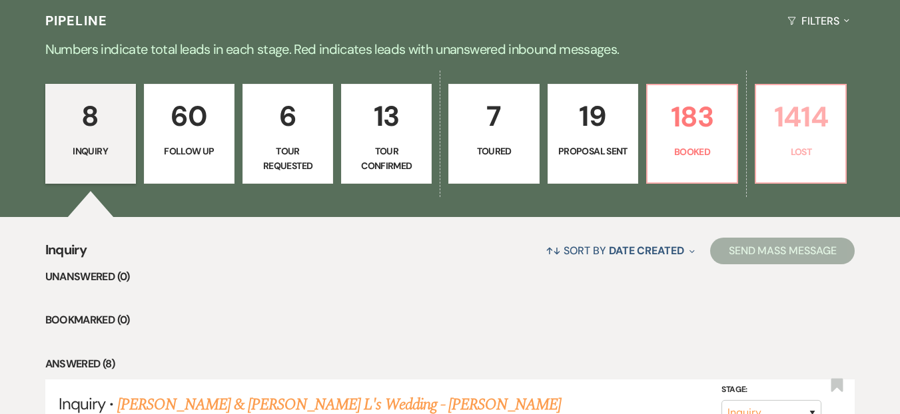
select select "8"
select select "5"
select select "8"
select select "5"
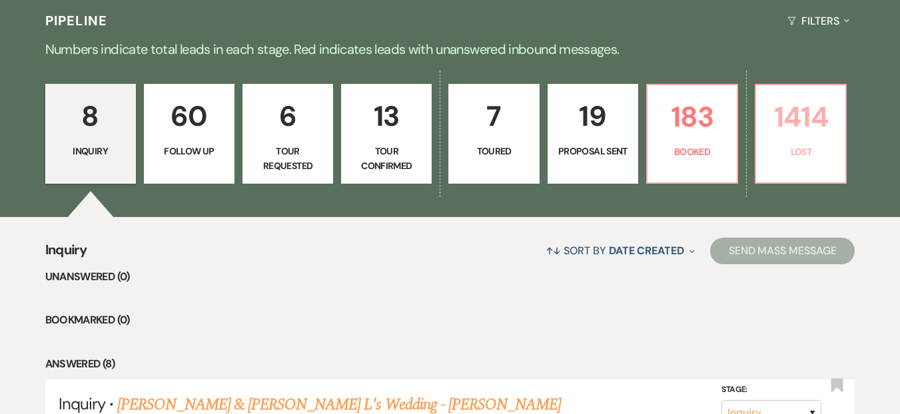
select select "8"
select select "10"
select select "8"
select select "5"
select select "8"
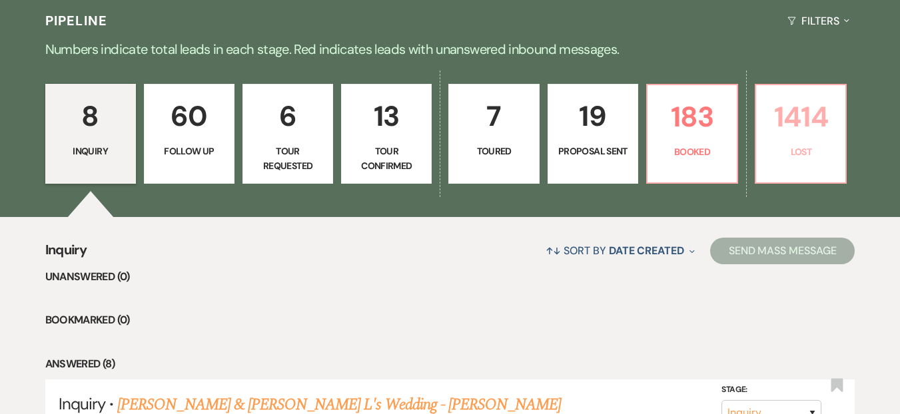
select select "5"
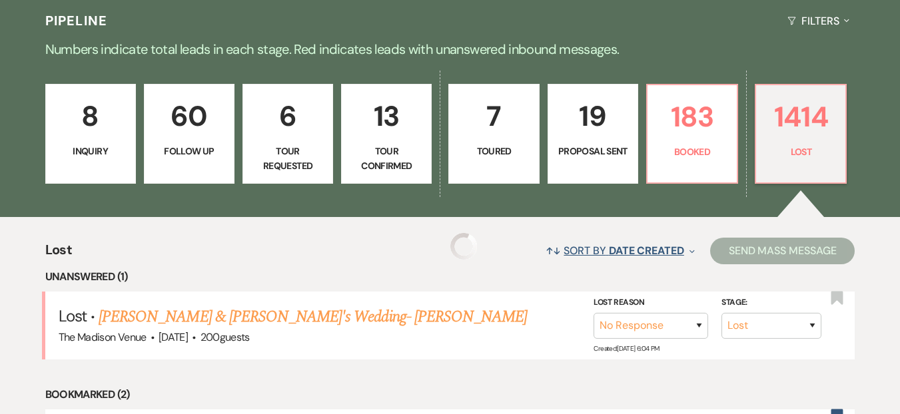
scroll to position [404, 0]
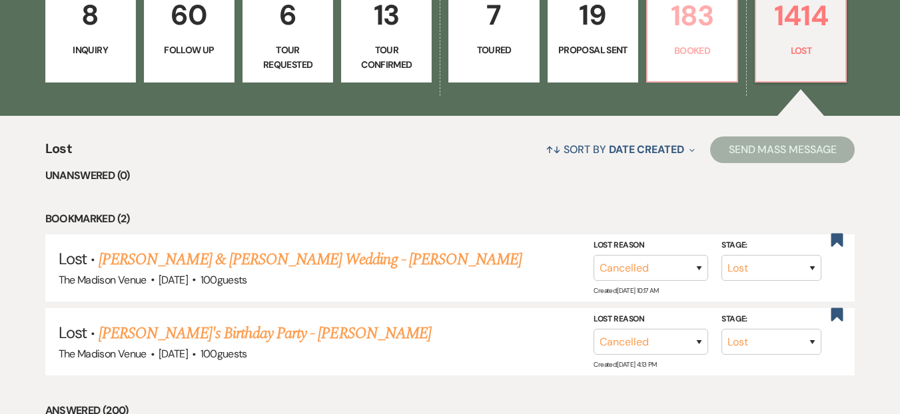
click at [712, 43] on p "Booked" at bounding box center [691, 50] width 73 height 15
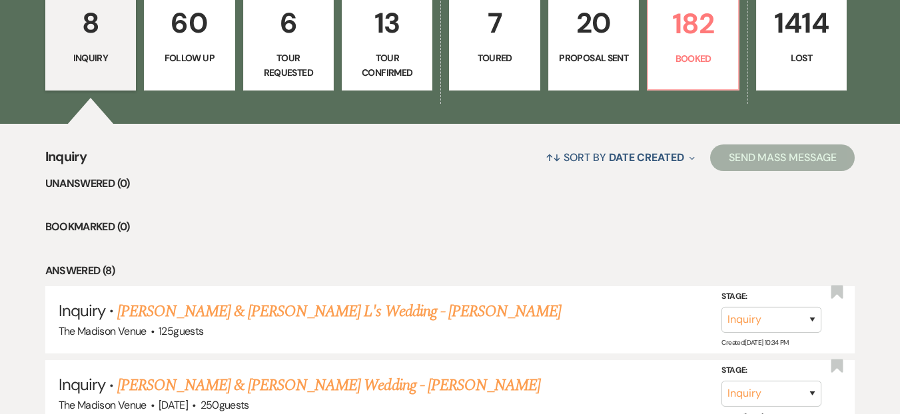
scroll to position [25, 0]
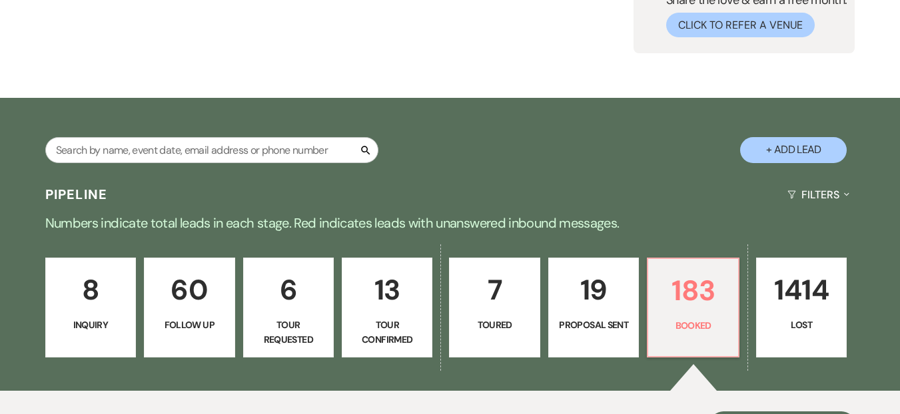
scroll to position [108, 0]
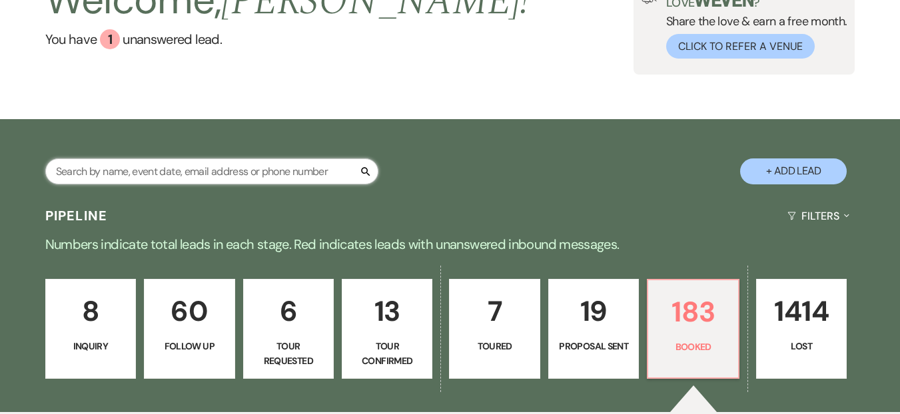
click at [172, 159] on input "text" at bounding box center [211, 171] width 333 height 26
click at [171, 174] on input "text" at bounding box center [211, 171] width 333 height 26
type input "[PERSON_NAME]"
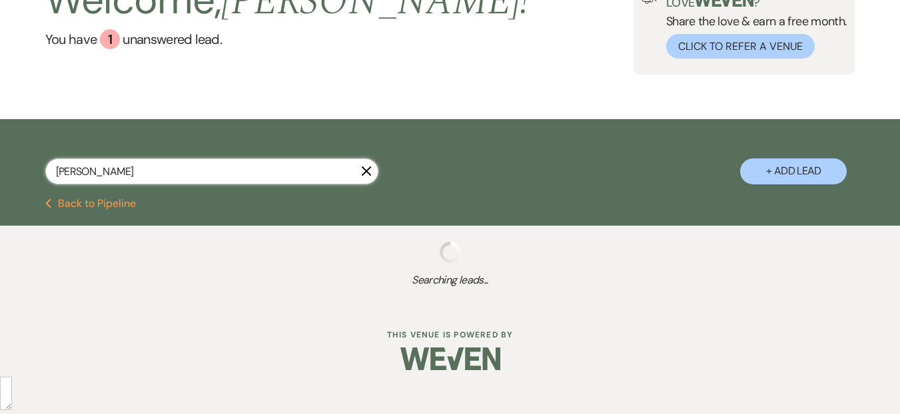
select select "8"
select select "5"
select select "8"
select select "5"
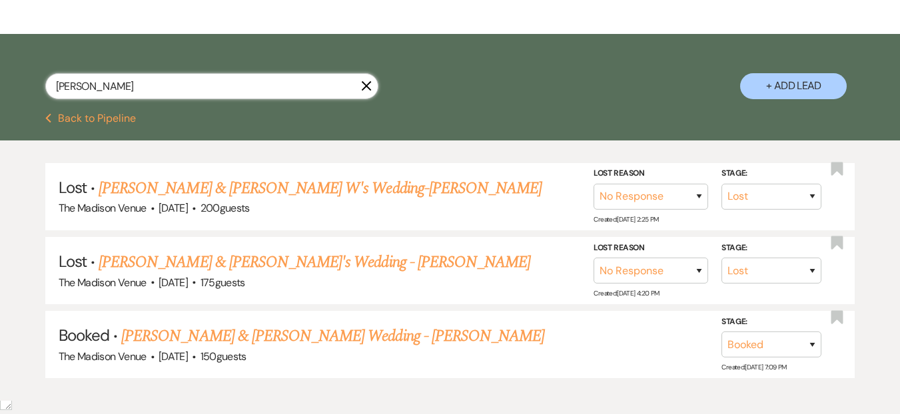
scroll to position [266, 0]
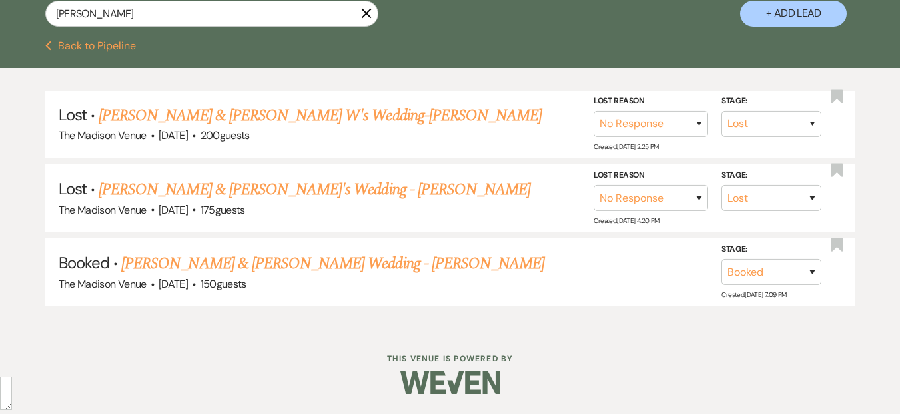
click at [249, 270] on link "[PERSON_NAME] & [PERSON_NAME] Wedding - [PERSON_NAME]" at bounding box center [332, 264] width 423 height 24
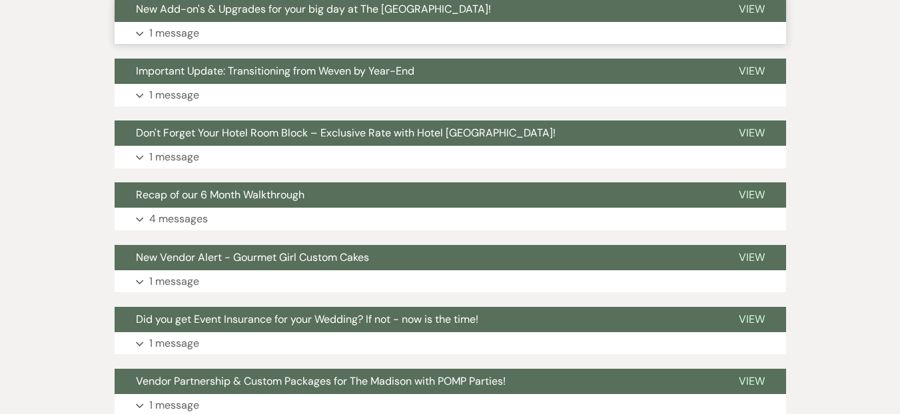
scroll to position [212, 0]
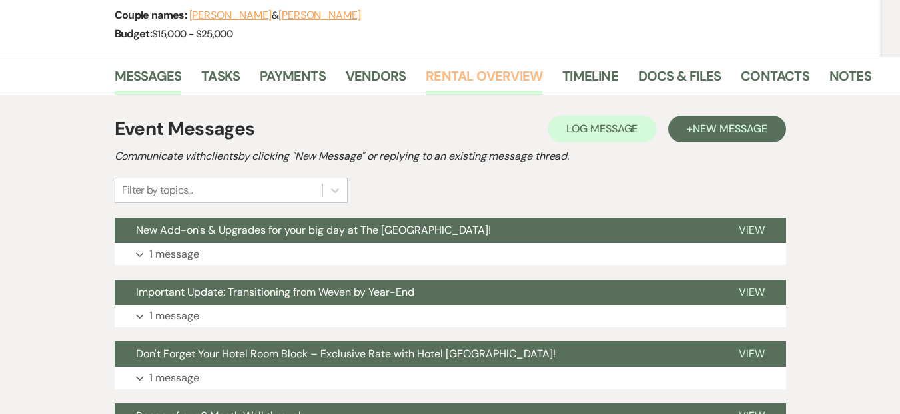
click at [465, 65] on link "Rental Overview" at bounding box center [483, 79] width 117 height 29
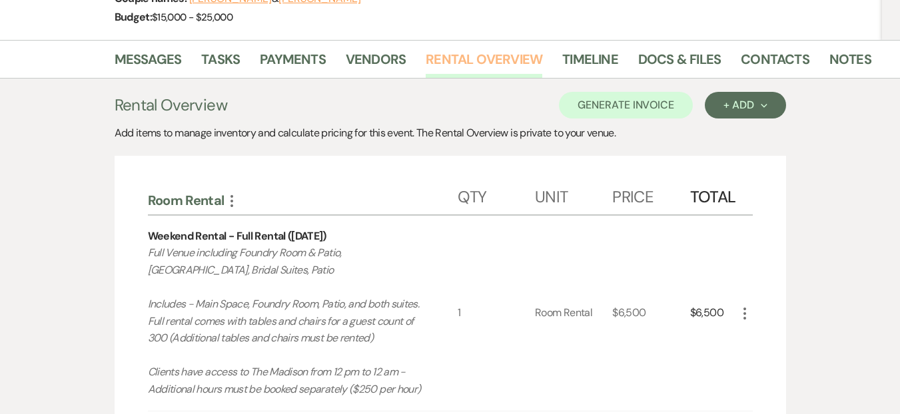
scroll to position [138, 0]
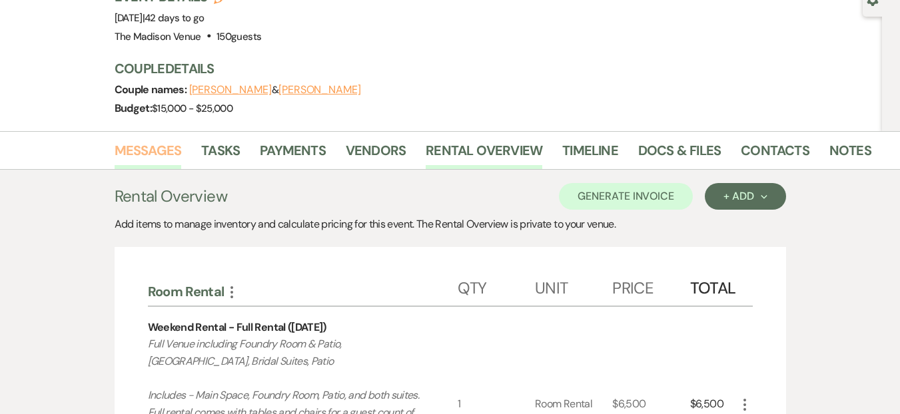
drag, startPoint x: 156, startPoint y: 125, endPoint x: 278, endPoint y: 144, distance: 124.0
click at [156, 140] on link "Messages" at bounding box center [148, 154] width 67 height 29
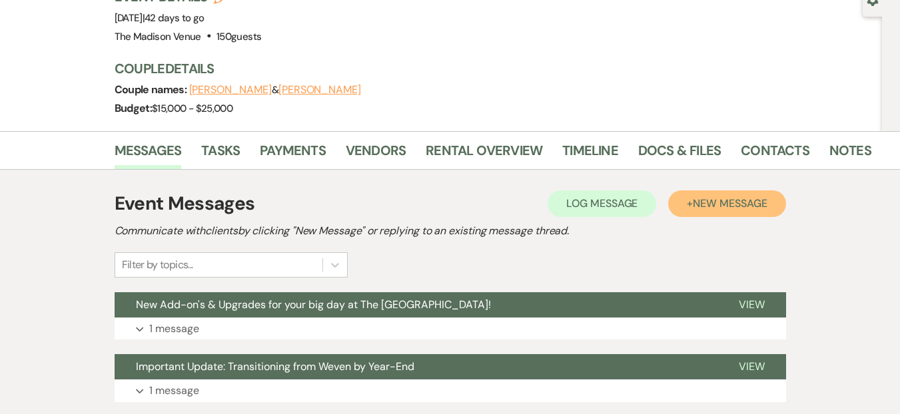
click at [754, 196] on span "New Message" at bounding box center [729, 203] width 74 height 14
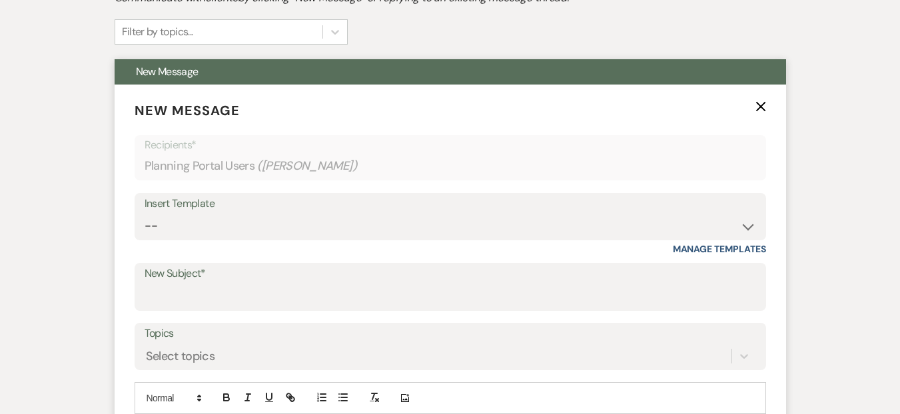
scroll to position [376, 0]
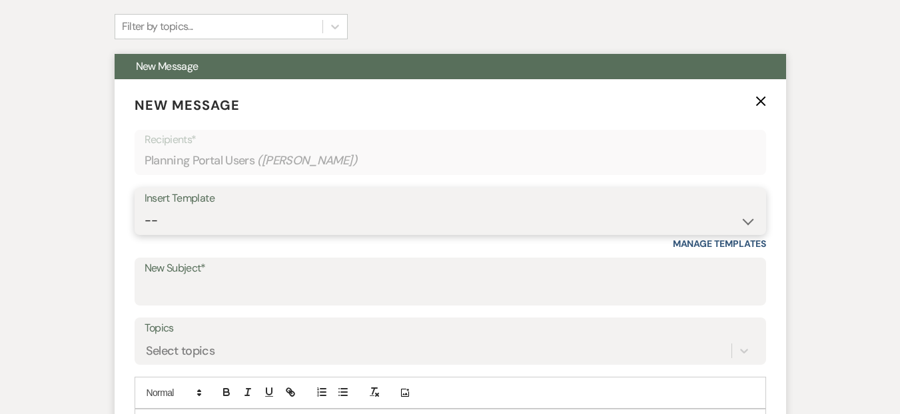
click at [254, 208] on select "-- Weven Planning Portal Introduction (Booked Events) Corporate Lead Follow Up …" at bounding box center [449, 221] width 611 height 26
select select "4676"
click at [144, 208] on select "-- Weven Planning Portal Introduction (Booked Events) Corporate Lead Follow Up …" at bounding box center [449, 221] width 611 height 26
type input "NOW is the time to select your choices for your Bar Package!"
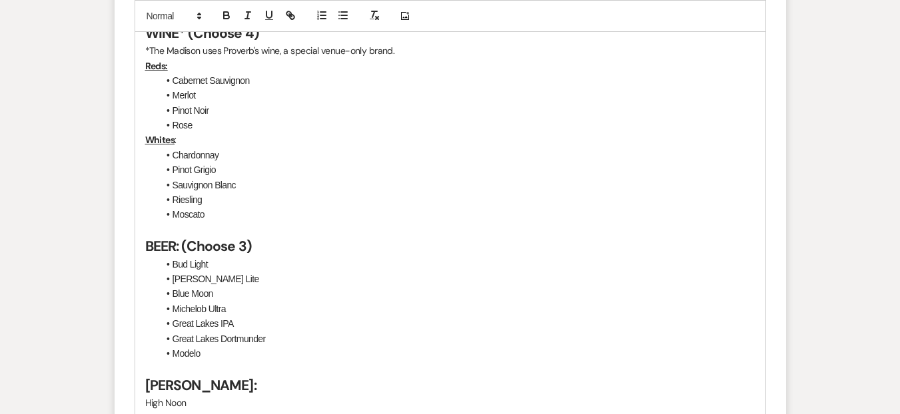
scroll to position [1283, 0]
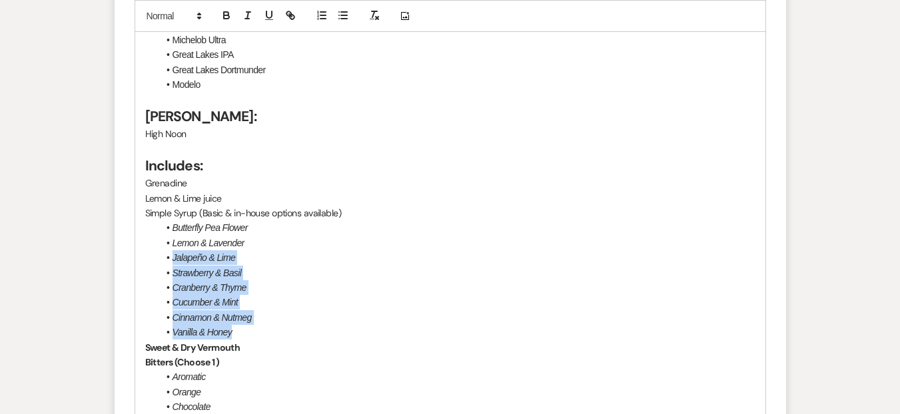
drag, startPoint x: 246, startPoint y: 295, endPoint x: 277, endPoint y: 211, distance: 89.5
type textarea "Jalapeño & Lime Strawberry & Basil [PERSON_NAME] & Thyme Cucumber & Mint Cinnam…"
click at [277, 220] on ul "Butterfly Pea Flower Lemon & Lavender Jalapeño & Lime Strawberry & Basil Cranbe…" at bounding box center [456, 279] width 597 height 119
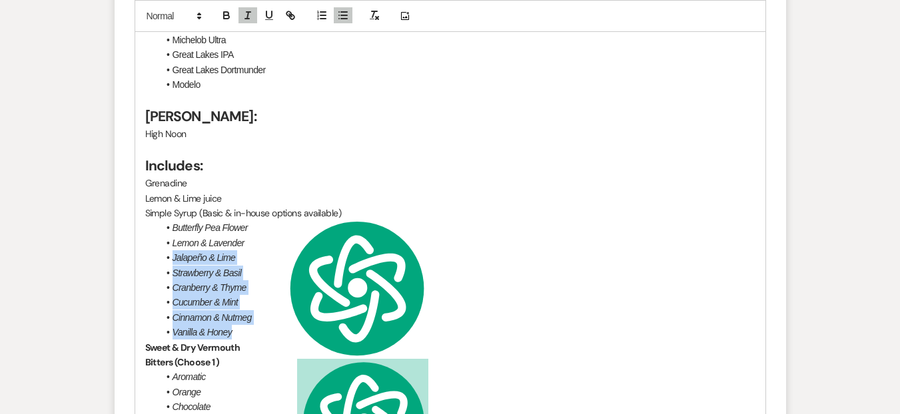
drag, startPoint x: 308, startPoint y: 226, endPoint x: 342, endPoint y: 143, distance: 89.6
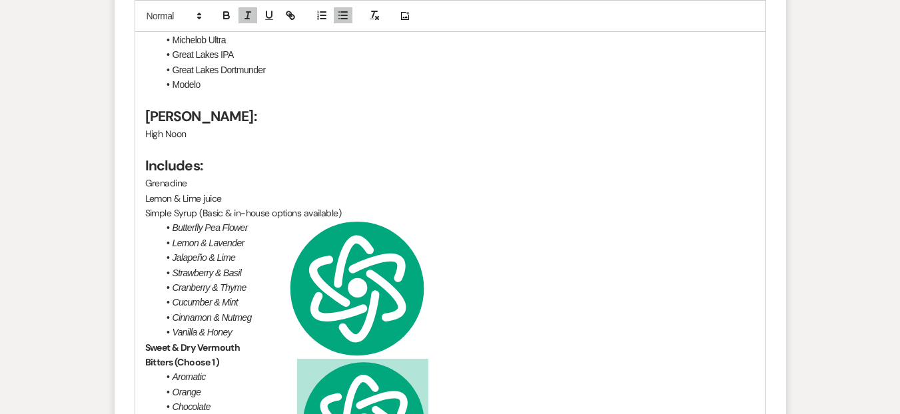
click at [342, 176] on p "Grenadine" at bounding box center [450, 183] width 610 height 15
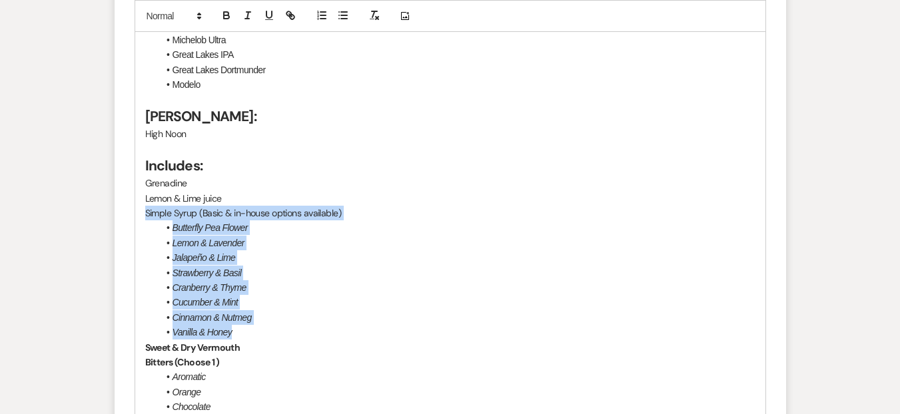
drag, startPoint x: 238, startPoint y: 296, endPoint x: 141, endPoint y: 186, distance: 146.7
click at [141, 186] on div "Hello [PERSON_NAME] & [PERSON_NAME]! Good day friends! The time to pick your ba…" at bounding box center [450, 265] width 630 height 1525
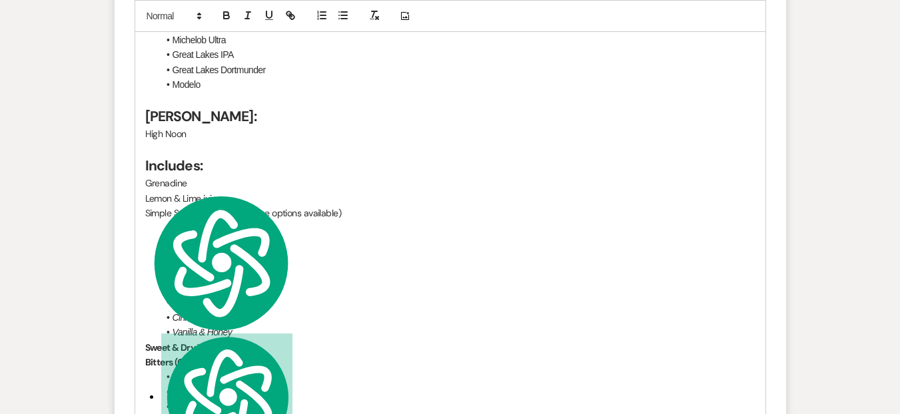
click at [285, 142] on p at bounding box center [450, 149] width 610 height 15
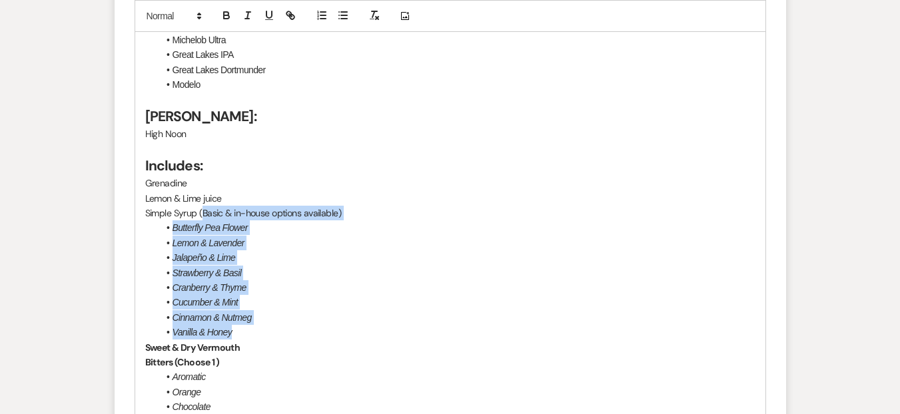
drag, startPoint x: 258, startPoint y: 300, endPoint x: 201, endPoint y: 182, distance: 131.0
click at [201, 182] on div "Hello [PERSON_NAME] & [PERSON_NAME]! Good day friends! The time to pick your ba…" at bounding box center [450, 265] width 630 height 1525
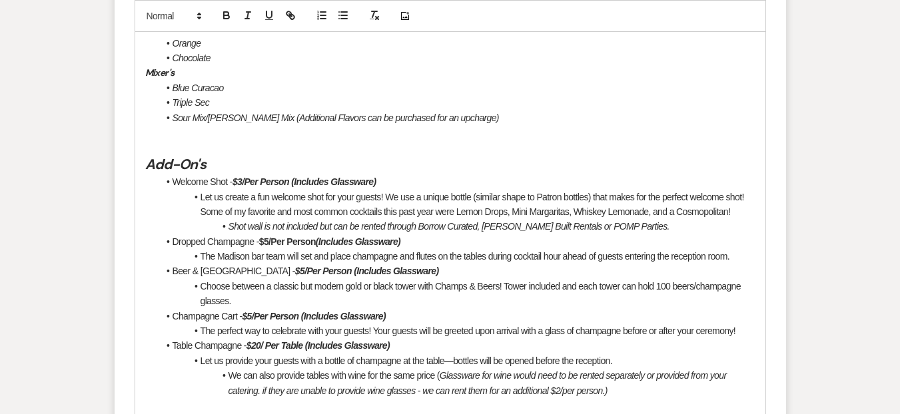
scroll to position [1623, 0]
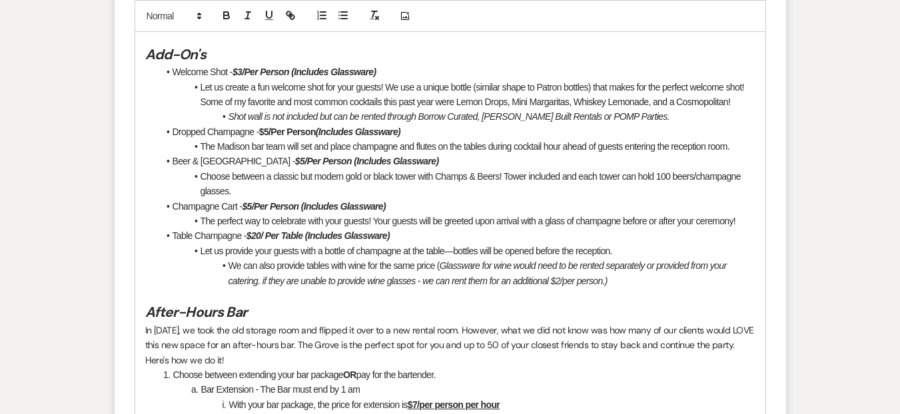
click at [544, 169] on li "Choose between a classic but modern gold or black tower with Champs & Beers! To…" at bounding box center [456, 184] width 597 height 30
click at [418, 169] on li "Choose between a classic but modern gold or black tower with Champs & Beers! To…" at bounding box center [456, 184] width 597 height 30
drag, startPoint x: 374, startPoint y: 146, endPoint x: 401, endPoint y: 144, distance: 27.4
click at [401, 169] on li "Choose between a classic but modern gold or black tower with Champs & Beers! To…" at bounding box center [456, 184] width 597 height 30
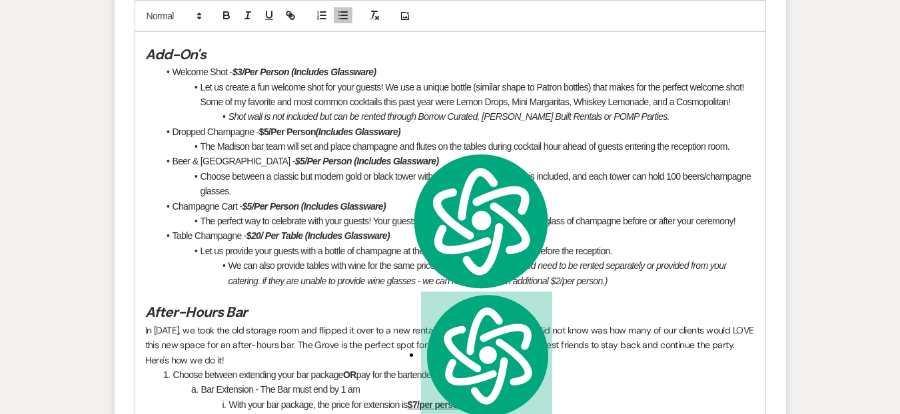
click at [262, 169] on li "Choose between a classic but modern gold or black tower with Champs & Beers! To…" at bounding box center [456, 184] width 597 height 30
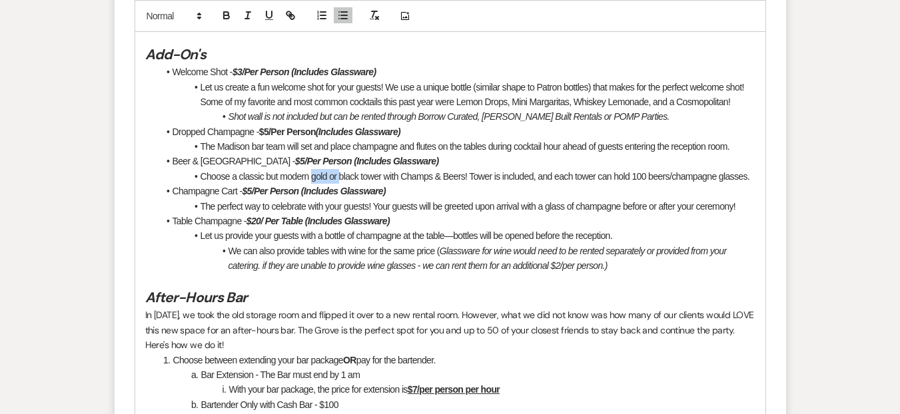
drag, startPoint x: 341, startPoint y: 143, endPoint x: 312, endPoint y: 144, distance: 28.6
click at [312, 169] on li "Choose a classic but modern gold or black tower with Champs & Beers! Tower is i…" at bounding box center [456, 176] width 597 height 15
click at [461, 246] on em "Glassware for wine would need to be rented separately or provided from your cat…" at bounding box center [478, 258] width 500 height 25
click at [0, 0] on span "(glassware" at bounding box center [0, 0] width 0 height 0
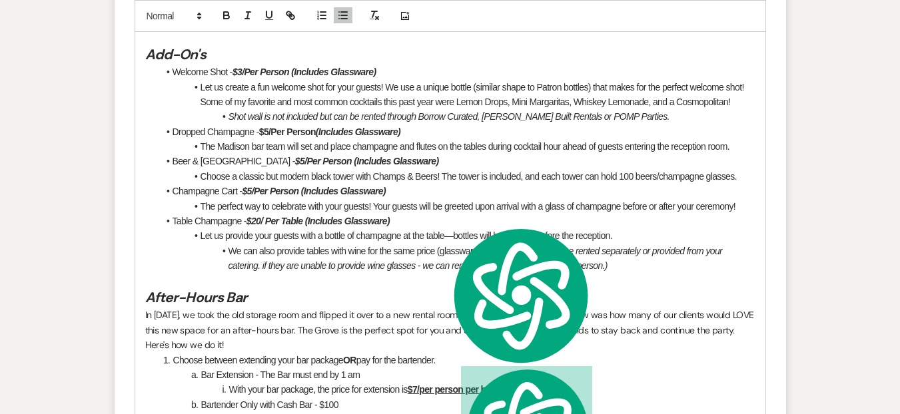
click at [409, 274] on p at bounding box center [450, 281] width 610 height 15
click at [405, 246] on em "for wine would need to be rented separately or provided from your catering. if …" at bounding box center [476, 258] width 496 height 25
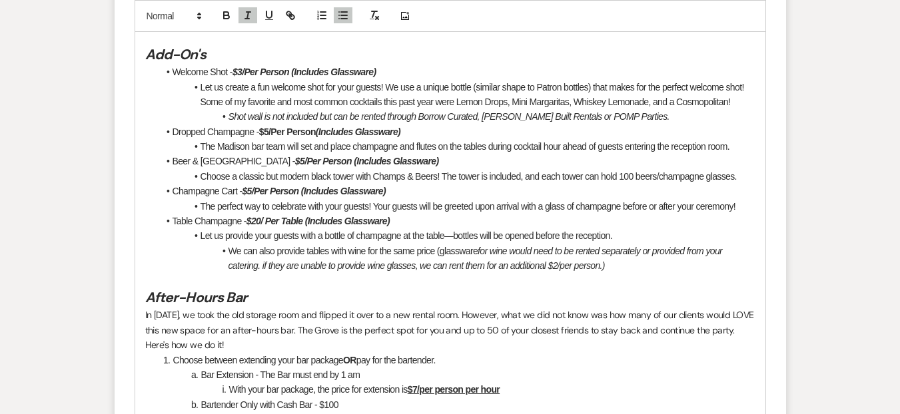
click at [241, 246] on em "for wine would need to be rented separately or provided from your catering. if …" at bounding box center [476, 258] width 496 height 25
click at [242, 246] on em "for wine would need to be rented separately or provided from your catering. if …" at bounding box center [476, 258] width 496 height 25
click at [0, 0] on span "catering" at bounding box center [0, 0] width 0 height 0
click at [244, 214] on li "Table Champagne - $20/ Per Table (Includes Glassware)" at bounding box center [456, 221] width 597 height 15
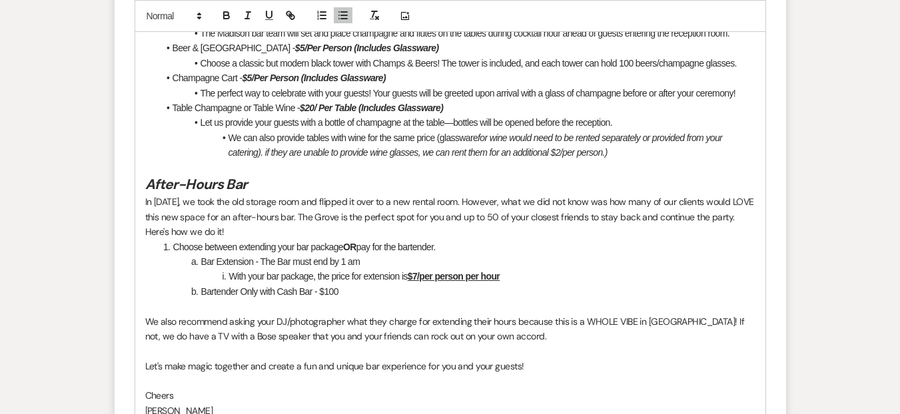
scroll to position [1738, 0]
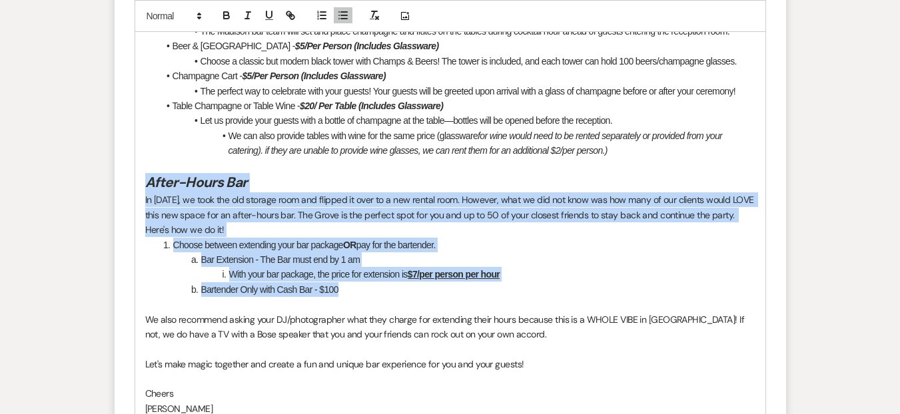
drag, startPoint x: 350, startPoint y: 262, endPoint x: 137, endPoint y: 150, distance: 239.7
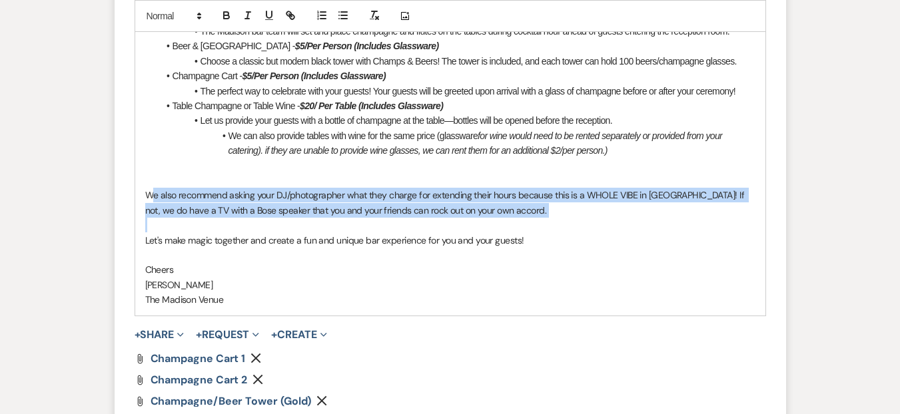
drag, startPoint x: 527, startPoint y: 186, endPoint x: 151, endPoint y: 163, distance: 376.2
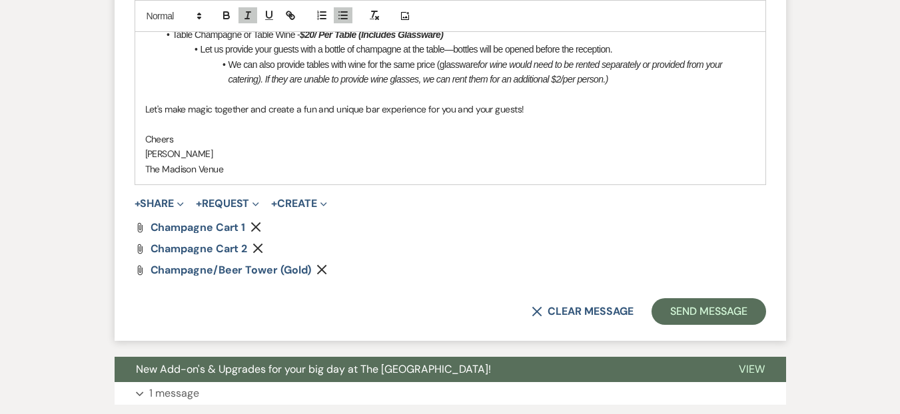
scroll to position [1744, 0]
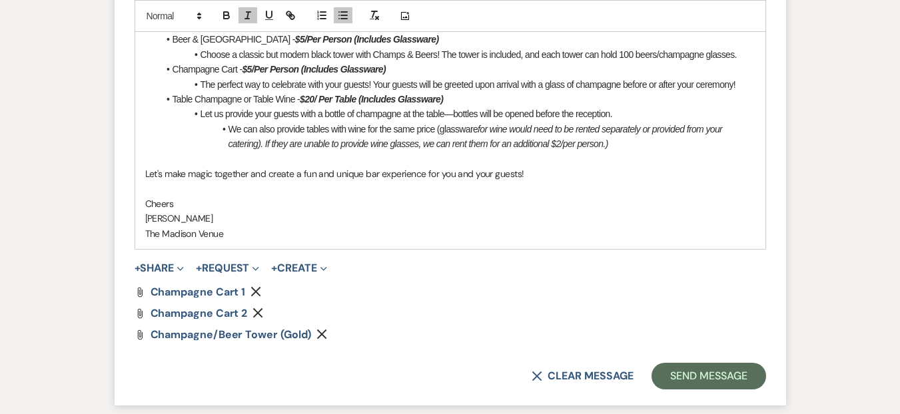
drag, startPoint x: 622, startPoint y: 115, endPoint x: 230, endPoint y: 99, distance: 392.5
click at [230, 122] on li "We can also provide tables with wine for the same price (glassware for wine wou…" at bounding box center [456, 137] width 597 height 30
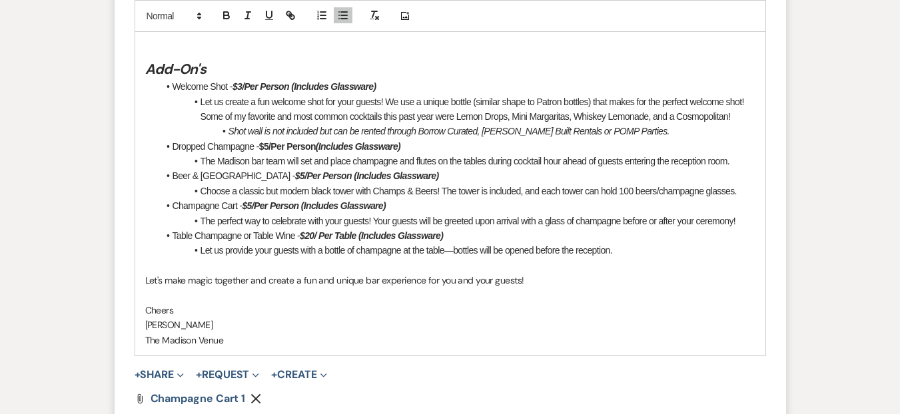
scroll to position [1595, 0]
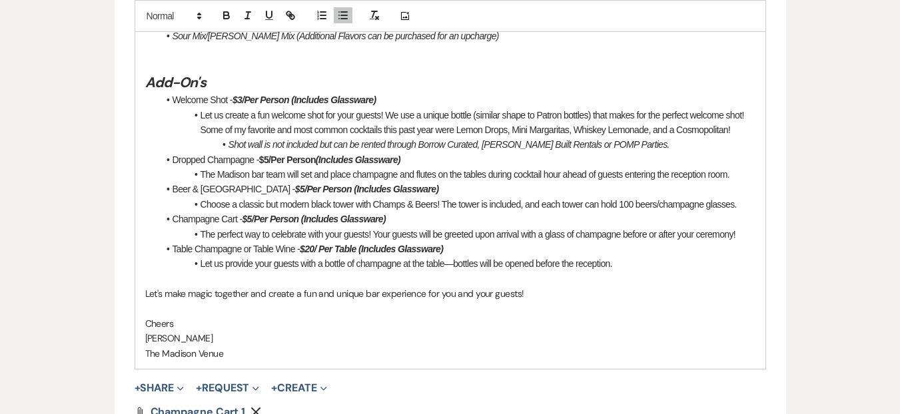
click at [228, 139] on em "Shot wall is not included but can be rented through Borrow Curated, [PERSON_NAM…" at bounding box center [448, 144] width 441 height 11
click at [0, 0] on span "The shot" at bounding box center [0, 0] width 0 height 0
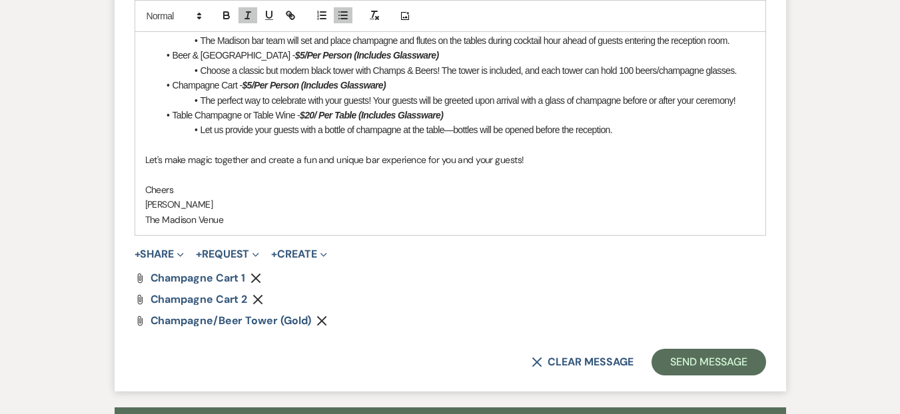
scroll to position [1761, 0]
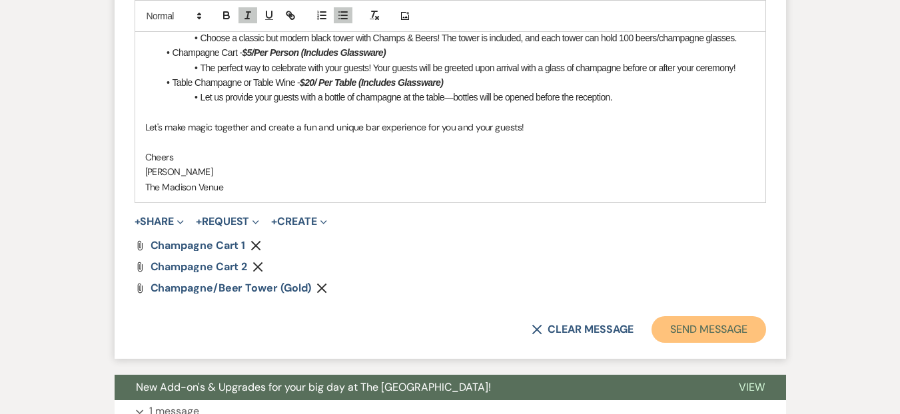
click at [677, 316] on button "Send Message" at bounding box center [708, 329] width 114 height 27
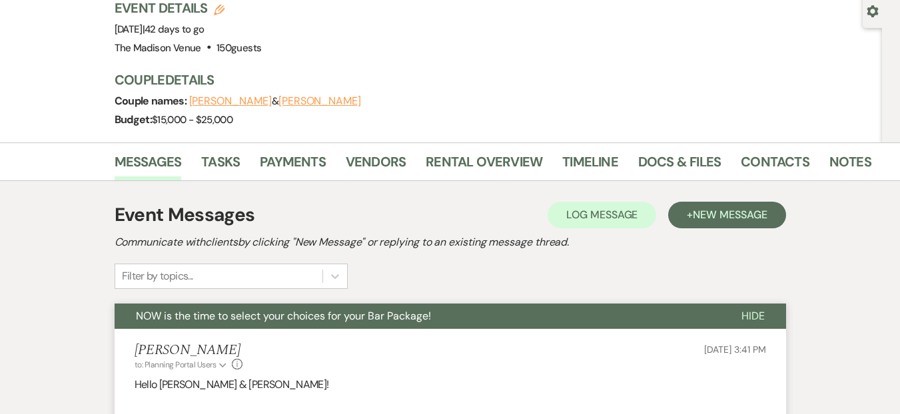
scroll to position [0, 0]
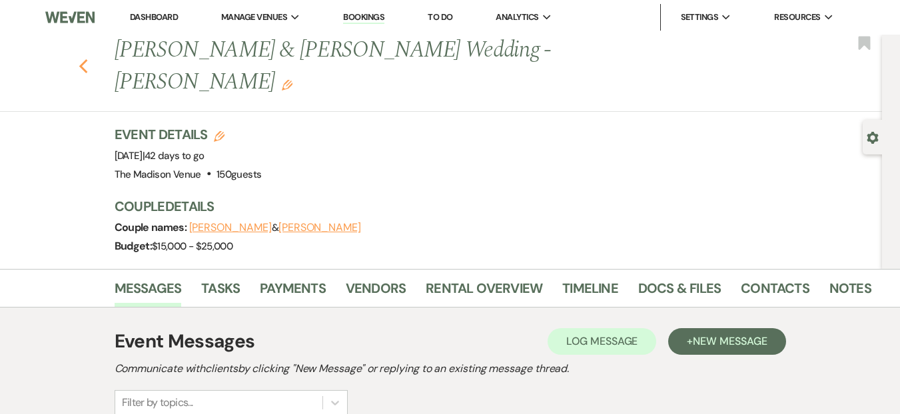
click at [88, 59] on icon "Previous" at bounding box center [84, 67] width 10 height 16
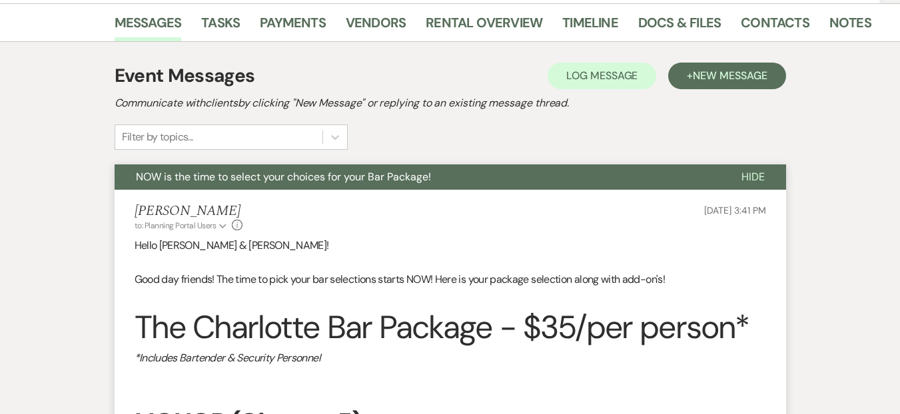
select select "8"
select select "5"
select select "8"
select select "5"
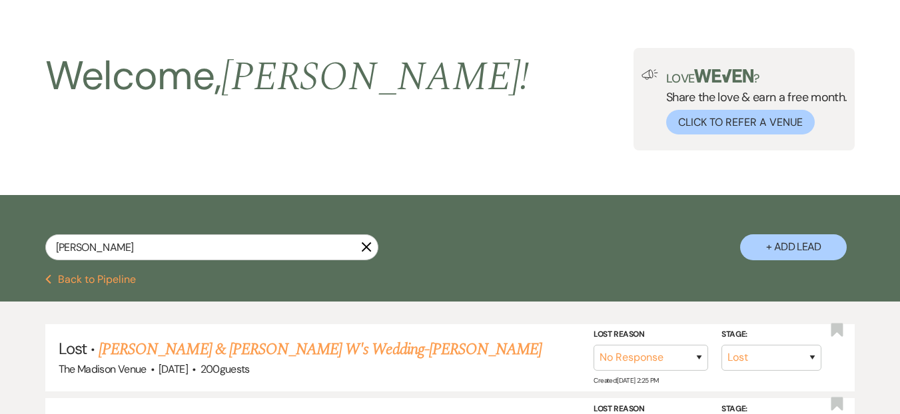
scroll to position [0, 0]
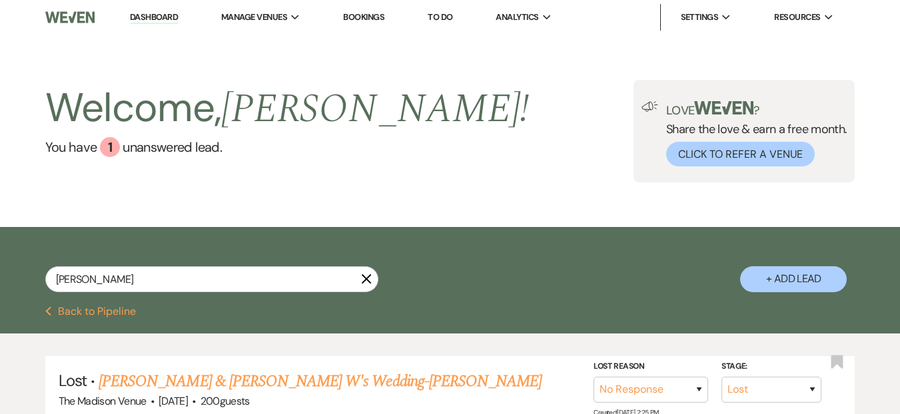
click at [156, 24] on li "Dashboard" at bounding box center [153, 17] width 61 height 27
click at [157, 19] on link "Dashboard" at bounding box center [154, 17] width 48 height 13
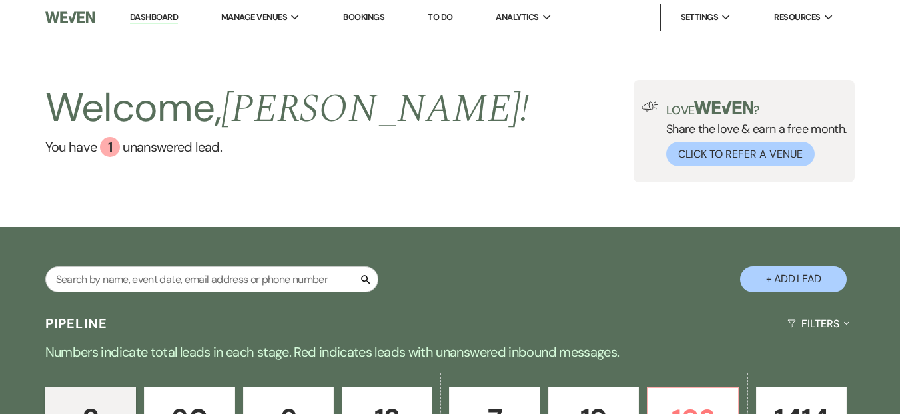
click at [429, 202] on div "Welcome, [PERSON_NAME] ! You have 1 unanswered lead . Love ? Share the love & e…" at bounding box center [450, 131] width 900 height 192
click at [157, 22] on link "Dashboard" at bounding box center [154, 17] width 48 height 13
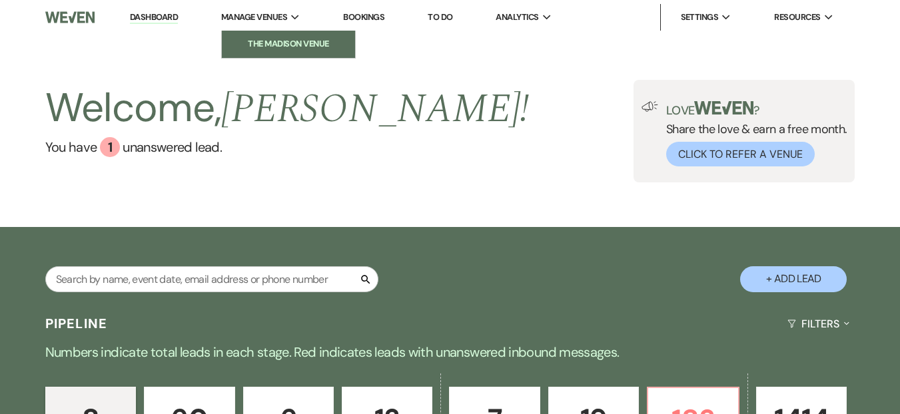
click at [267, 44] on li "The Madison Venue" at bounding box center [288, 43] width 120 height 13
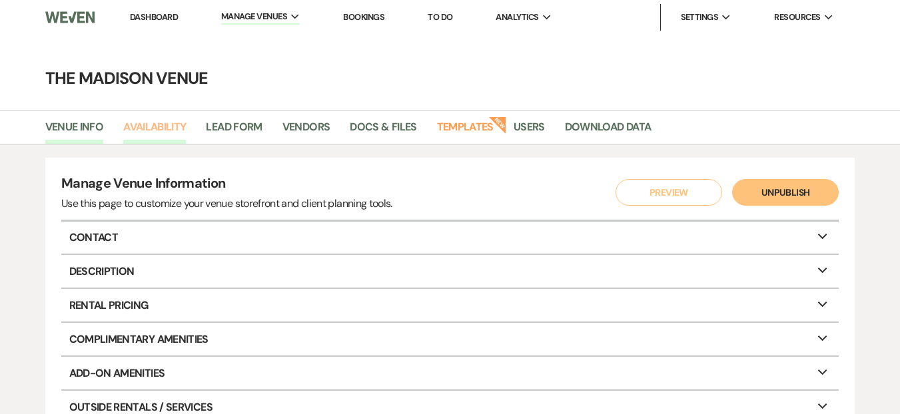
click at [178, 127] on link "Availability" at bounding box center [154, 131] width 63 height 25
select select "3"
select select "2026"
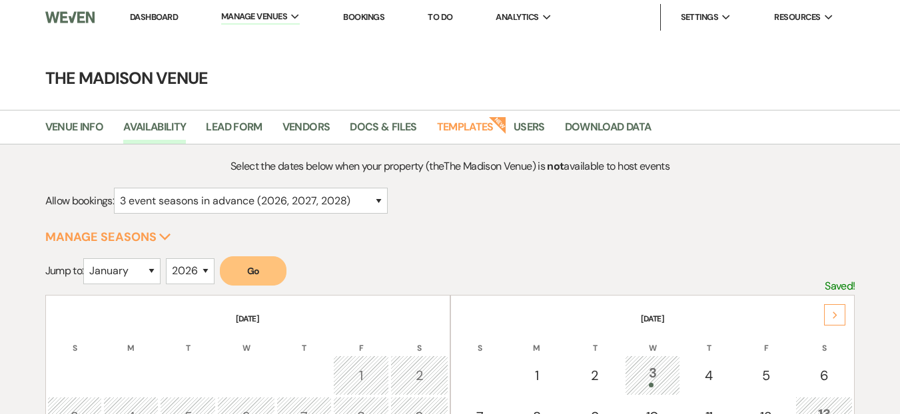
click at [134, 17] on link "Dashboard" at bounding box center [154, 16] width 48 height 11
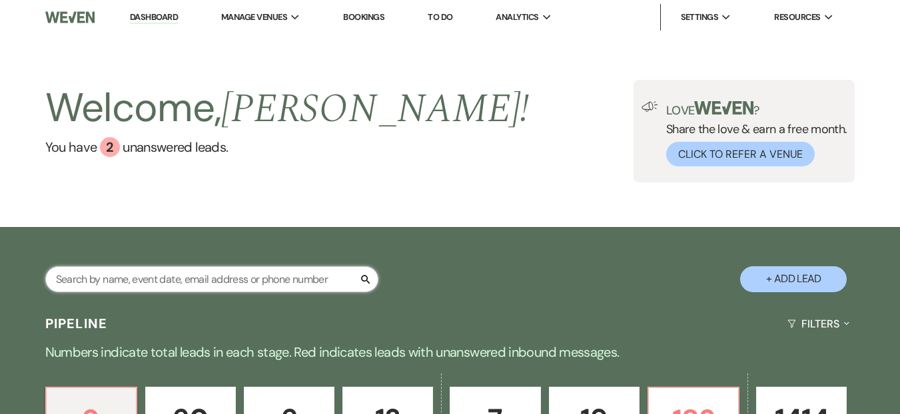
click at [235, 271] on input "text" at bounding box center [211, 279] width 333 height 26
type input "[PERSON_NAME]"
select select "9"
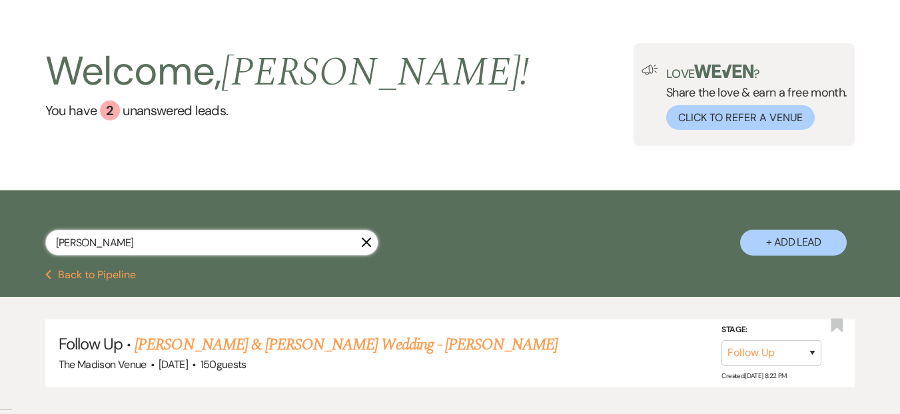
scroll to position [115, 0]
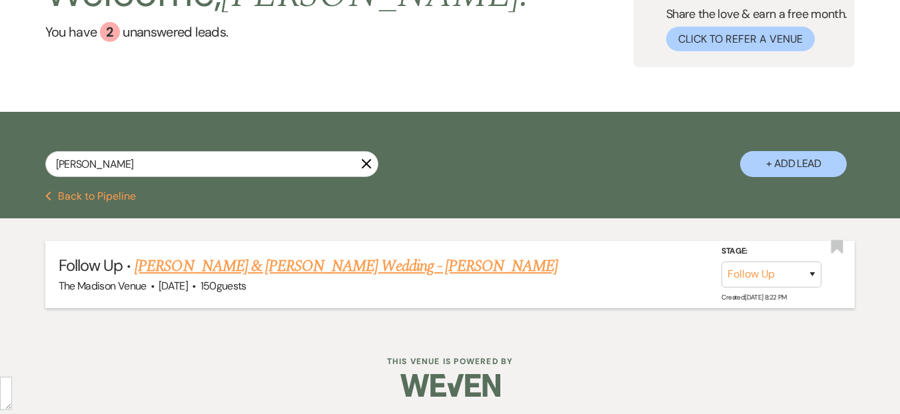
click at [348, 264] on link "[PERSON_NAME] & [PERSON_NAME] Wedding - [PERSON_NAME]" at bounding box center [345, 266] width 423 height 24
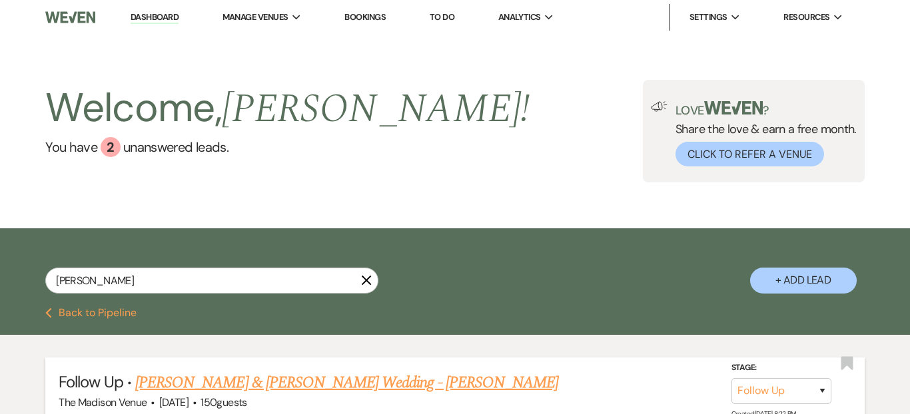
select select "9"
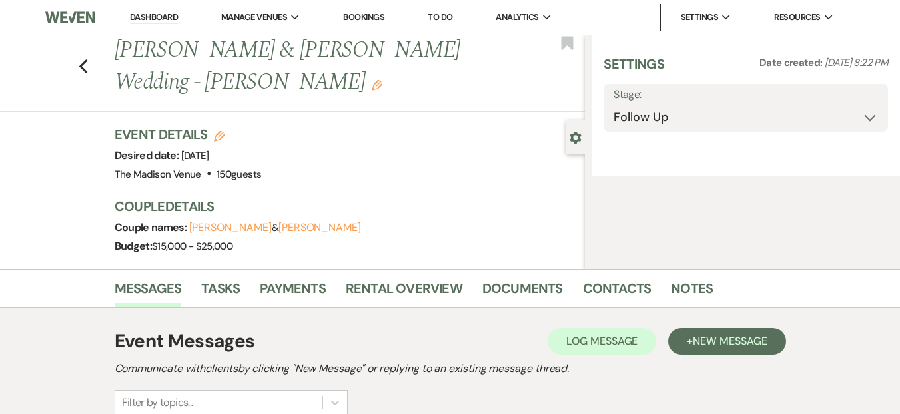
select select "5"
